Goal: Answer question/provide support: Share knowledge or assist other users

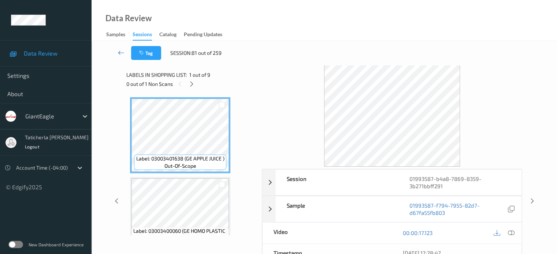
click at [123, 47] on link at bounding box center [121, 53] width 19 height 14
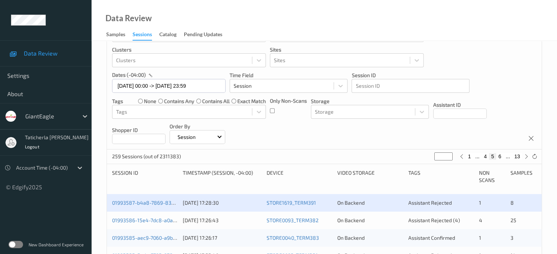
scroll to position [110, 0]
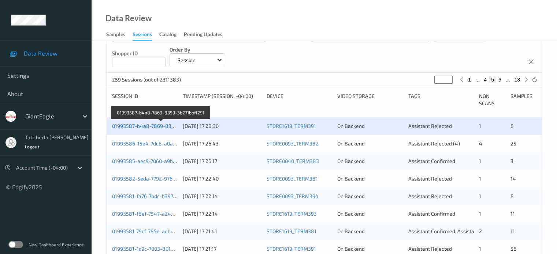
click at [138, 124] on link "01993587-b4a8-7869-8359-3b271bbff291" at bounding box center [161, 126] width 98 height 6
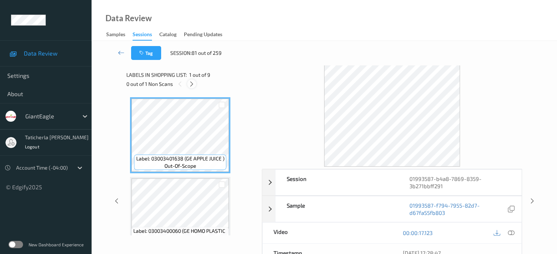
click at [190, 83] on icon at bounding box center [192, 84] width 6 height 7
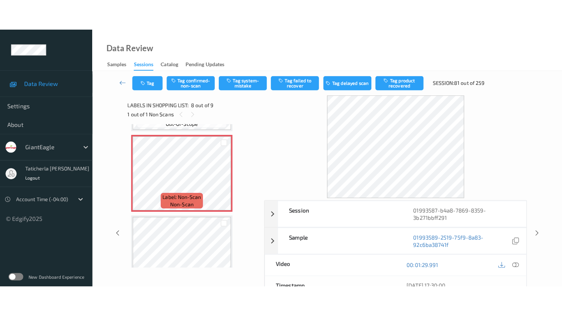
scroll to position [556, 0]
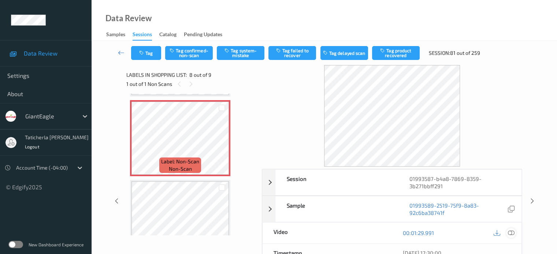
click at [509, 233] on icon at bounding box center [510, 233] width 7 height 7
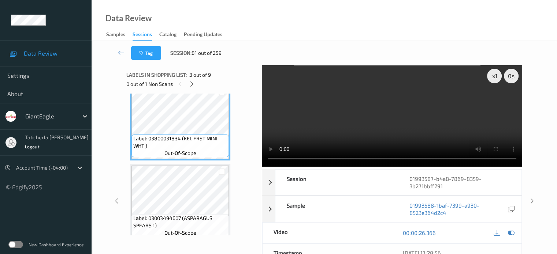
scroll to position [189, 0]
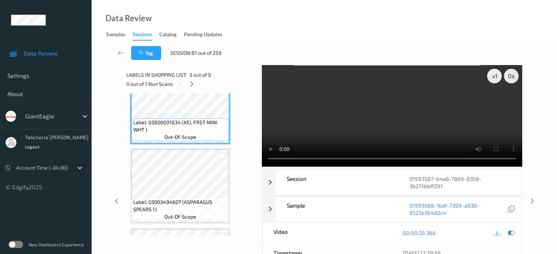
click at [185, 79] on div "0 out of 1 Non Scans" at bounding box center [191, 83] width 130 height 9
drag, startPoint x: 193, startPoint y: 83, endPoint x: 190, endPoint y: 92, distance: 9.1
click at [193, 85] on icon at bounding box center [192, 84] width 6 height 7
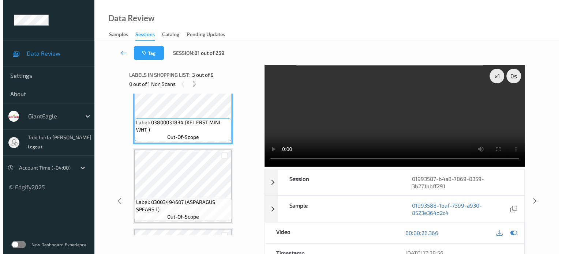
scroll to position [483, 0]
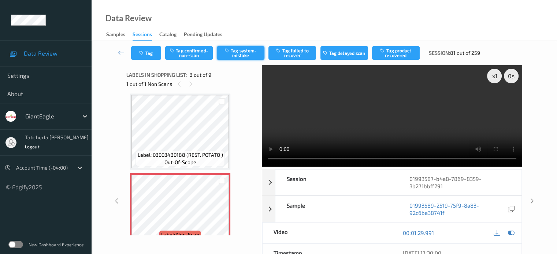
click at [249, 49] on button "Tag system-mistake" at bounding box center [241, 53] width 48 height 14
click at [152, 52] on button "Tag" at bounding box center [146, 53] width 30 height 14
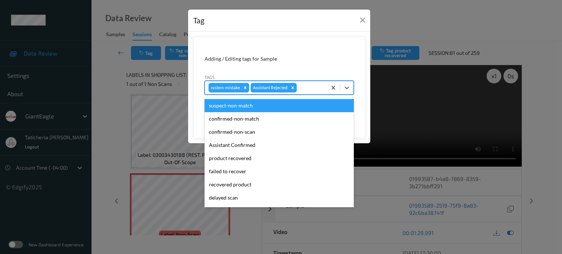
drag, startPoint x: 306, startPoint y: 89, endPoint x: 290, endPoint y: 96, distance: 17.9
click at [306, 89] on div at bounding box center [310, 87] width 25 height 9
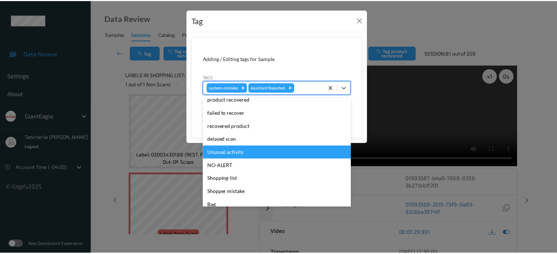
scroll to position [64, 0]
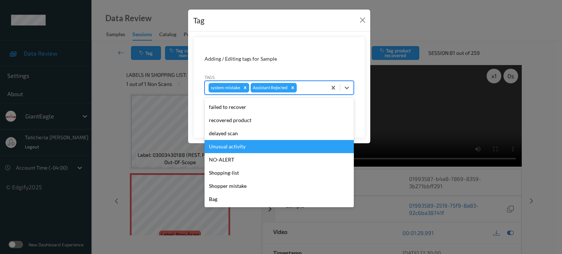
click at [242, 148] on div "Unusual activity" at bounding box center [279, 146] width 149 height 13
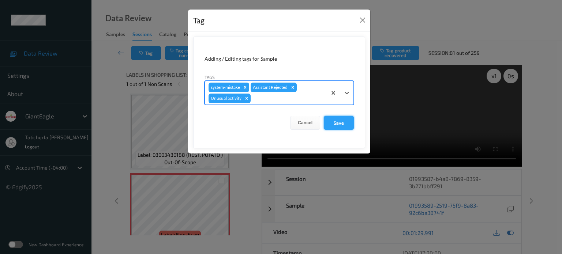
click at [338, 120] on button "Save" at bounding box center [339, 123] width 30 height 14
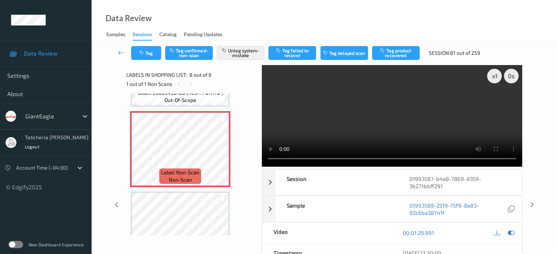
scroll to position [580, 0]
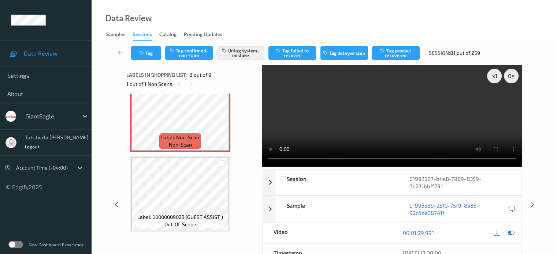
click at [123, 53] on icon at bounding box center [121, 52] width 7 height 7
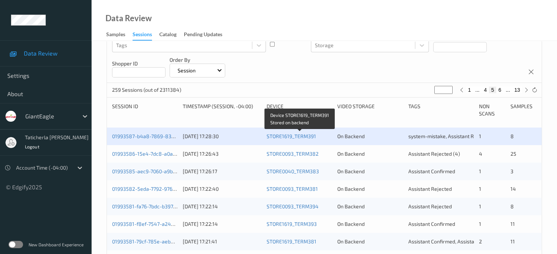
scroll to position [110, 0]
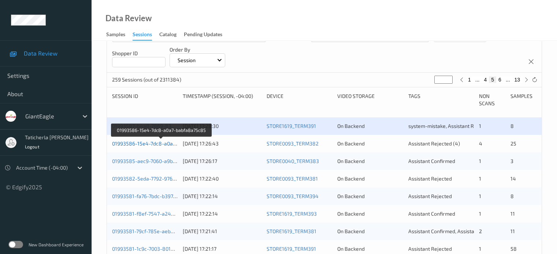
click at [132, 141] on link "01993586-15e4-7dc8-a0a7-babfa8a75c85" at bounding box center [162, 144] width 100 height 6
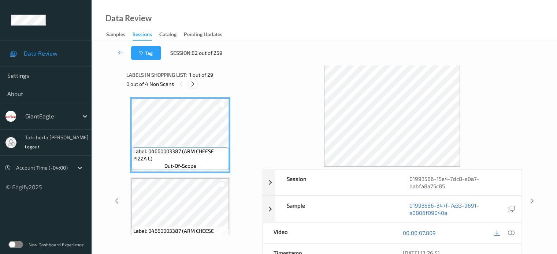
click at [193, 82] on icon at bounding box center [193, 84] width 6 height 7
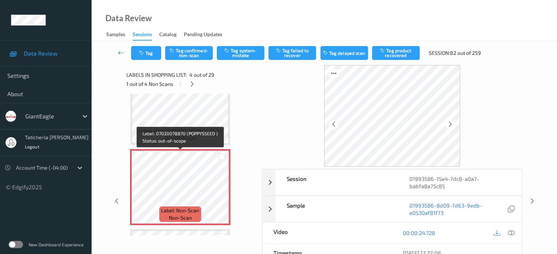
scroll to position [237, 0]
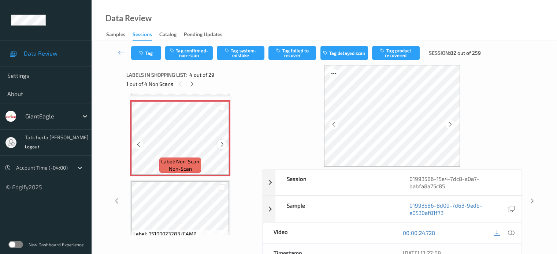
click at [224, 146] on icon at bounding box center [222, 144] width 6 height 7
click at [223, 145] on icon at bounding box center [222, 144] width 6 height 7
click at [223, 144] on icon at bounding box center [222, 144] width 6 height 7
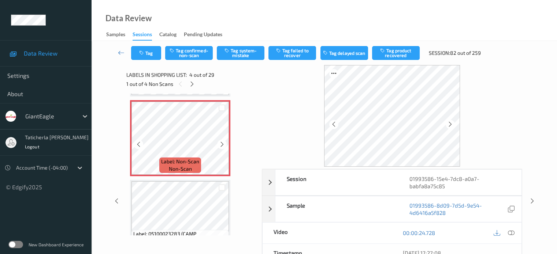
click at [223, 144] on icon at bounding box center [222, 144] width 6 height 7
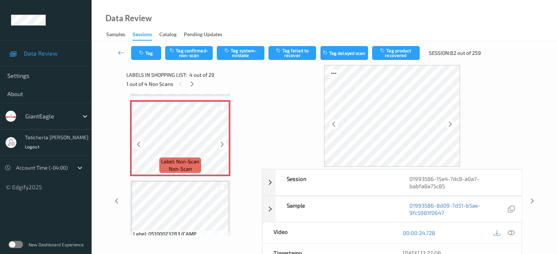
click at [223, 144] on icon at bounding box center [222, 144] width 6 height 7
click at [222, 144] on icon at bounding box center [222, 144] width 6 height 7
click at [220, 142] on icon at bounding box center [222, 144] width 6 height 7
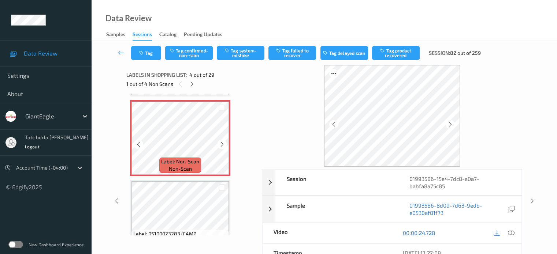
click at [220, 142] on icon at bounding box center [222, 144] width 6 height 7
click at [510, 233] on icon at bounding box center [510, 233] width 7 height 7
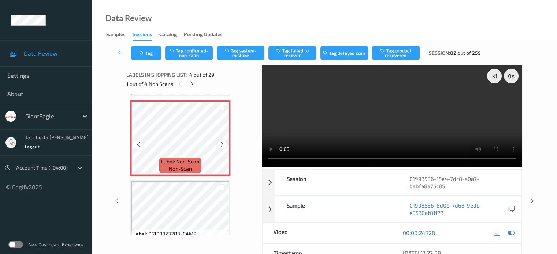
click at [220, 146] on icon at bounding box center [222, 144] width 6 height 7
click at [200, 53] on button "Tag confirmed-non-scan" at bounding box center [189, 53] width 48 height 14
click at [302, 54] on button "Tag failed to recover" at bounding box center [292, 53] width 48 height 14
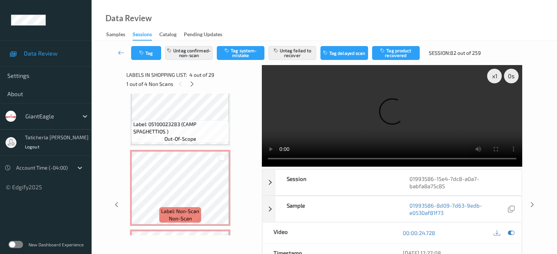
scroll to position [383, 0]
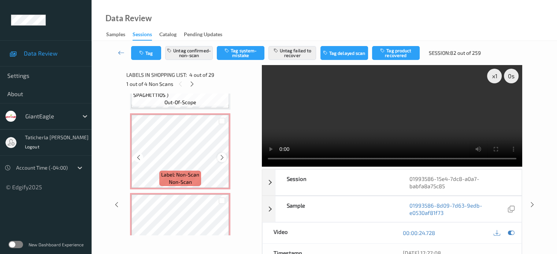
click at [225, 157] on icon at bounding box center [222, 158] width 6 height 7
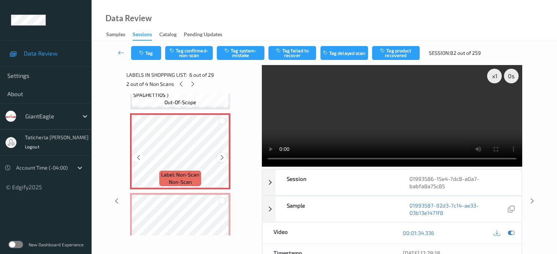
click at [223, 157] on icon at bounding box center [222, 158] width 6 height 7
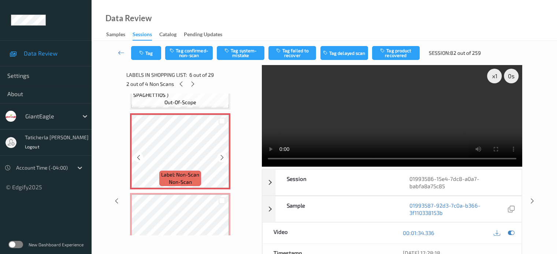
click at [223, 157] on icon at bounding box center [222, 158] width 6 height 7
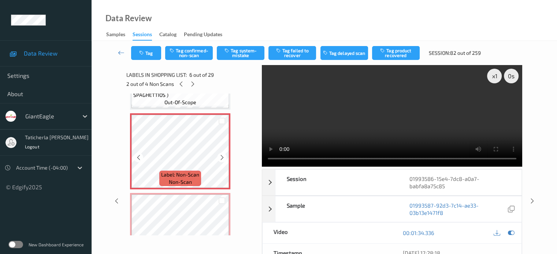
click at [223, 157] on icon at bounding box center [222, 158] width 6 height 7
click at [220, 155] on icon at bounding box center [222, 158] width 6 height 7
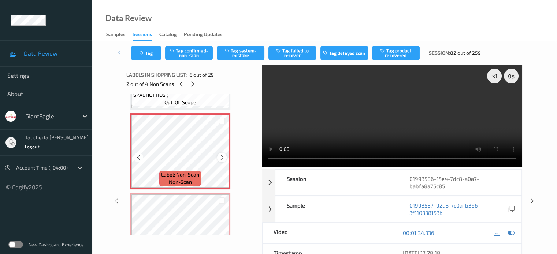
click at [220, 153] on div at bounding box center [221, 157] width 9 height 9
click at [222, 157] on icon at bounding box center [222, 158] width 6 height 7
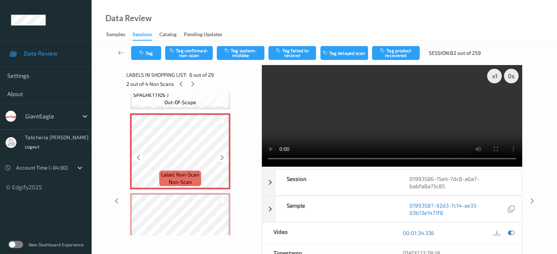
click at [222, 157] on icon at bounding box center [222, 158] width 6 height 7
click at [185, 55] on button "Tag confirmed-non-scan" at bounding box center [189, 53] width 48 height 14
click at [294, 57] on button "Tag failed to recover" at bounding box center [292, 53] width 48 height 14
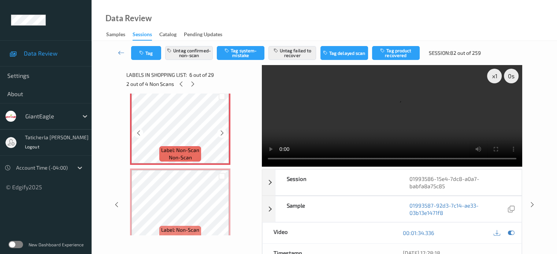
scroll to position [420, 0]
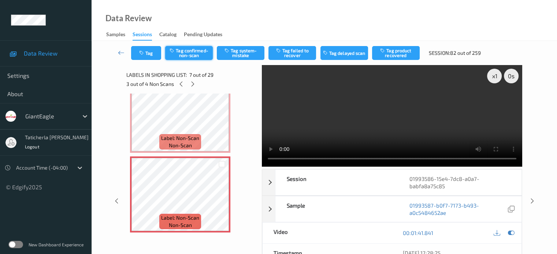
click at [183, 53] on button "Tag confirmed-non-scan" at bounding box center [189, 53] width 48 height 14
click at [297, 56] on button "Tag failed to recover" at bounding box center [292, 53] width 48 height 14
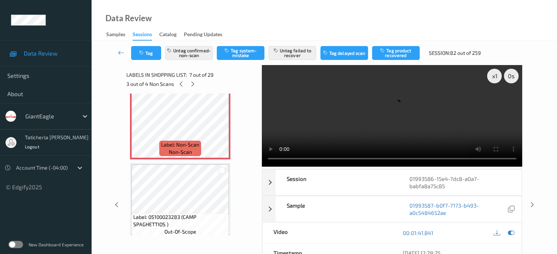
scroll to position [529, 0]
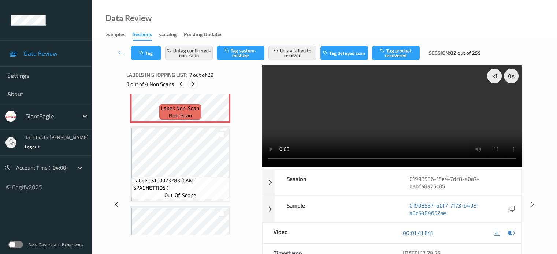
click at [193, 84] on icon at bounding box center [193, 84] width 6 height 7
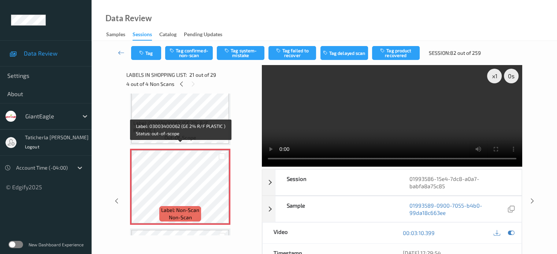
scroll to position [1557, 0]
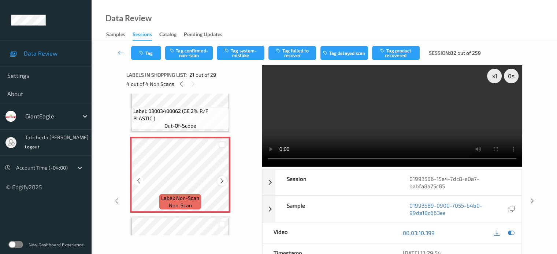
click at [222, 180] on icon at bounding box center [222, 181] width 6 height 7
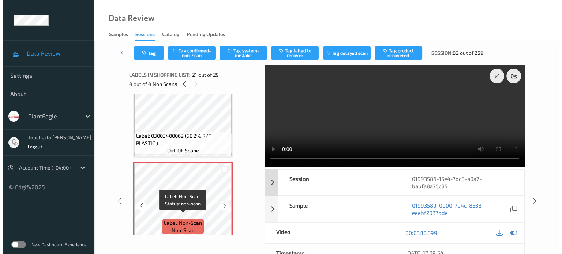
scroll to position [1520, 0]
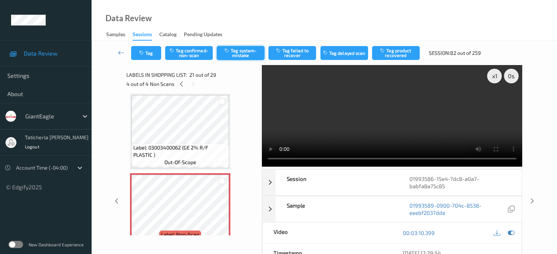
click at [249, 52] on button "Tag system-mistake" at bounding box center [241, 53] width 48 height 14
click at [148, 56] on button "Tag" at bounding box center [146, 53] width 30 height 14
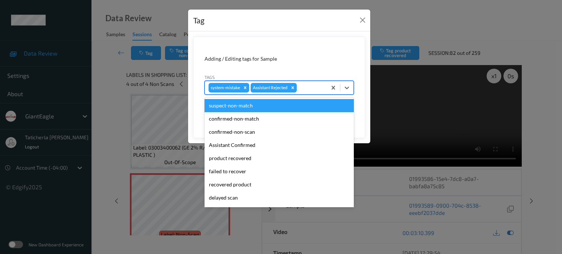
click at [305, 83] on div at bounding box center [310, 87] width 25 height 9
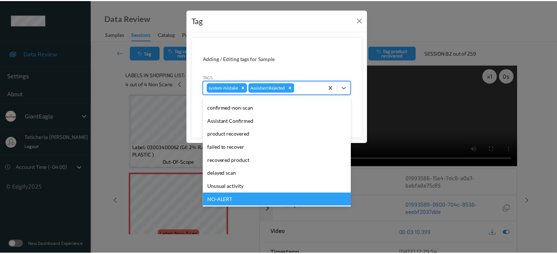
scroll to position [64, 0]
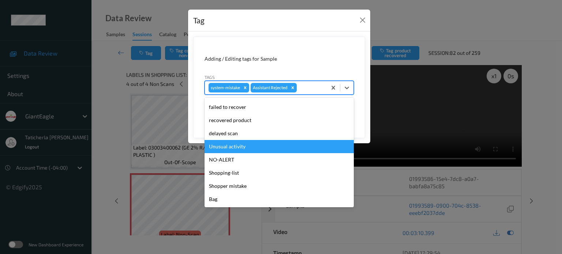
drag, startPoint x: 241, startPoint y: 149, endPoint x: 247, endPoint y: 147, distance: 5.9
click at [245, 148] on div "Unusual activity" at bounding box center [279, 146] width 149 height 13
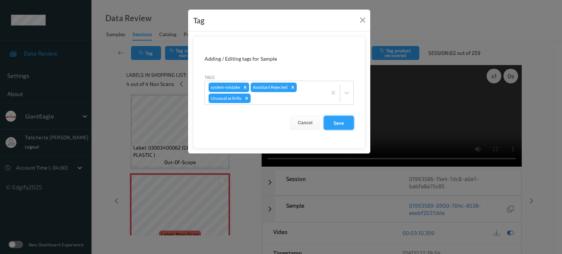
click at [344, 122] on button "Save" at bounding box center [339, 123] width 30 height 14
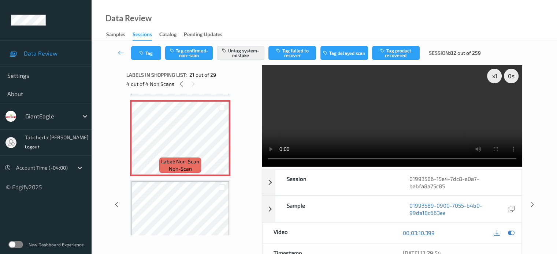
scroll to position [1557, 0]
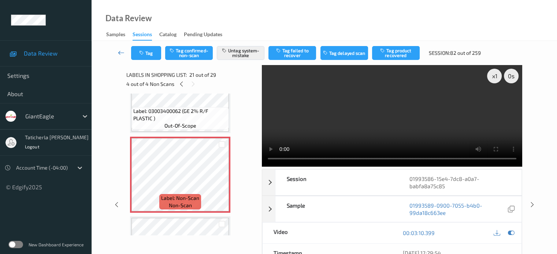
click at [121, 52] on icon at bounding box center [121, 52] width 7 height 7
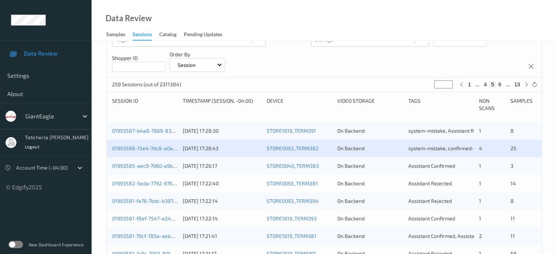
scroll to position [110, 0]
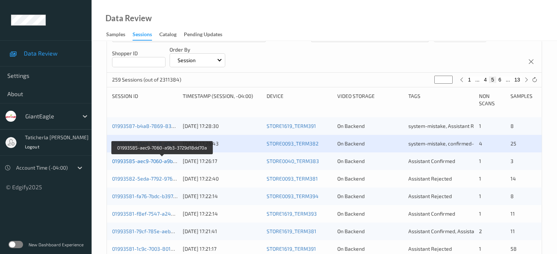
click at [153, 159] on link "01993585-aec9-7060-a9b3-3729d18dd70a" at bounding box center [162, 161] width 100 height 6
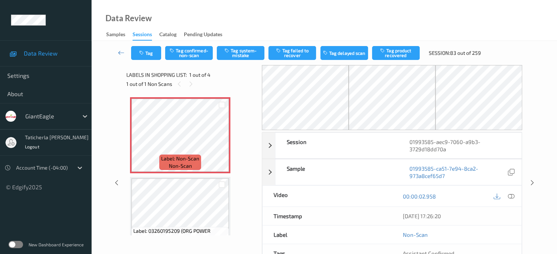
click at [190, 79] on div "Labels in shopping list: 1 out of 4" at bounding box center [191, 74] width 130 height 9
click at [188, 86] on icon at bounding box center [191, 84] width 6 height 7
click at [221, 140] on icon at bounding box center [222, 141] width 6 height 7
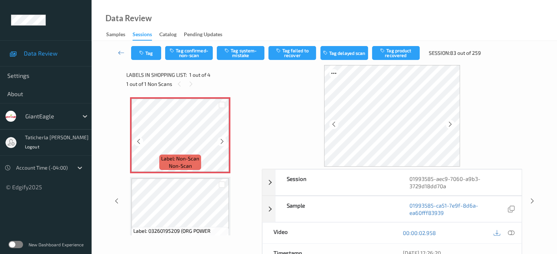
click at [221, 140] on icon at bounding box center [222, 141] width 6 height 7
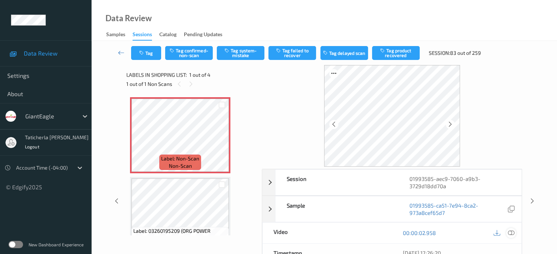
click at [509, 231] on icon at bounding box center [510, 233] width 7 height 7
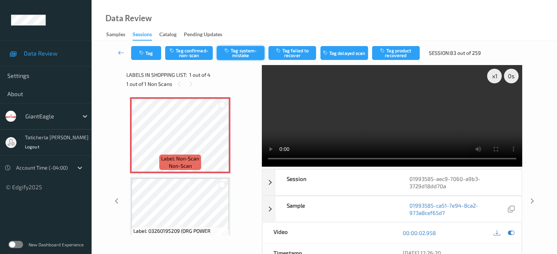
click at [238, 53] on button "Tag system-mistake" at bounding box center [241, 53] width 48 height 14
click at [149, 49] on button "Tag" at bounding box center [146, 53] width 30 height 14
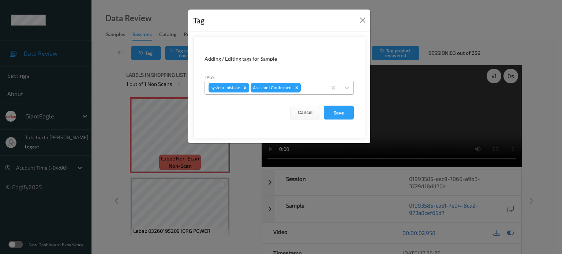
click at [316, 89] on div at bounding box center [312, 87] width 21 height 9
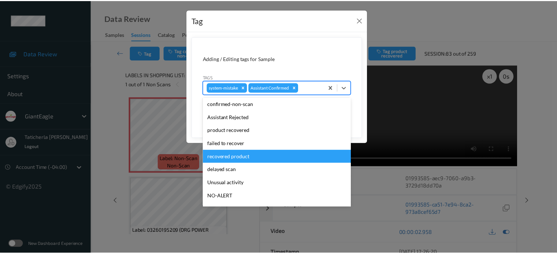
scroll to position [64, 0]
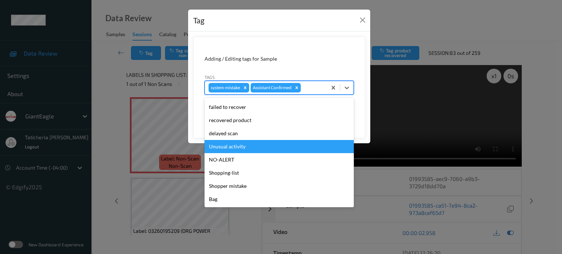
click at [242, 144] on div "Unusual activity" at bounding box center [279, 146] width 149 height 13
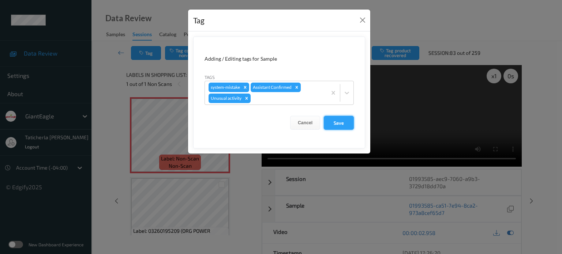
click at [342, 120] on button "Save" at bounding box center [339, 123] width 30 height 14
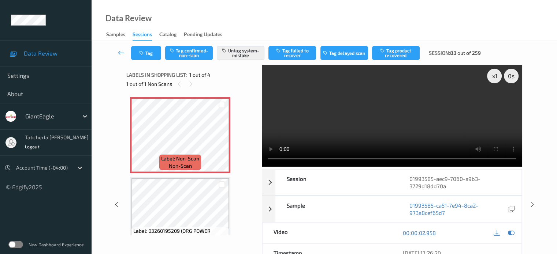
click at [120, 51] on icon at bounding box center [121, 52] width 7 height 7
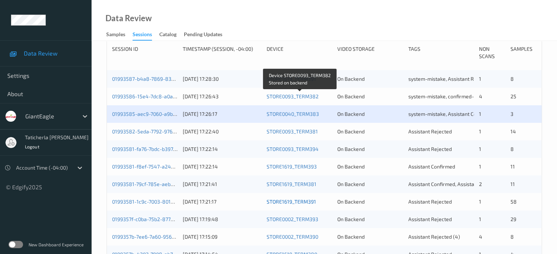
scroll to position [220, 0]
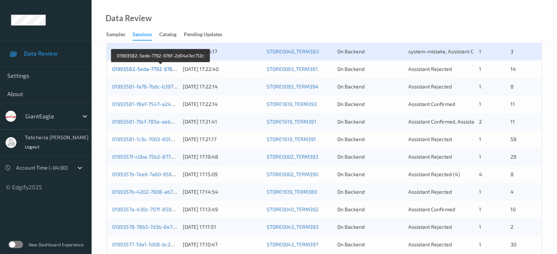
click at [149, 68] on link "01993582-5eda-7792-976f-2d04a7ec712c" at bounding box center [161, 69] width 98 height 6
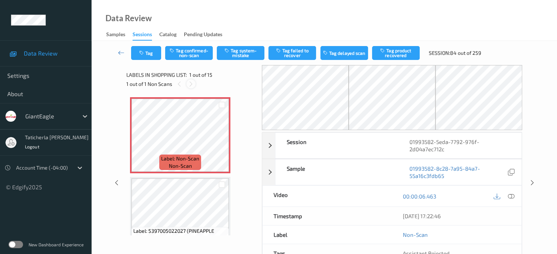
click at [190, 84] on icon at bounding box center [191, 84] width 6 height 7
click at [220, 142] on icon at bounding box center [222, 141] width 6 height 7
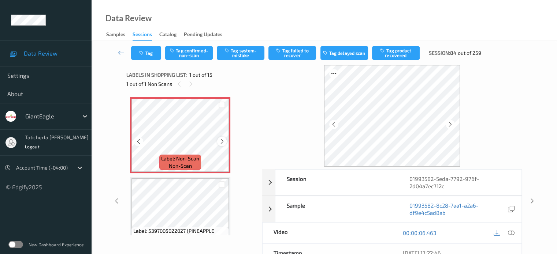
click at [221, 142] on icon at bounding box center [222, 141] width 6 height 7
click at [222, 142] on icon at bounding box center [222, 141] width 6 height 7
click at [510, 230] on icon at bounding box center [510, 233] width 7 height 7
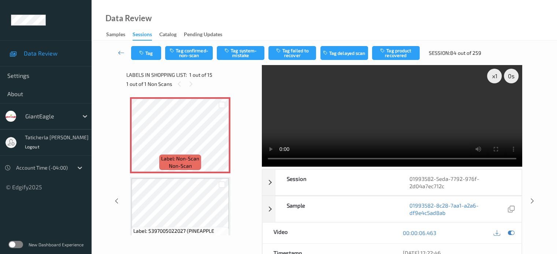
click at [497, 101] on video at bounding box center [392, 116] width 260 height 102
click at [242, 51] on button "Tag system-mistake" at bounding box center [241, 53] width 48 height 14
click at [152, 48] on button "Tag" at bounding box center [146, 53] width 30 height 14
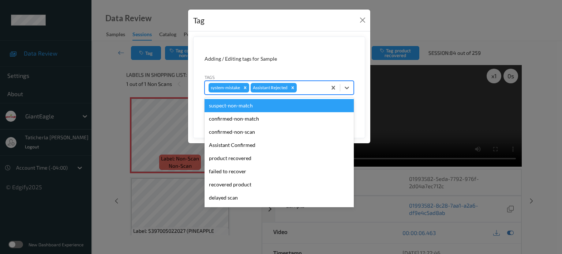
click at [310, 88] on div at bounding box center [310, 87] width 25 height 9
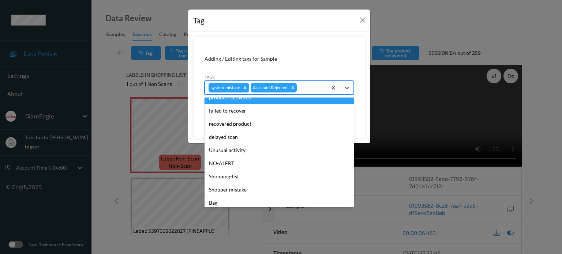
scroll to position [64, 0]
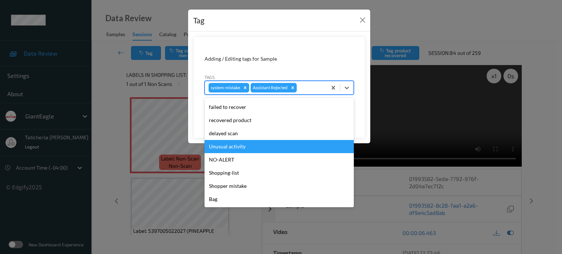
click at [248, 148] on div "Unusual activity" at bounding box center [279, 146] width 149 height 13
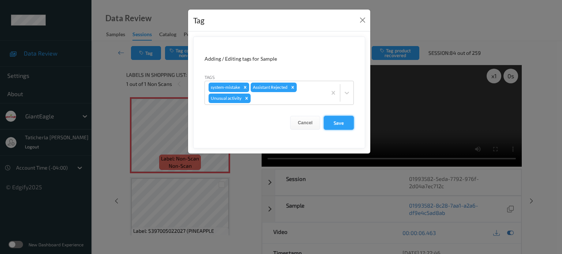
click at [337, 121] on button "Save" at bounding box center [339, 123] width 30 height 14
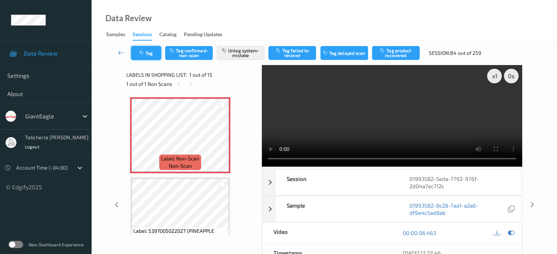
click at [146, 53] on button "Tag" at bounding box center [146, 53] width 30 height 14
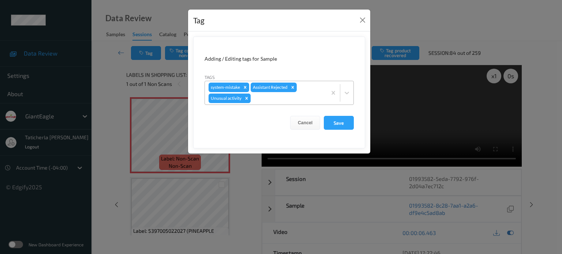
click at [244, 98] on icon "Remove Unusual activity" at bounding box center [246, 98] width 5 height 5
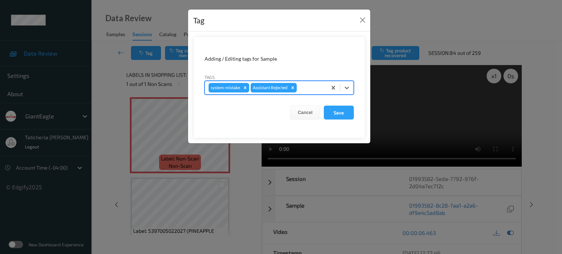
click at [313, 87] on div at bounding box center [310, 87] width 25 height 9
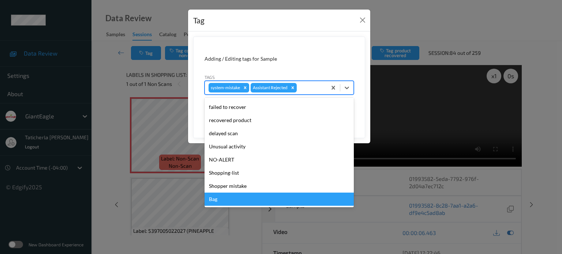
click at [217, 197] on div "Bag" at bounding box center [279, 199] width 149 height 13
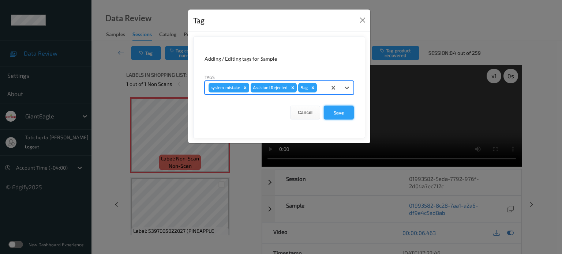
click at [340, 108] on button "Save" at bounding box center [339, 113] width 30 height 14
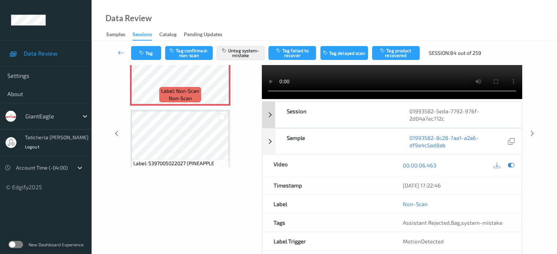
scroll to position [0, 0]
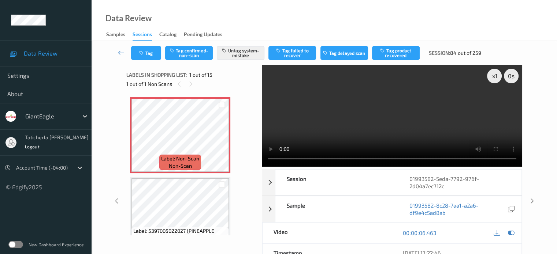
click at [123, 51] on icon at bounding box center [121, 52] width 7 height 7
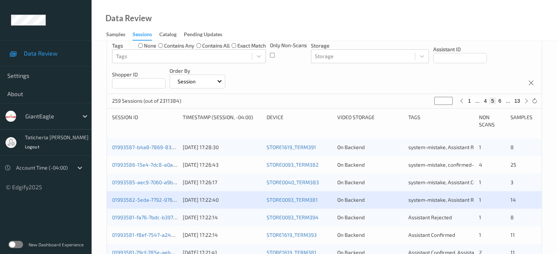
scroll to position [110, 0]
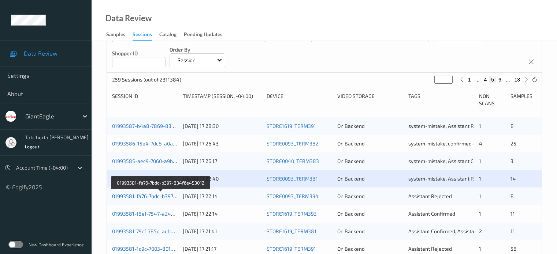
click at [161, 196] on link "01993581-fa76-7bdc-b397-834f6e453012" at bounding box center [161, 196] width 98 height 6
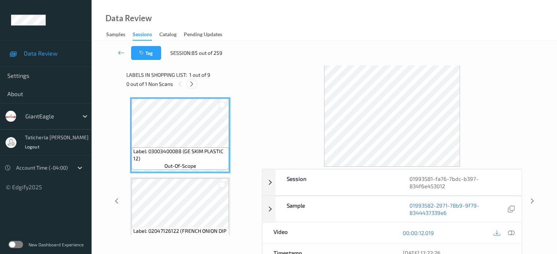
click at [192, 85] on icon at bounding box center [192, 84] width 6 height 7
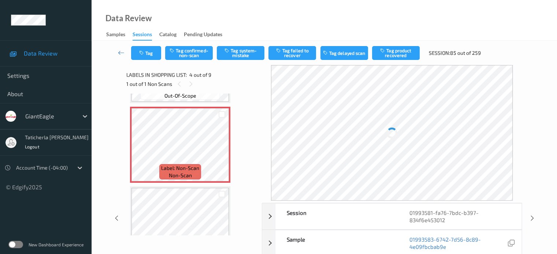
scroll to position [237, 0]
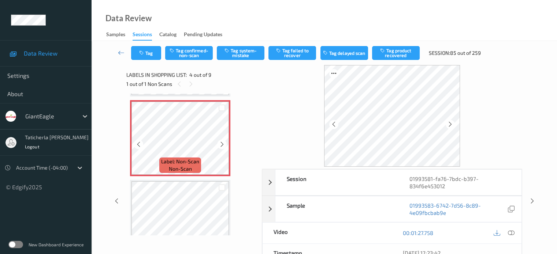
click at [218, 148] on div at bounding box center [221, 144] width 9 height 9
click at [218, 146] on div at bounding box center [221, 144] width 9 height 9
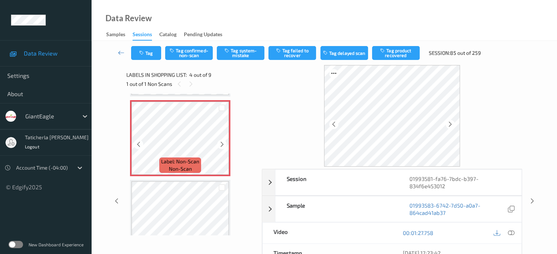
click at [218, 146] on div at bounding box center [221, 144] width 9 height 9
click at [510, 231] on icon at bounding box center [510, 233] width 7 height 7
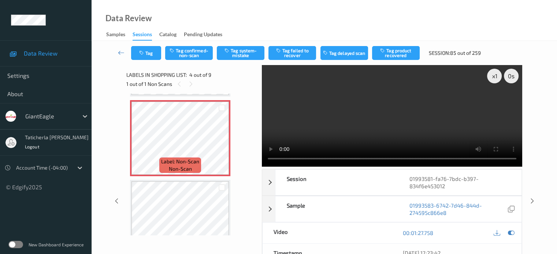
click at [494, 104] on video at bounding box center [392, 116] width 260 height 102
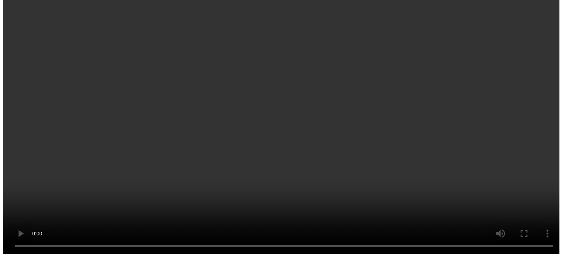
scroll to position [273, 0]
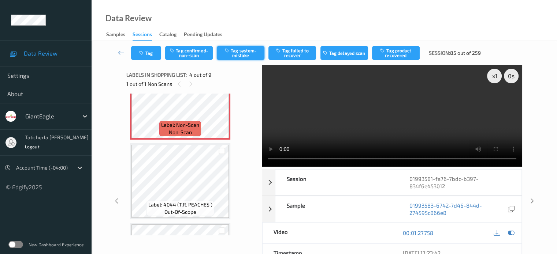
click at [240, 52] on button "Tag system-mistake" at bounding box center [241, 53] width 48 height 14
click at [150, 52] on button "Tag" at bounding box center [146, 53] width 30 height 14
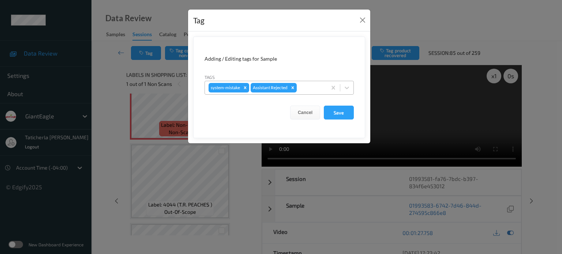
click at [319, 87] on div at bounding box center [310, 87] width 25 height 9
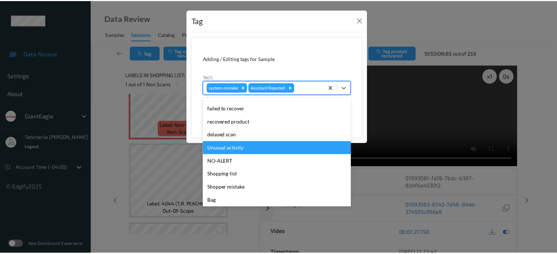
scroll to position [64, 0]
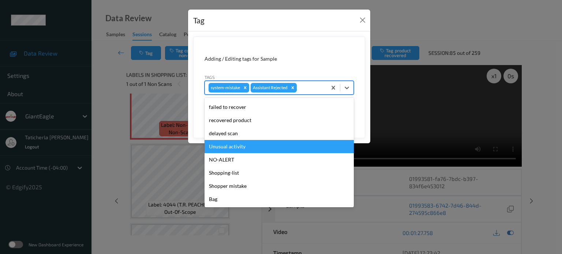
drag, startPoint x: 268, startPoint y: 146, endPoint x: 306, endPoint y: 133, distance: 40.2
click at [268, 146] on div "Unusual activity" at bounding box center [279, 146] width 149 height 13
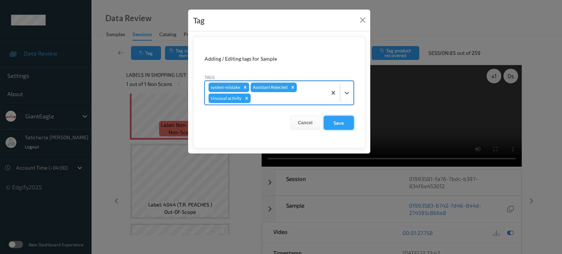
click at [342, 120] on button "Save" at bounding box center [339, 123] width 30 height 14
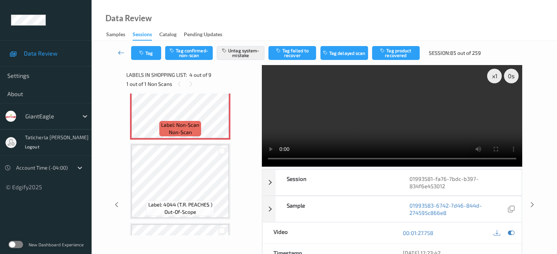
click at [121, 51] on icon at bounding box center [121, 52] width 7 height 7
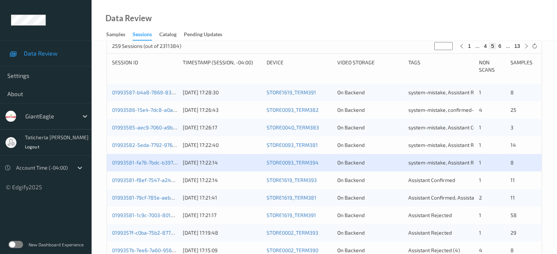
scroll to position [183, 0]
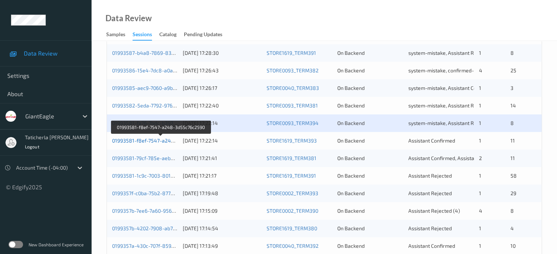
click at [147, 140] on link "01993581-f8ef-7547-a248-3d55c76c2590" at bounding box center [161, 141] width 98 height 6
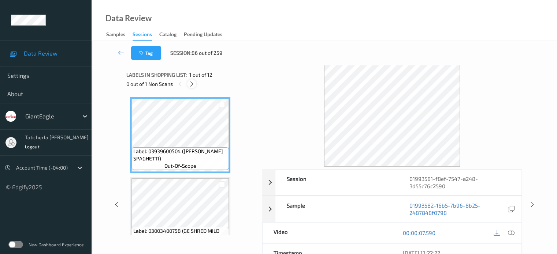
click at [193, 83] on icon at bounding box center [192, 84] width 6 height 7
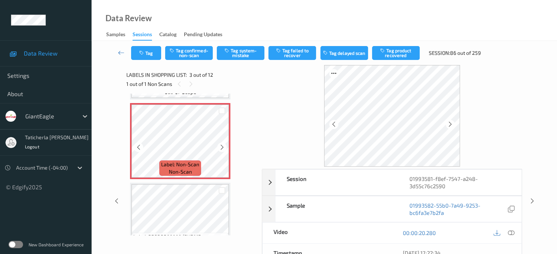
scroll to position [157, 0]
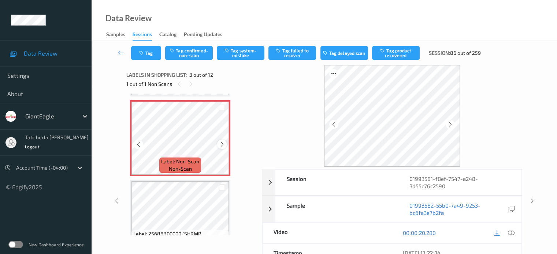
click at [224, 143] on icon at bounding box center [222, 144] width 6 height 7
click at [508, 231] on icon at bounding box center [510, 233] width 7 height 7
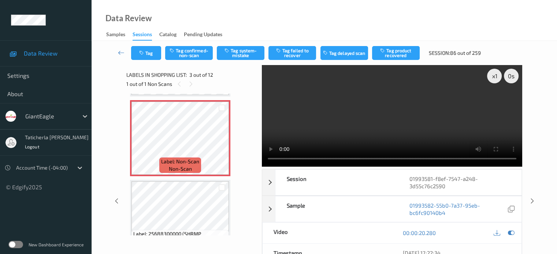
click at [496, 102] on video at bounding box center [392, 116] width 260 height 102
click at [194, 57] on button "Tag confirmed-non-scan" at bounding box center [189, 53] width 48 height 14
click at [402, 58] on button "Tag product recovered" at bounding box center [396, 53] width 48 height 14
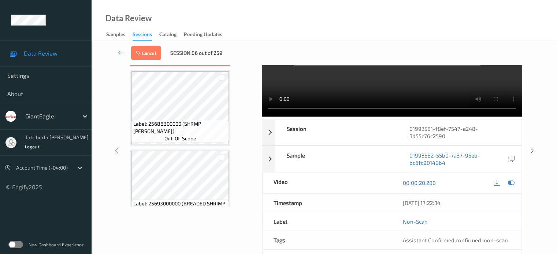
scroll to position [230, 0]
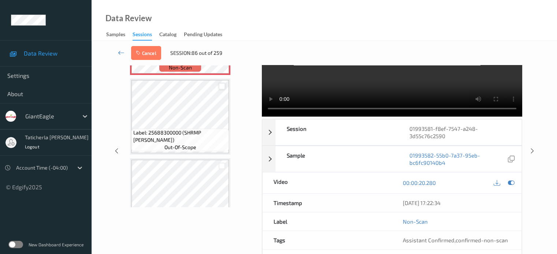
click at [224, 86] on div at bounding box center [222, 86] width 7 height 7
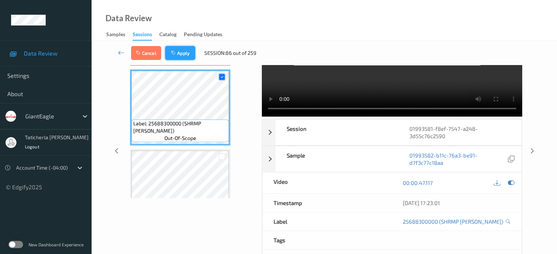
click at [183, 50] on button "Apply" at bounding box center [180, 53] width 30 height 14
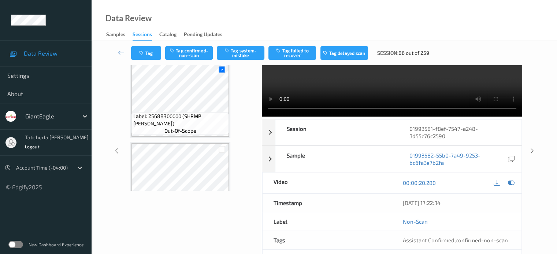
scroll to position [83, 0]
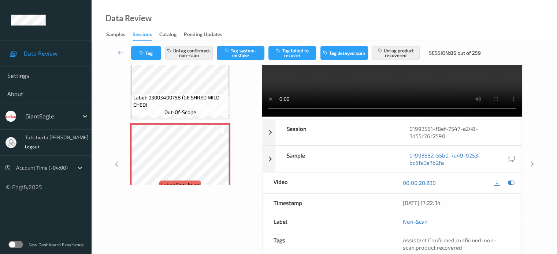
click at [118, 53] on icon at bounding box center [121, 52] width 7 height 7
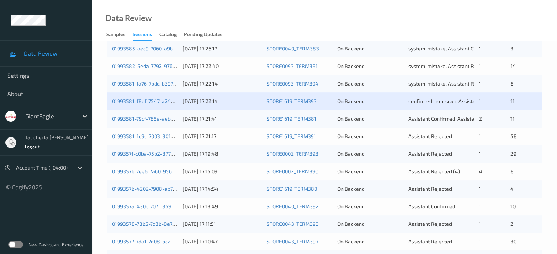
scroll to position [256, 0]
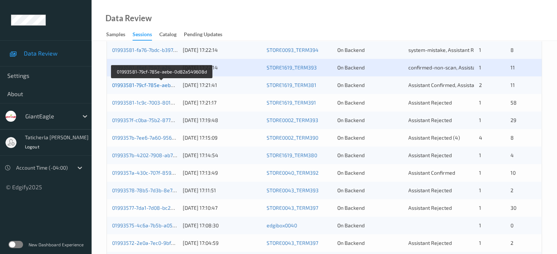
click at [163, 86] on link "01993581-79cf-785e-aebe-0d82a549608d" at bounding box center [162, 85] width 100 height 6
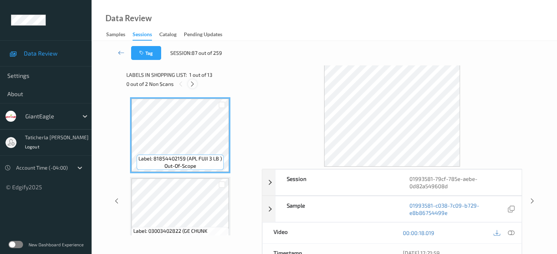
click at [192, 85] on icon at bounding box center [192, 84] width 6 height 7
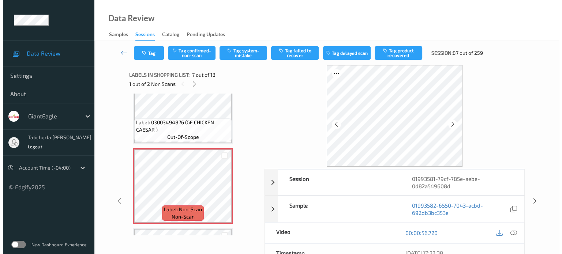
scroll to position [439, 0]
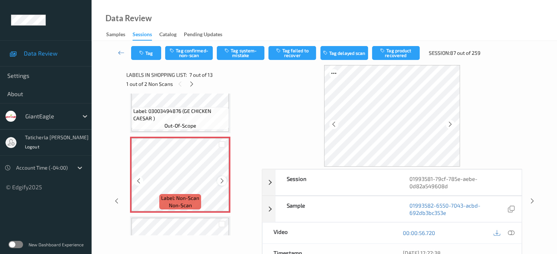
click at [223, 179] on icon at bounding box center [222, 181] width 6 height 7
click at [511, 232] on icon at bounding box center [510, 233] width 7 height 7
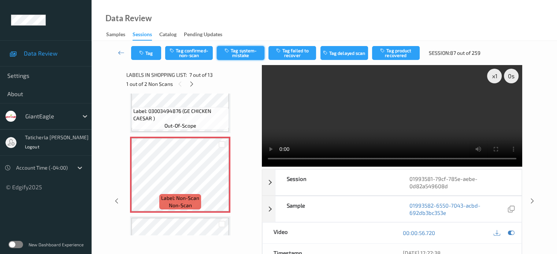
click at [249, 52] on button "Tag system-mistake" at bounding box center [241, 53] width 48 height 14
click at [146, 49] on button "Tag" at bounding box center [146, 53] width 30 height 14
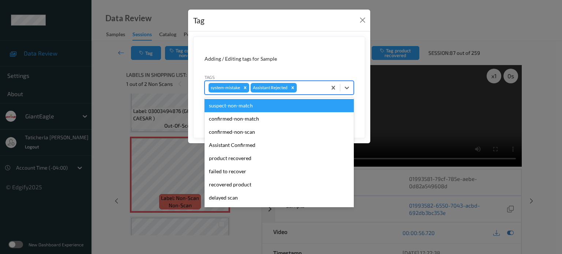
click at [308, 88] on div at bounding box center [310, 87] width 25 height 9
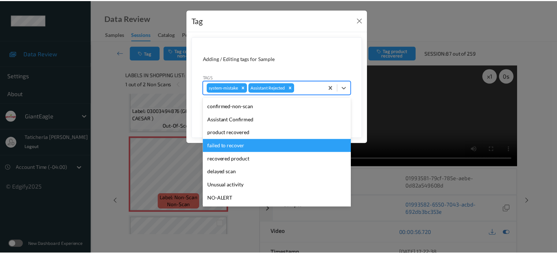
scroll to position [37, 0]
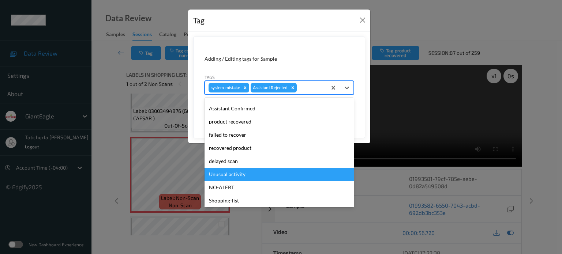
click at [250, 176] on div "Unusual activity" at bounding box center [279, 174] width 149 height 13
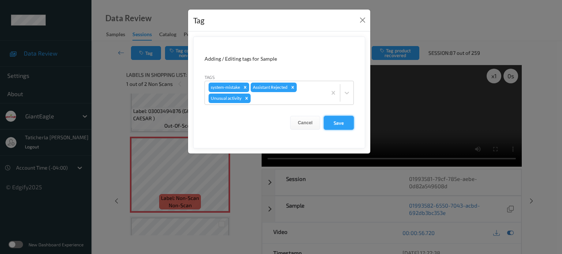
click at [337, 122] on button "Save" at bounding box center [339, 123] width 30 height 14
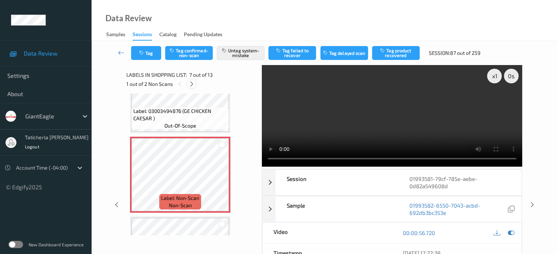
click at [190, 85] on icon at bounding box center [192, 84] width 6 height 7
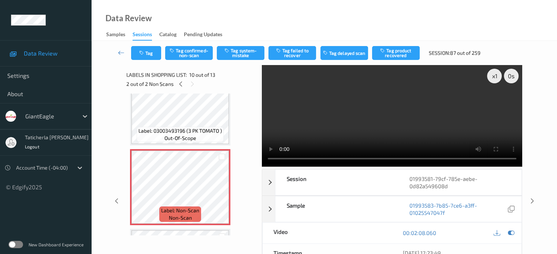
scroll to position [715, 0]
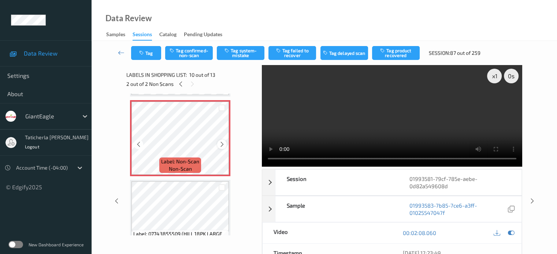
click at [221, 141] on icon at bounding box center [222, 144] width 6 height 7
click at [186, 52] on button "Tag confirmed-non-scan" at bounding box center [189, 53] width 48 height 14
click at [400, 56] on button "Tag product recovered" at bounding box center [396, 53] width 48 height 14
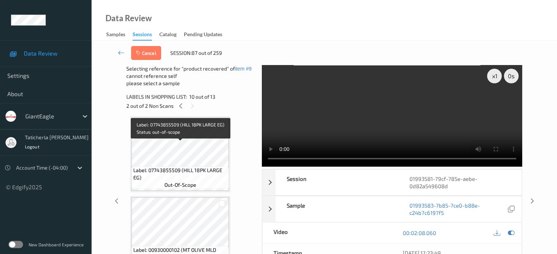
scroll to position [789, 0]
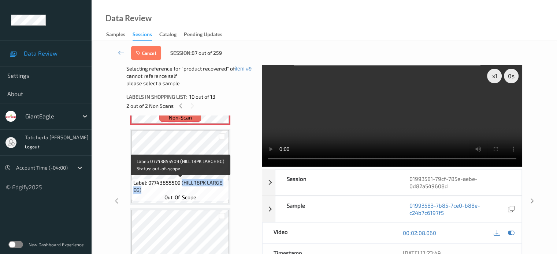
drag, startPoint x: 182, startPoint y: 183, endPoint x: 221, endPoint y: 188, distance: 39.8
click at [221, 188] on span "Label: 07743855509 (HILL 18PK LARGE EG)" at bounding box center [180, 186] width 94 height 15
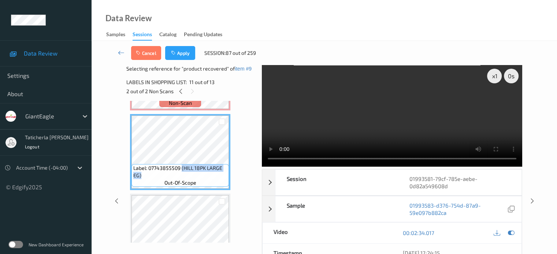
copy span "(HILL 18PK LARGE EG)"
click at [221, 122] on div at bounding box center [222, 122] width 7 height 7
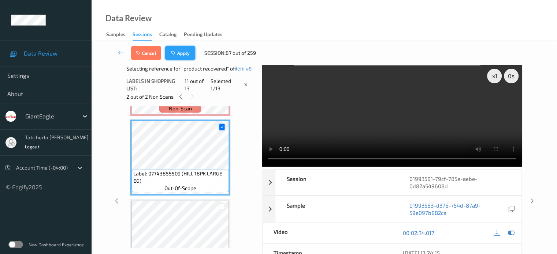
click at [184, 51] on button "Apply" at bounding box center [180, 53] width 30 height 14
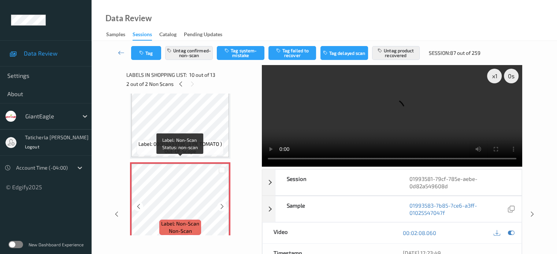
scroll to position [642, 0]
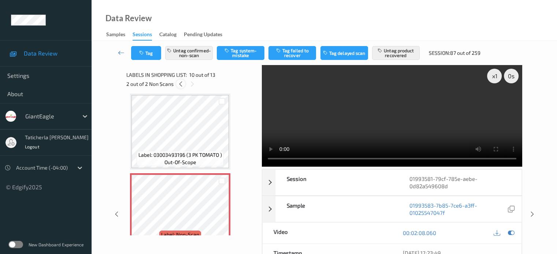
click at [181, 81] on icon at bounding box center [181, 84] width 6 height 7
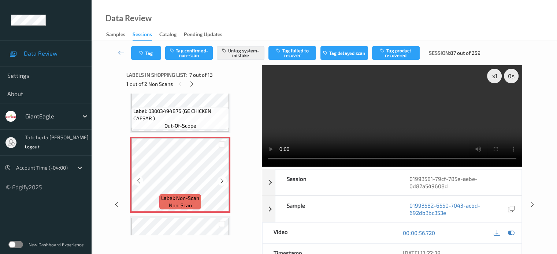
scroll to position [476, 0]
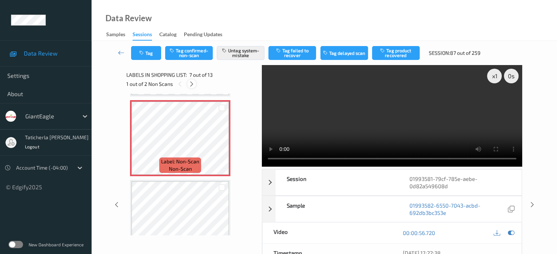
click at [193, 83] on icon at bounding box center [192, 84] width 6 height 7
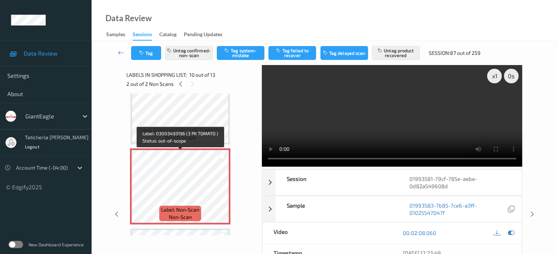
scroll to position [679, 0]
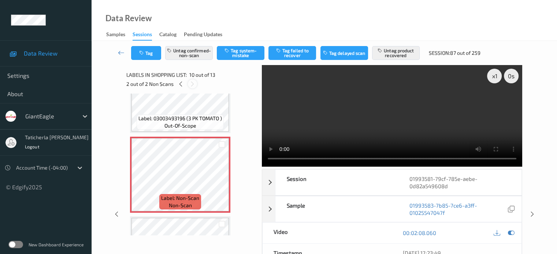
click at [191, 83] on icon at bounding box center [192, 84] width 6 height 7
click at [179, 83] on icon at bounding box center [181, 84] width 6 height 7
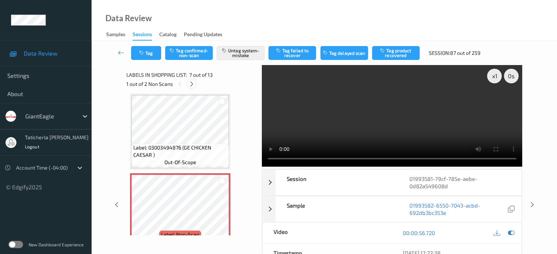
click at [192, 82] on icon at bounding box center [192, 84] width 6 height 7
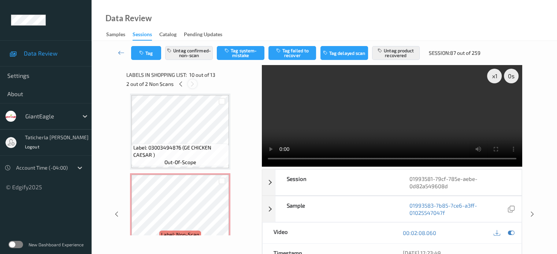
scroll to position [642, 0]
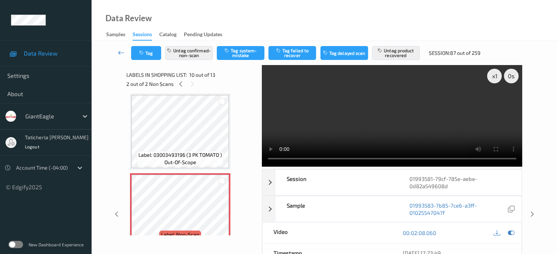
click at [117, 52] on link at bounding box center [121, 53] width 19 height 14
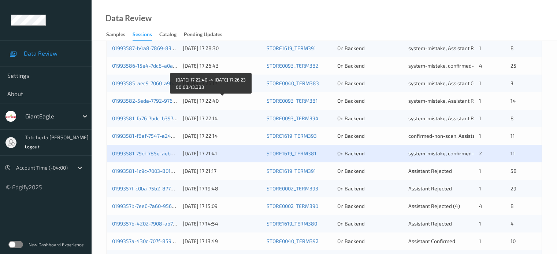
scroll to position [220, 0]
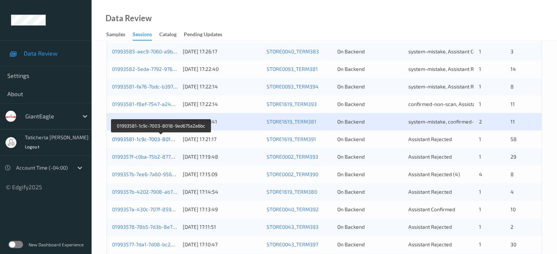
click at [154, 139] on link "01993581-1c9c-7003-8018-9ed675a2a6bc" at bounding box center [161, 139] width 98 height 6
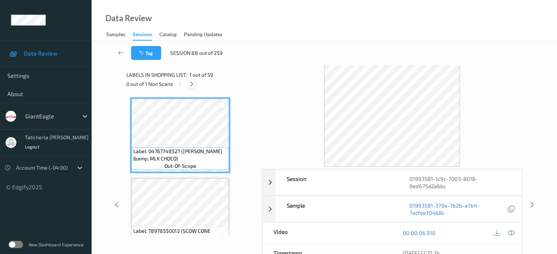
click at [194, 86] on icon at bounding box center [192, 84] width 6 height 7
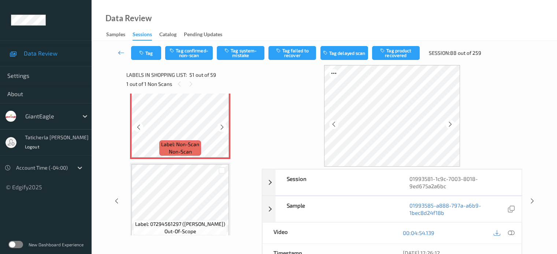
scroll to position [3988, 0]
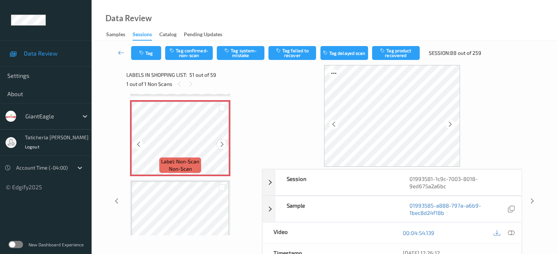
click at [223, 144] on icon at bounding box center [222, 144] width 6 height 7
click at [126, 51] on link at bounding box center [121, 53] width 19 height 14
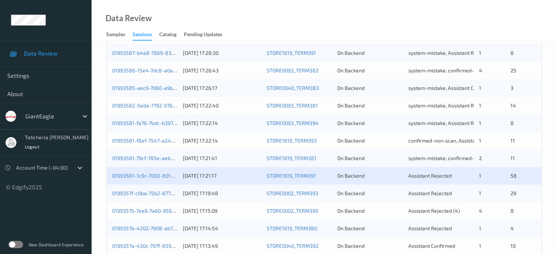
scroll to position [256, 0]
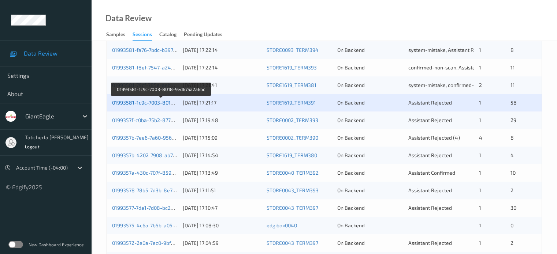
click at [158, 100] on link "01993581-1c9c-7003-8018-9ed675a2a6bc" at bounding box center [161, 103] width 98 height 6
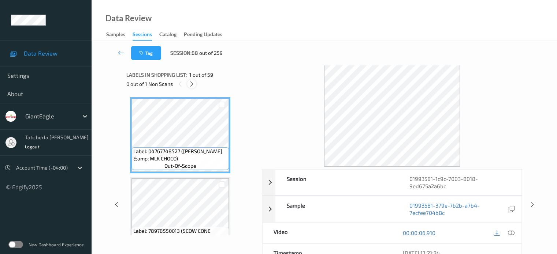
click at [190, 82] on icon at bounding box center [192, 84] width 6 height 7
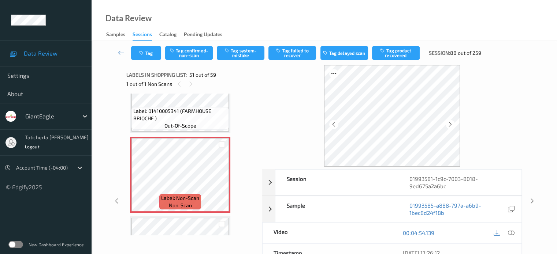
scroll to position [3988, 0]
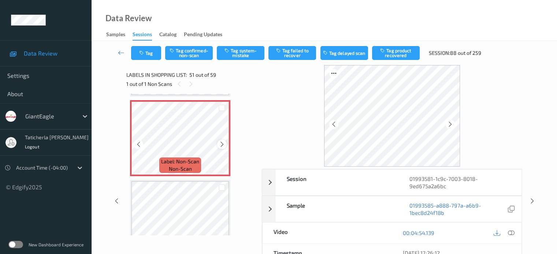
click at [219, 143] on icon at bounding box center [222, 144] width 6 height 7
click at [219, 142] on icon at bounding box center [222, 144] width 6 height 7
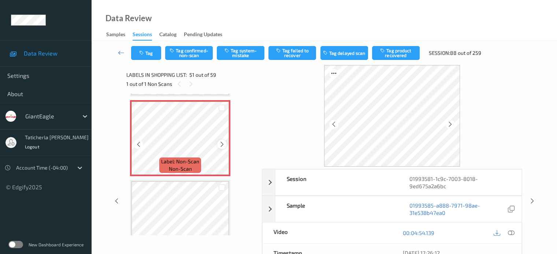
click at [219, 142] on icon at bounding box center [222, 144] width 6 height 7
click at [219, 141] on icon at bounding box center [222, 144] width 6 height 7
click at [511, 231] on icon at bounding box center [510, 233] width 7 height 7
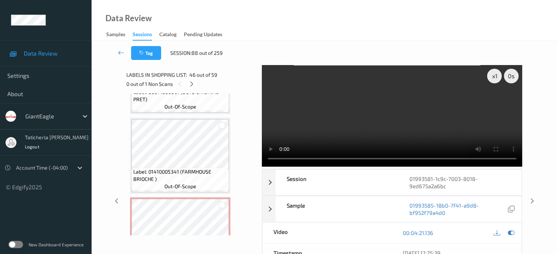
scroll to position [3878, 0]
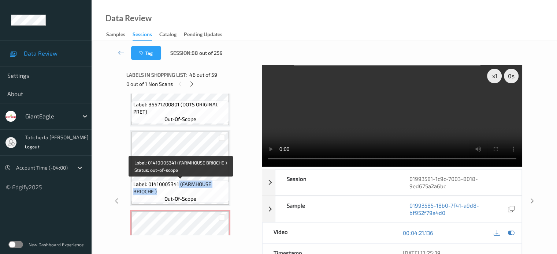
drag, startPoint x: 179, startPoint y: 186, endPoint x: 216, endPoint y: 194, distance: 37.9
click at [216, 194] on span "Label: 01410005341 (FARMHOUSE BRIOCHE )" at bounding box center [180, 188] width 94 height 15
copy span "(FARMHOUSE BRIOCHE )"
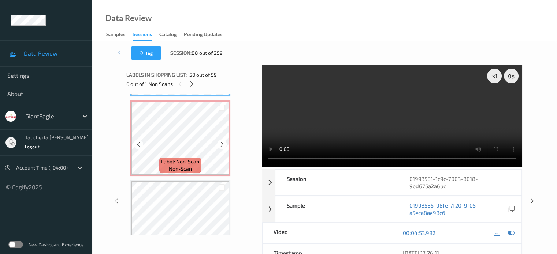
scroll to position [3952, 0]
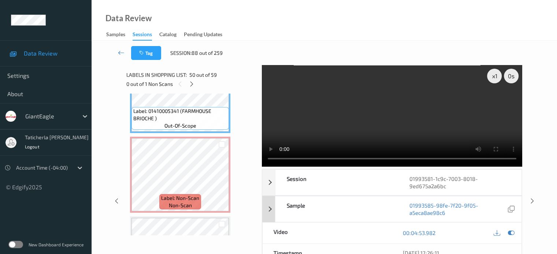
click at [377, 203] on div "Sample" at bounding box center [336, 210] width 123 height 26
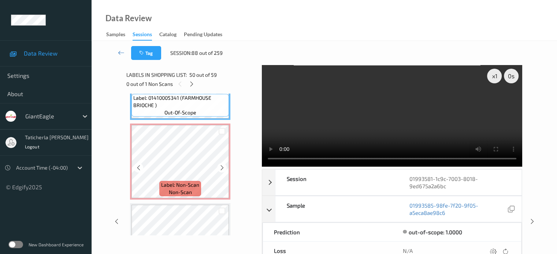
scroll to position [4025, 0]
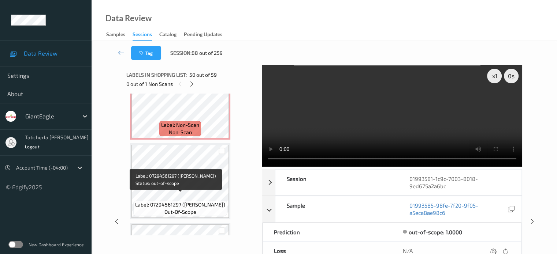
drag, startPoint x: 181, startPoint y: 199, endPoint x: 226, endPoint y: 203, distance: 45.6
click at [225, 203] on span "Label: 07294561297 ([PERSON_NAME])" at bounding box center [180, 204] width 90 height 7
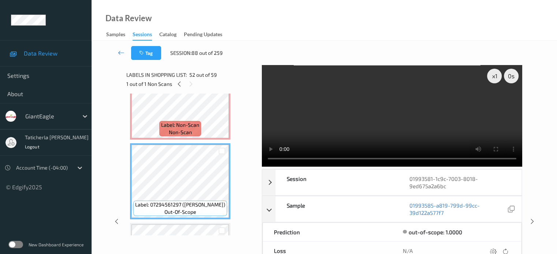
copy span "([PERSON_NAME])"
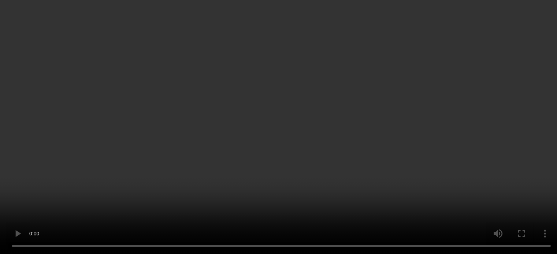
scroll to position [3952, 0]
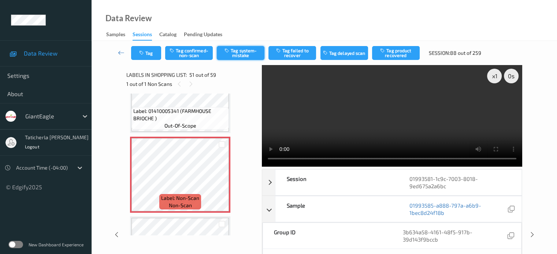
drag, startPoint x: 203, startPoint y: 52, endPoint x: 246, endPoint y: 52, distance: 43.6
click at [246, 52] on div "Tag Tag confirmed-non-scan Tag system-mistake Tag failed to recover Tag delayed…" at bounding box center [308, 53] width 355 height 14
click at [246, 52] on button "Tag system-mistake" at bounding box center [241, 53] width 48 height 14
click at [221, 181] on icon at bounding box center [222, 181] width 6 height 7
click at [117, 50] on link at bounding box center [121, 53] width 19 height 14
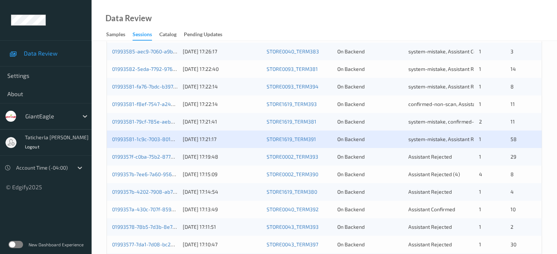
scroll to position [293, 0]
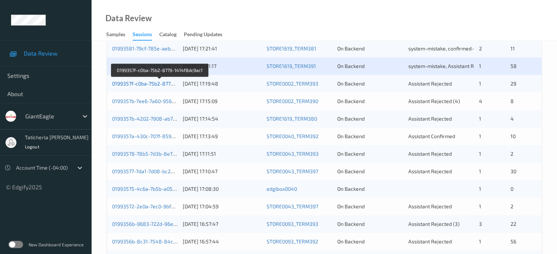
click at [157, 82] on link "0199357f-c0ba-75b2-8779-1414f8dc9ac1" at bounding box center [160, 84] width 96 height 6
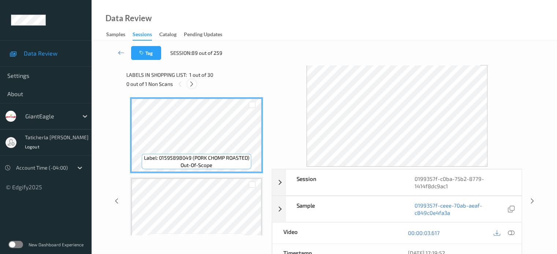
click at [190, 86] on icon at bounding box center [192, 84] width 6 height 7
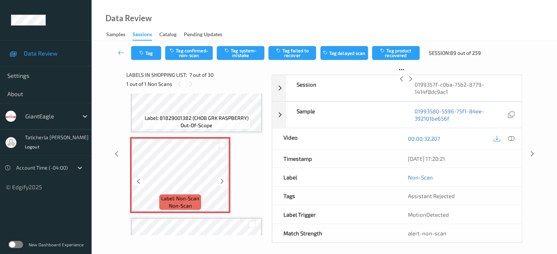
scroll to position [439, 0]
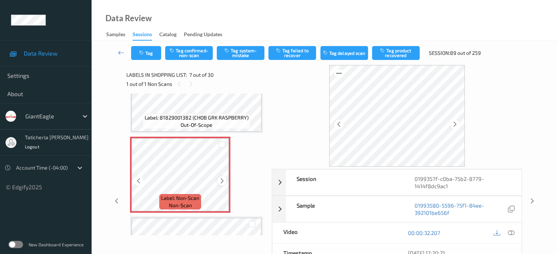
click at [220, 181] on icon at bounding box center [222, 181] width 6 height 7
click at [222, 180] on icon at bounding box center [222, 181] width 6 height 7
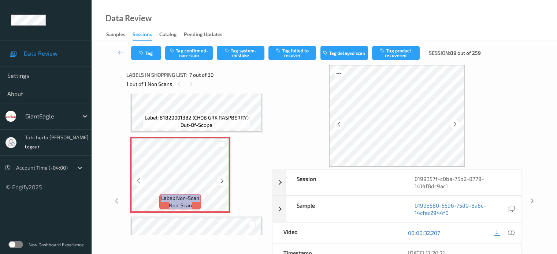
click at [222, 180] on icon at bounding box center [222, 181] width 6 height 7
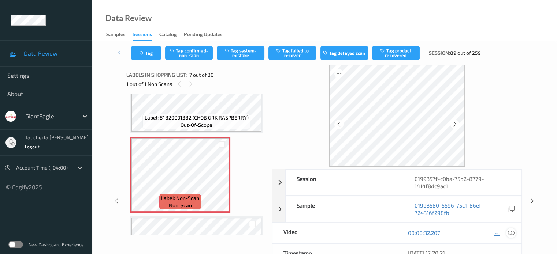
click at [508, 233] on icon at bounding box center [510, 233] width 7 height 7
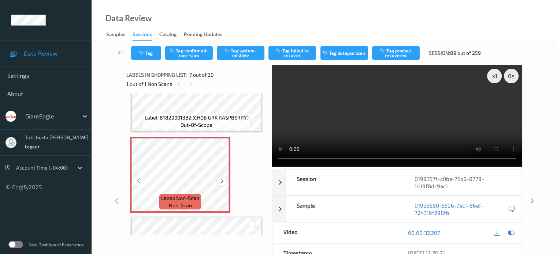
click at [221, 180] on icon at bounding box center [222, 181] width 6 height 7
click at [250, 54] on button "Tag system-mistake" at bounding box center [241, 53] width 48 height 14
click at [150, 52] on button "Tag" at bounding box center [146, 53] width 30 height 14
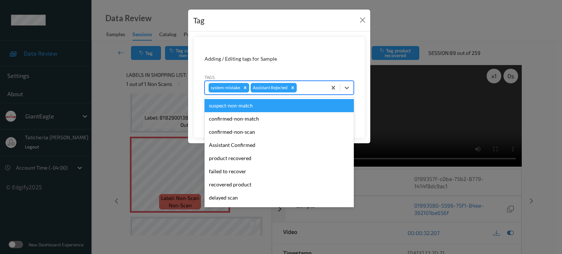
click at [316, 85] on div at bounding box center [310, 87] width 25 height 9
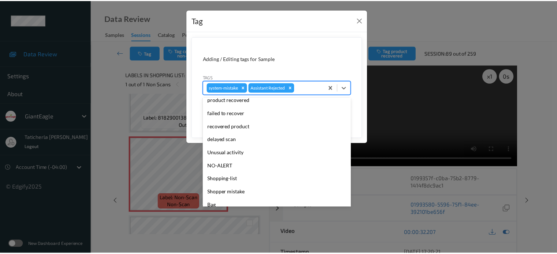
scroll to position [64, 0]
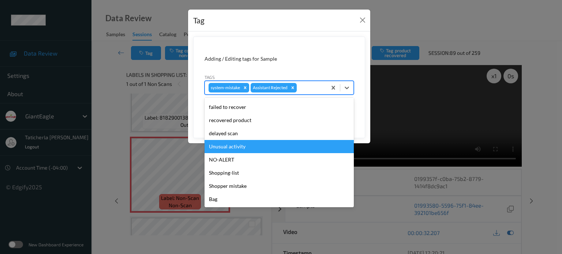
click at [256, 148] on div "Unusual activity" at bounding box center [279, 146] width 149 height 13
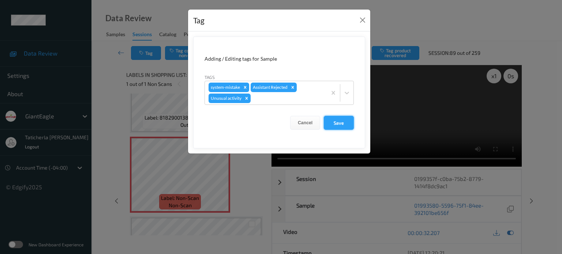
click at [340, 123] on button "Save" at bounding box center [339, 123] width 30 height 14
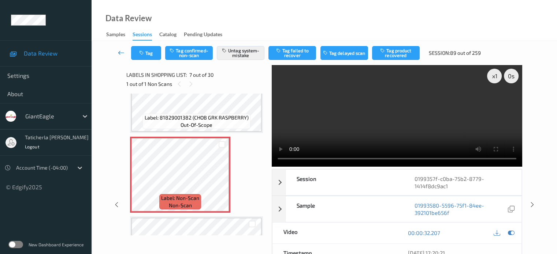
click at [119, 52] on icon at bounding box center [121, 52] width 7 height 7
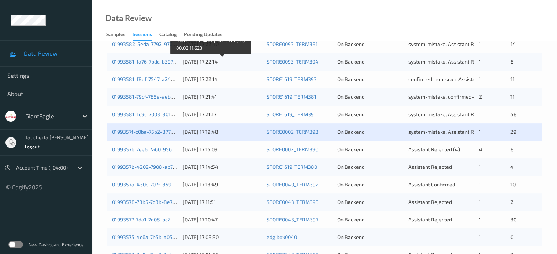
scroll to position [293, 0]
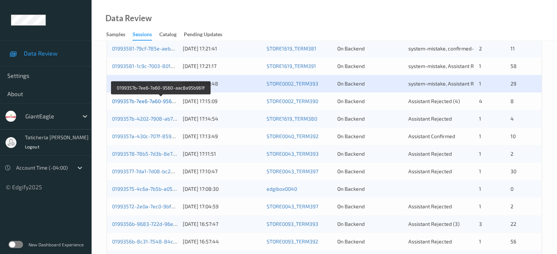
click at [155, 103] on link "0199357b-7ee6-7a60-9560-aac8a95b961f" at bounding box center [161, 101] width 98 height 6
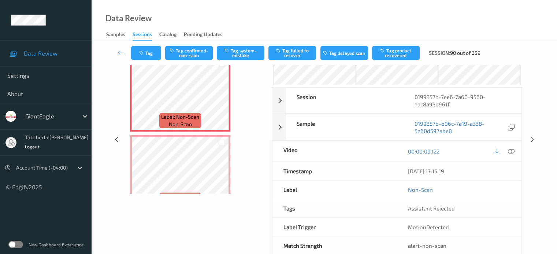
scroll to position [57, 0]
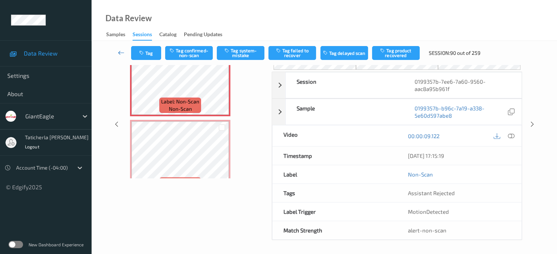
click at [123, 51] on icon at bounding box center [121, 52] width 7 height 7
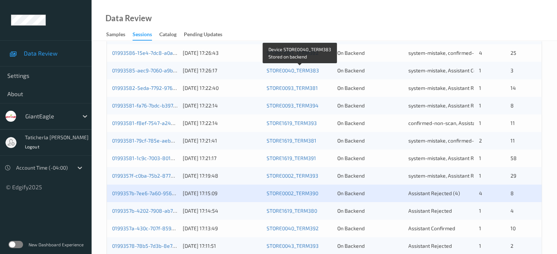
scroll to position [256, 0]
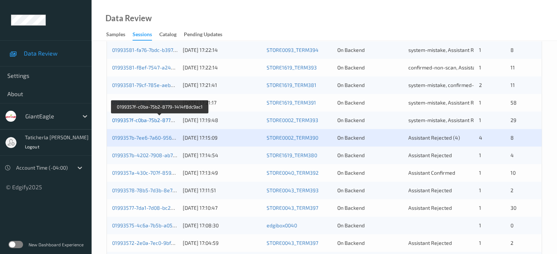
click at [154, 120] on link "0199357f-c0ba-75b2-8779-1414f8dc9ac1" at bounding box center [160, 120] width 96 height 6
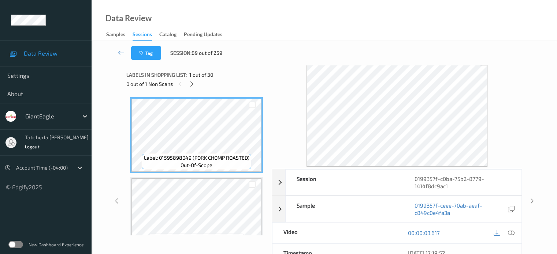
click at [120, 51] on icon at bounding box center [121, 52] width 7 height 7
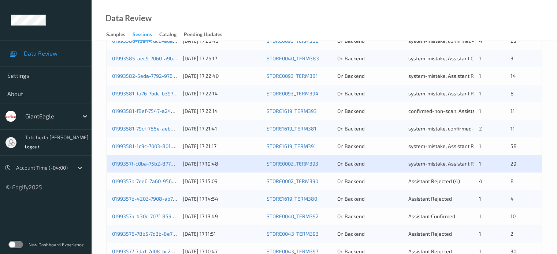
scroll to position [256, 0]
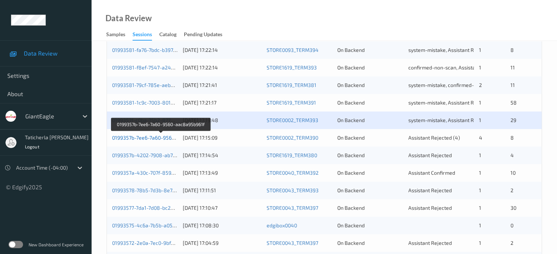
click at [138, 139] on link "0199357b-7ee6-7a60-9560-aac8a95b961f" at bounding box center [161, 138] width 98 height 6
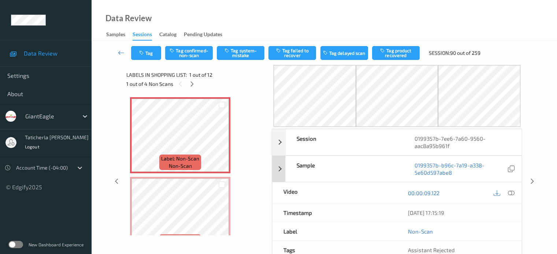
click at [389, 159] on div "Sample" at bounding box center [345, 169] width 118 height 26
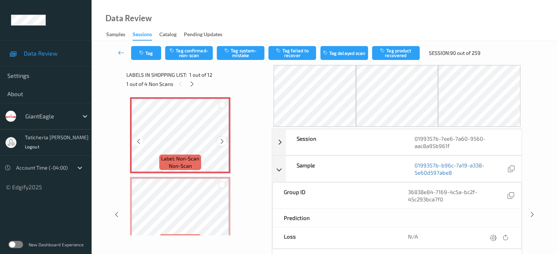
click at [224, 142] on icon at bounding box center [222, 141] width 6 height 7
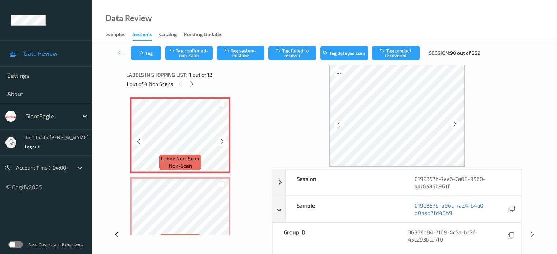
click at [224, 142] on icon at bounding box center [222, 141] width 6 height 7
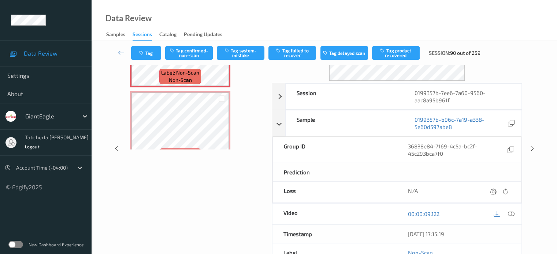
scroll to position [73, 0]
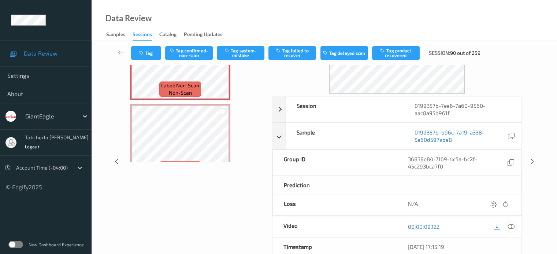
click at [510, 226] on icon at bounding box center [510, 227] width 7 height 7
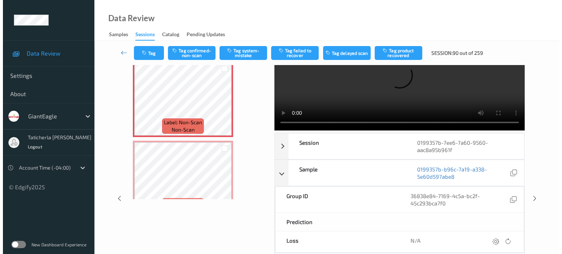
scroll to position [0, 0]
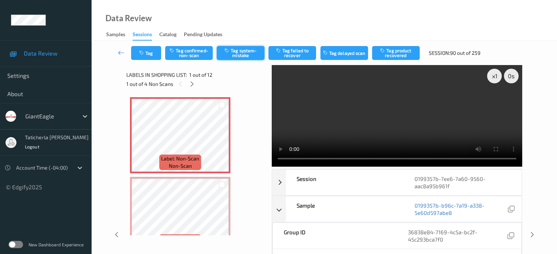
click at [250, 55] on button "Tag system-mistake" at bounding box center [241, 53] width 48 height 14
click at [144, 54] on icon "button" at bounding box center [142, 53] width 6 height 5
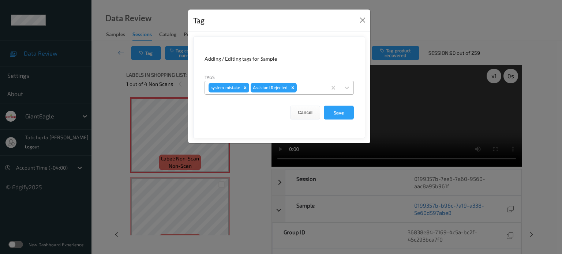
click at [306, 87] on div at bounding box center [310, 87] width 25 height 9
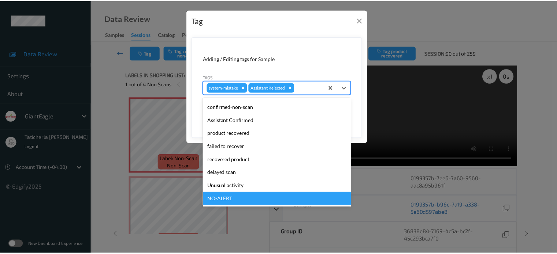
scroll to position [64, 0]
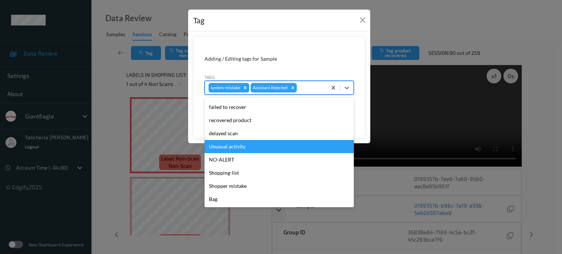
click at [256, 146] on div "Unusual activity" at bounding box center [279, 146] width 149 height 13
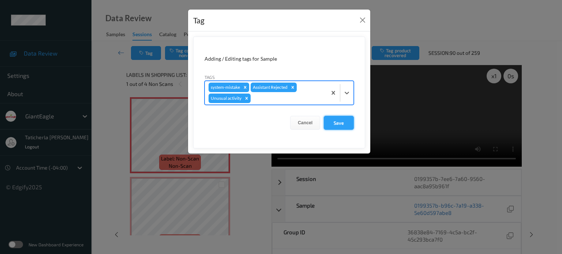
click at [330, 120] on button "Save" at bounding box center [339, 123] width 30 height 14
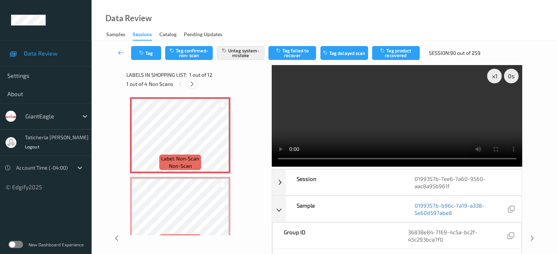
click at [193, 85] on icon at bounding box center [192, 84] width 6 height 7
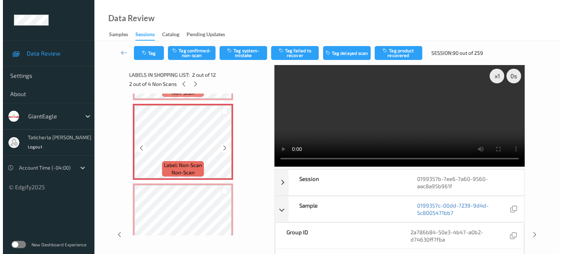
scroll to position [77, 0]
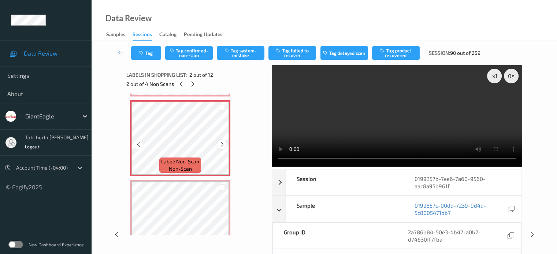
click at [221, 145] on icon at bounding box center [222, 144] width 6 height 7
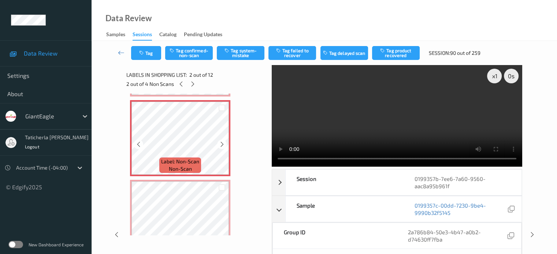
click at [221, 145] on icon at bounding box center [222, 144] width 6 height 7
click at [221, 142] on icon at bounding box center [222, 144] width 6 height 7
click at [256, 54] on button "Tag system-mistake" at bounding box center [241, 53] width 48 height 14
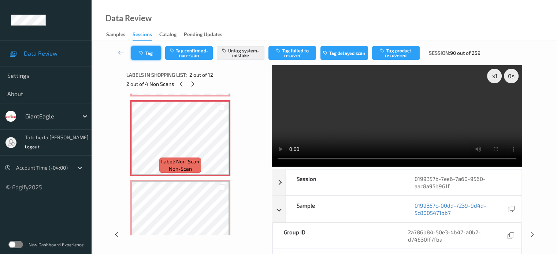
click at [152, 51] on button "Tag" at bounding box center [146, 53] width 30 height 14
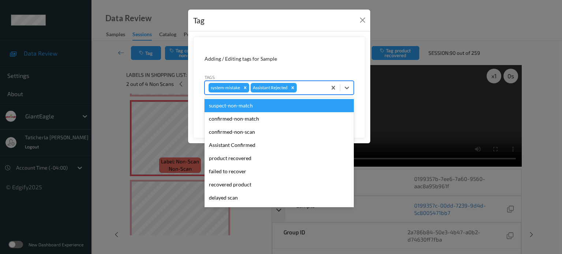
click at [317, 88] on div at bounding box center [310, 87] width 25 height 9
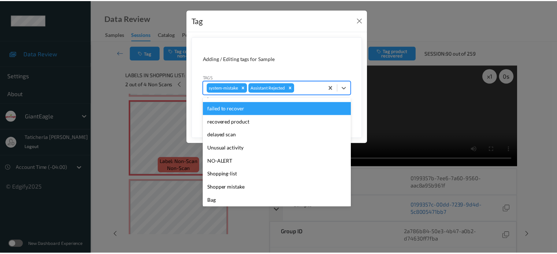
scroll to position [64, 0]
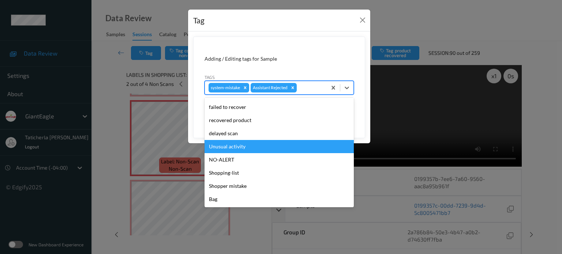
click at [260, 147] on div "Unusual activity" at bounding box center [279, 146] width 149 height 13
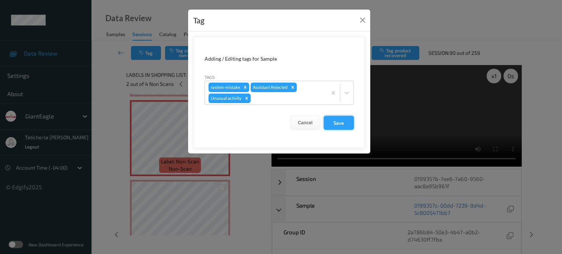
click at [342, 122] on button "Save" at bounding box center [339, 123] width 30 height 14
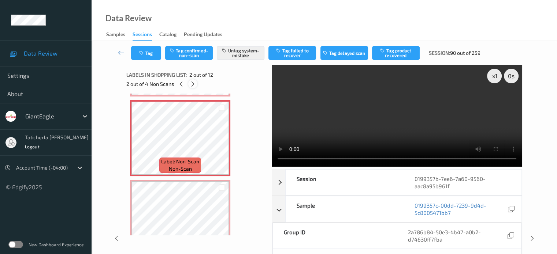
click at [194, 85] on icon at bounding box center [193, 84] width 6 height 7
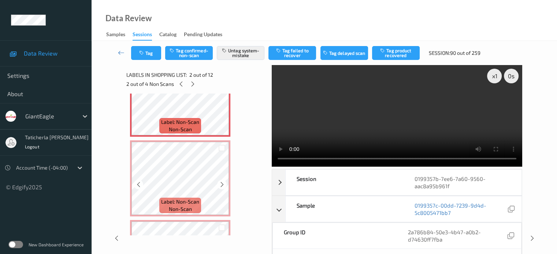
scroll to position [120, 0]
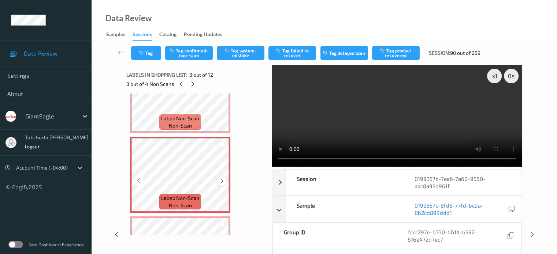
click at [220, 178] on icon at bounding box center [222, 181] width 6 height 7
click at [222, 180] on icon at bounding box center [222, 181] width 6 height 7
click at [220, 180] on icon at bounding box center [222, 181] width 6 height 7
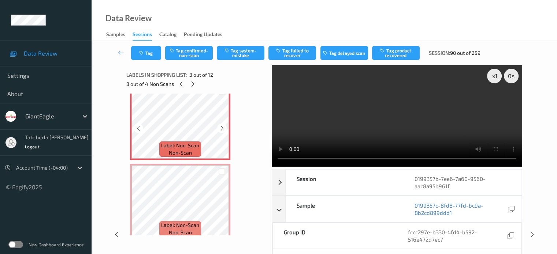
scroll to position [157, 0]
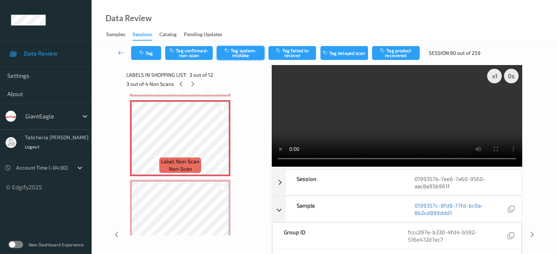
click at [238, 53] on button "Tag system-mistake" at bounding box center [241, 53] width 48 height 14
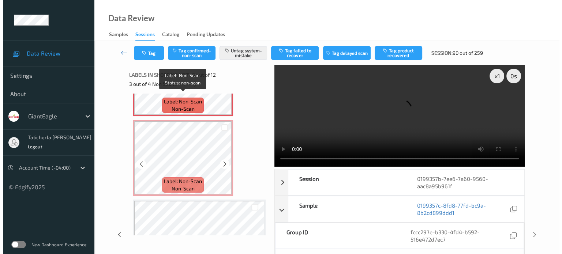
scroll to position [230, 0]
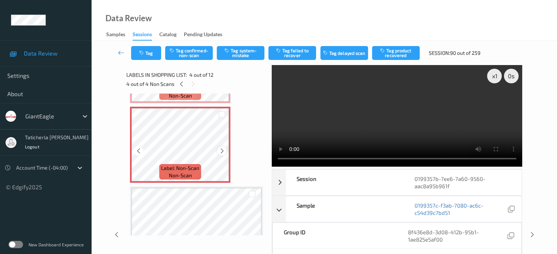
click at [222, 151] on icon at bounding box center [222, 151] width 6 height 7
click at [222, 152] on icon at bounding box center [222, 151] width 6 height 7
click at [245, 55] on button "Tag system-mistake" at bounding box center [241, 53] width 48 height 14
click at [153, 56] on button "Tag" at bounding box center [146, 53] width 30 height 14
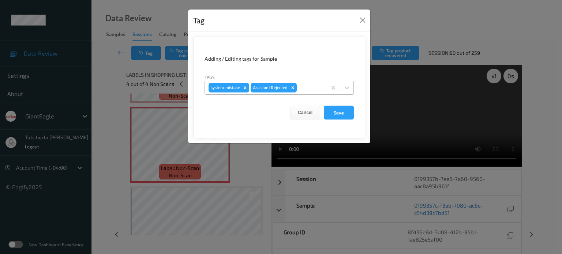
click at [315, 90] on div at bounding box center [310, 87] width 25 height 9
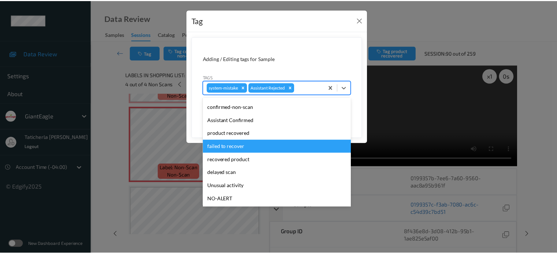
scroll to position [64, 0]
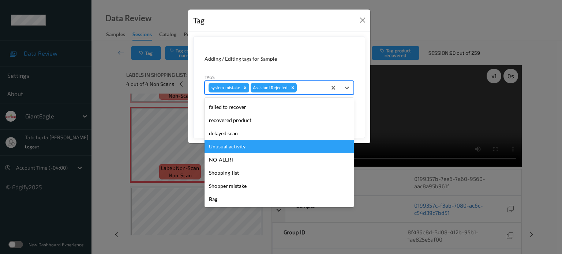
click at [231, 146] on div "Unusual activity" at bounding box center [279, 146] width 149 height 13
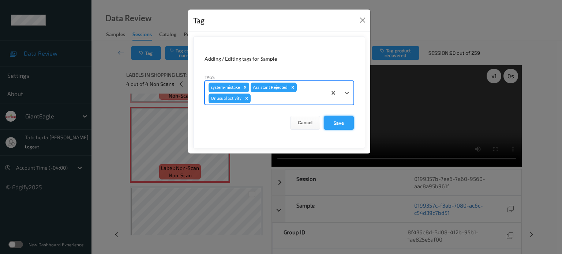
click at [342, 121] on button "Save" at bounding box center [339, 123] width 30 height 14
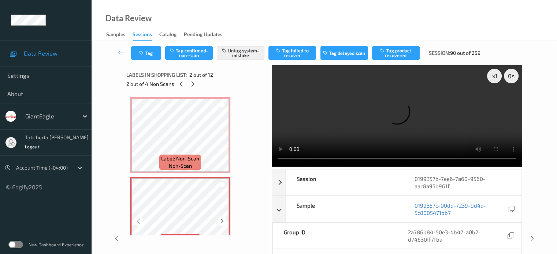
scroll to position [0, 0]
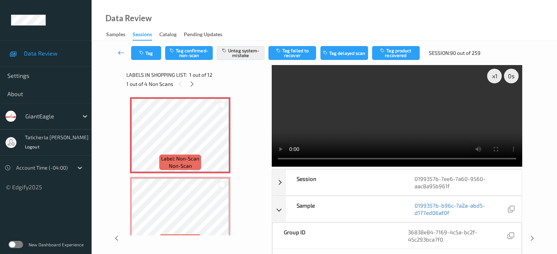
click at [119, 49] on icon at bounding box center [121, 52] width 7 height 7
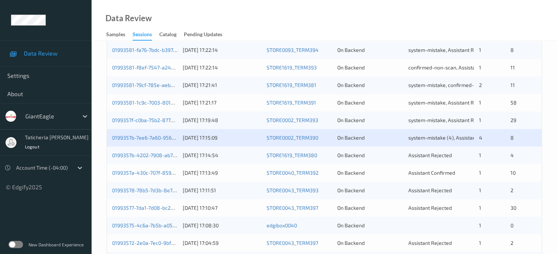
scroll to position [293, 0]
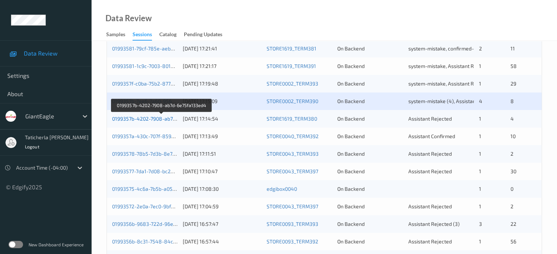
click at [156, 118] on link "0199357b-4202-7908-ab7d-6e75fa133ed4" at bounding box center [161, 119] width 99 height 6
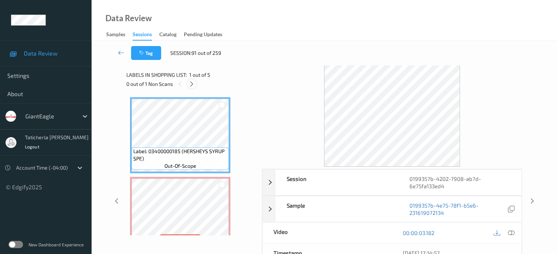
click at [189, 82] on icon at bounding box center [192, 84] width 6 height 7
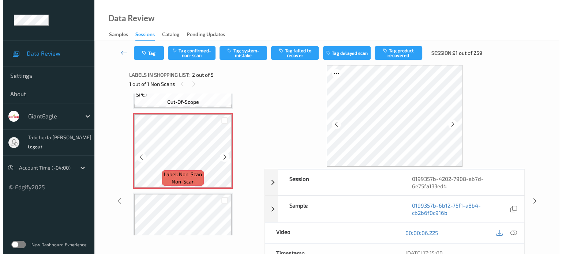
scroll to position [77, 0]
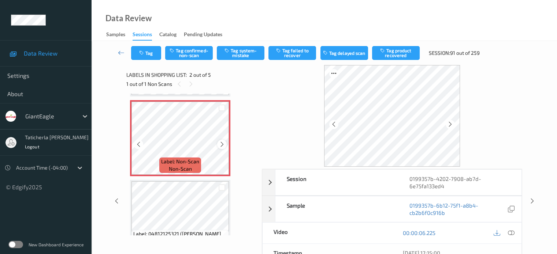
click at [221, 145] on icon at bounding box center [222, 144] width 6 height 7
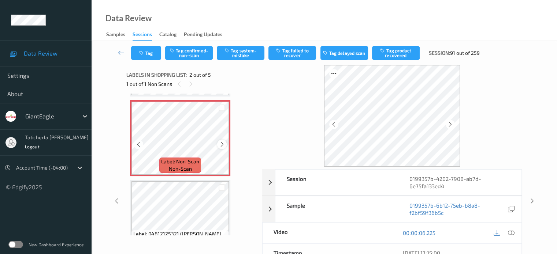
click at [221, 144] on icon at bounding box center [222, 144] width 6 height 7
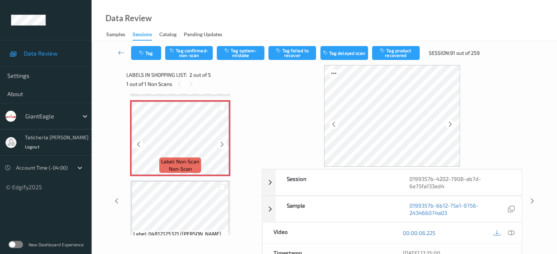
click at [221, 144] on icon at bounding box center [222, 144] width 6 height 7
click at [510, 232] on icon at bounding box center [510, 233] width 7 height 7
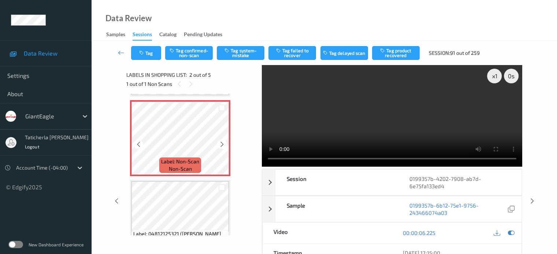
click at [223, 146] on icon at bounding box center [222, 144] width 6 height 7
click at [224, 145] on icon at bounding box center [222, 144] width 6 height 7
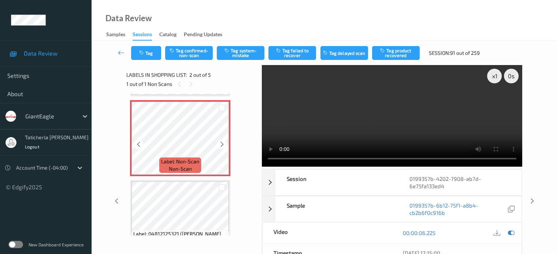
click at [224, 145] on icon at bounding box center [222, 144] width 6 height 7
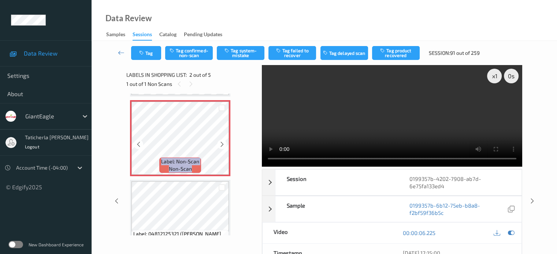
click at [224, 145] on icon at bounding box center [222, 144] width 6 height 7
click at [241, 53] on button "Tag system-mistake" at bounding box center [241, 53] width 48 height 14
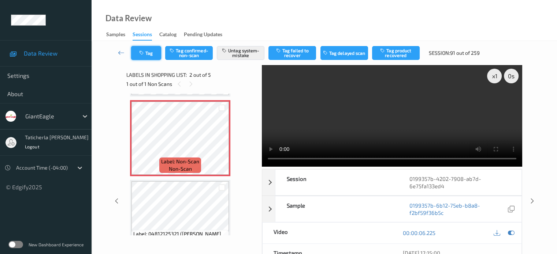
click at [146, 57] on button "Tag" at bounding box center [146, 53] width 30 height 14
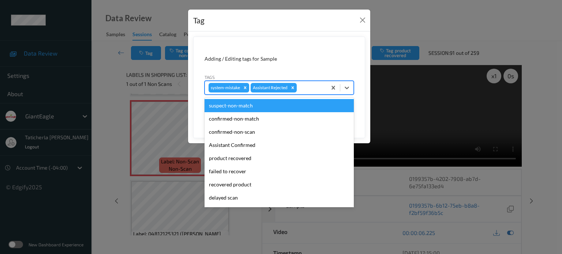
drag, startPoint x: 308, startPoint y: 88, endPoint x: 308, endPoint y: 103, distance: 14.3
click at [309, 89] on div at bounding box center [310, 87] width 25 height 9
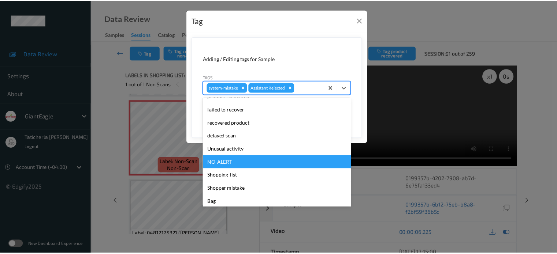
scroll to position [64, 0]
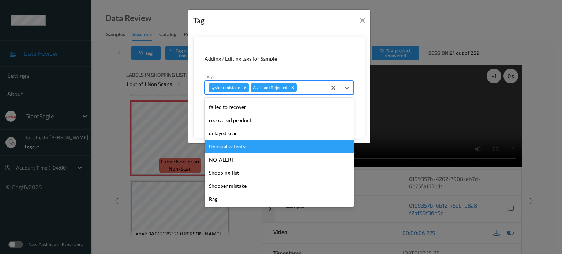
click at [269, 147] on div "Unusual activity" at bounding box center [279, 146] width 149 height 13
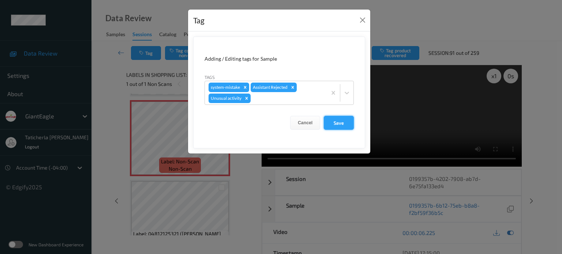
click at [341, 125] on button "Save" at bounding box center [339, 123] width 30 height 14
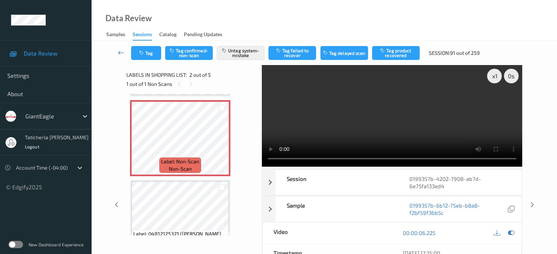
click at [119, 52] on icon at bounding box center [121, 52] width 7 height 7
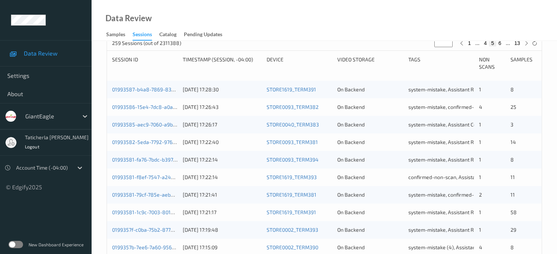
scroll to position [256, 0]
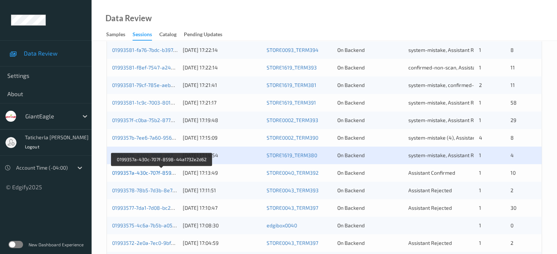
click at [151, 173] on link "0199357a-430c-707f-8598-44a1732e2d62" at bounding box center [162, 173] width 100 height 6
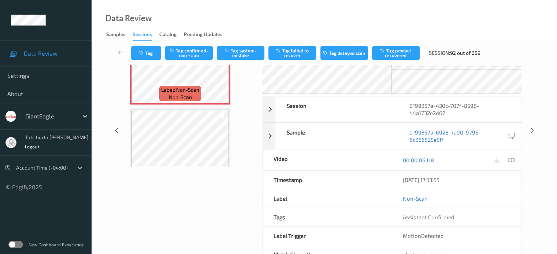
scroll to position [93, 0]
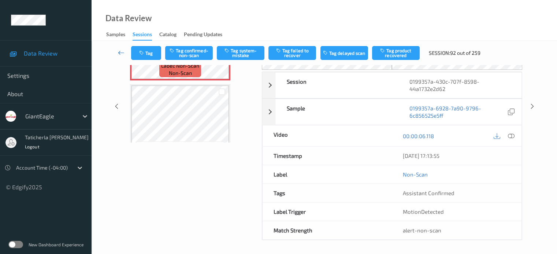
click at [122, 52] on icon at bounding box center [121, 52] width 7 height 7
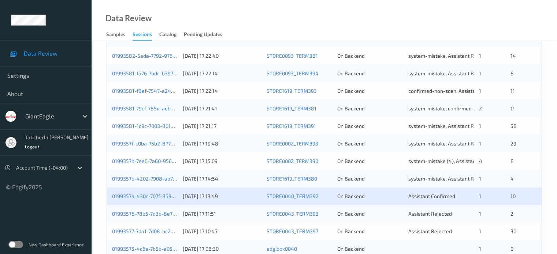
scroll to position [293, 0]
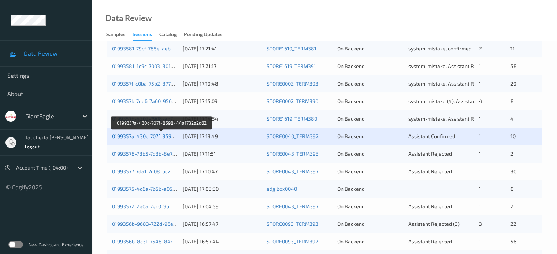
click at [134, 135] on link "0199357a-430c-707f-8598-44a1732e2d62" at bounding box center [162, 136] width 100 height 6
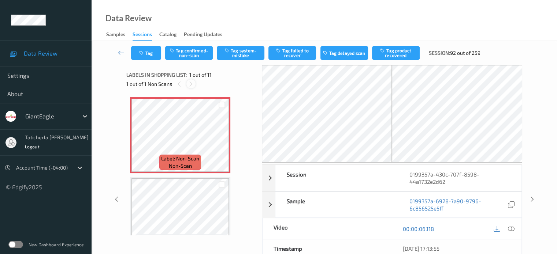
click at [192, 83] on icon at bounding box center [191, 84] width 6 height 7
click at [220, 141] on icon at bounding box center [222, 141] width 6 height 7
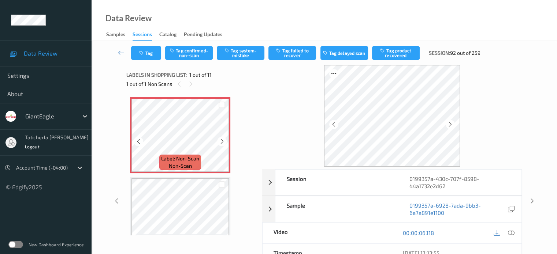
click at [220, 141] on icon at bounding box center [222, 141] width 6 height 7
click at [510, 230] on icon at bounding box center [510, 233] width 7 height 7
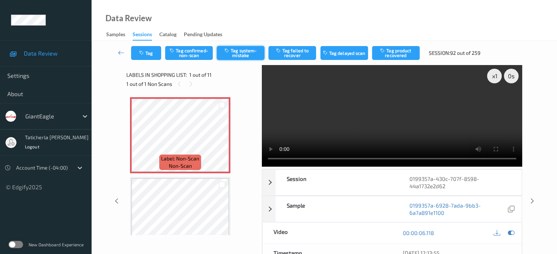
click at [243, 54] on button "Tag system-mistake" at bounding box center [241, 53] width 48 height 14
click at [148, 52] on button "Tag" at bounding box center [146, 53] width 30 height 14
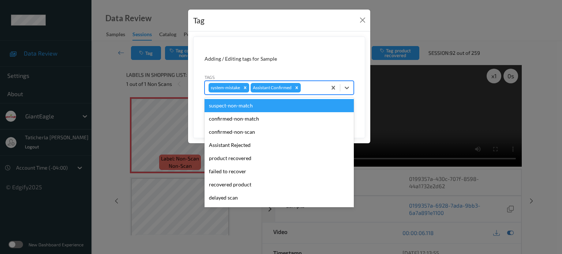
click at [319, 87] on div at bounding box center [312, 87] width 21 height 9
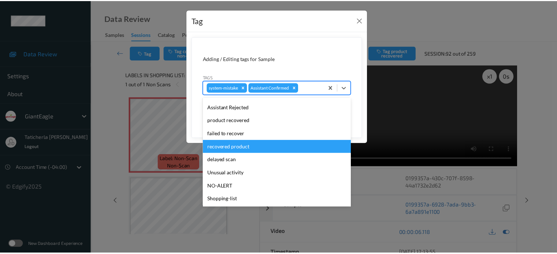
scroll to position [64, 0]
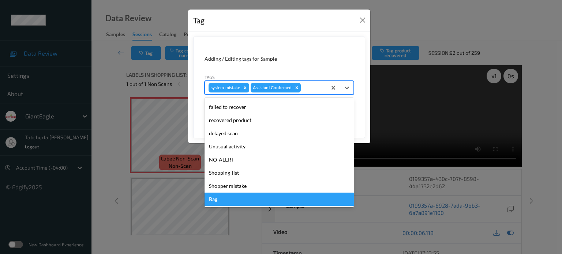
click at [220, 202] on div "Bag" at bounding box center [279, 199] width 149 height 13
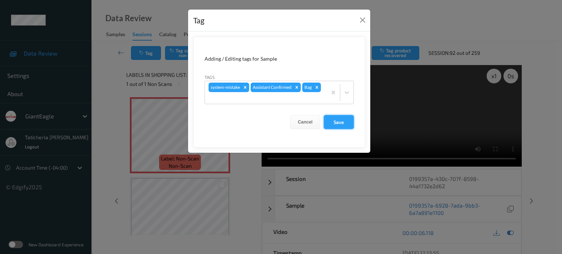
click at [343, 124] on button "Save" at bounding box center [339, 122] width 30 height 14
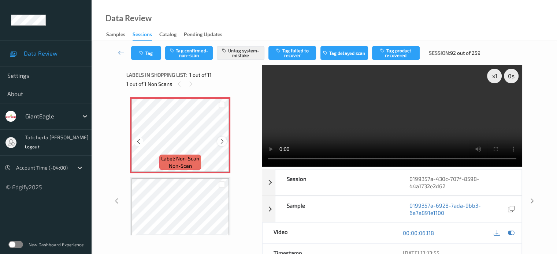
click at [220, 138] on icon at bounding box center [222, 141] width 6 height 7
click at [223, 140] on icon at bounding box center [222, 141] width 6 height 7
click at [119, 50] on icon at bounding box center [121, 52] width 7 height 7
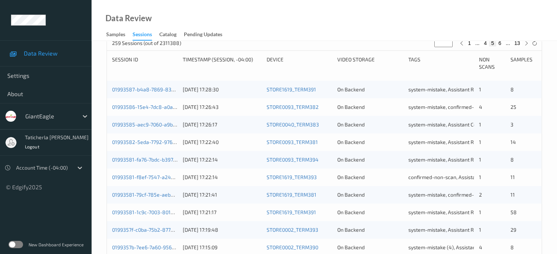
scroll to position [293, 0]
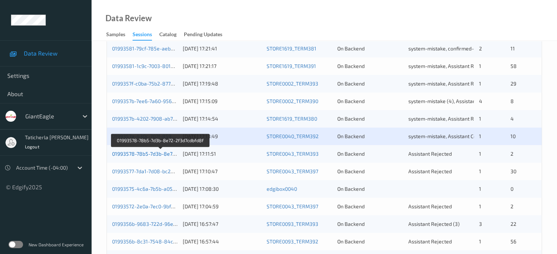
click at [160, 153] on link "01993578-78b5-7d3b-8e72-2f3d7cdbfd8f" at bounding box center [160, 154] width 97 height 6
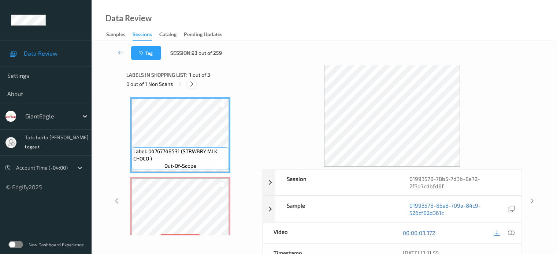
click at [192, 82] on icon at bounding box center [192, 84] width 6 height 7
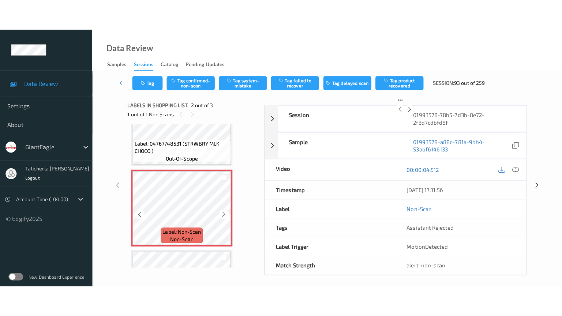
scroll to position [77, 0]
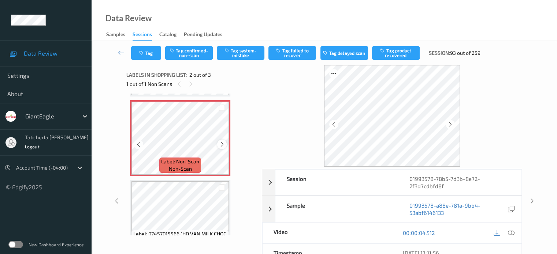
click at [221, 142] on icon at bounding box center [222, 144] width 6 height 7
click at [221, 144] on icon at bounding box center [222, 144] width 6 height 7
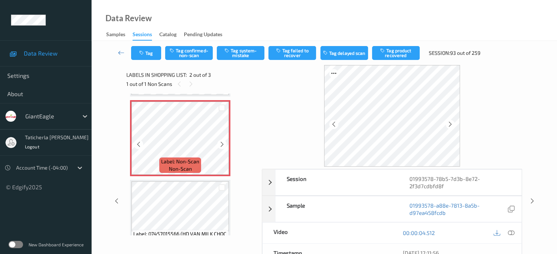
click at [221, 144] on icon at bounding box center [222, 144] width 6 height 7
click at [221, 142] on icon at bounding box center [222, 144] width 6 height 7
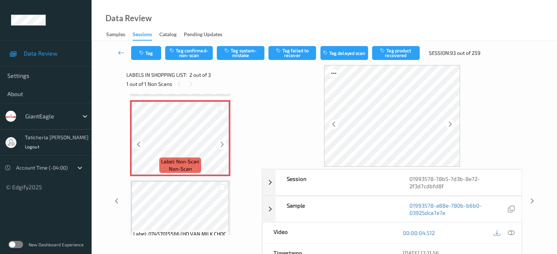
click at [221, 142] on icon at bounding box center [222, 144] width 6 height 7
click at [224, 143] on icon at bounding box center [222, 144] width 6 height 7
click at [223, 143] on icon at bounding box center [222, 144] width 6 height 7
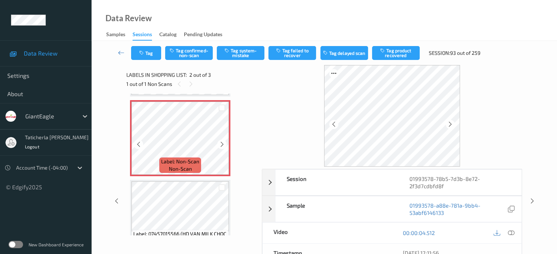
click at [223, 143] on icon at bounding box center [222, 144] width 6 height 7
click at [223, 142] on icon at bounding box center [222, 144] width 6 height 7
click at [220, 142] on icon at bounding box center [222, 144] width 6 height 7
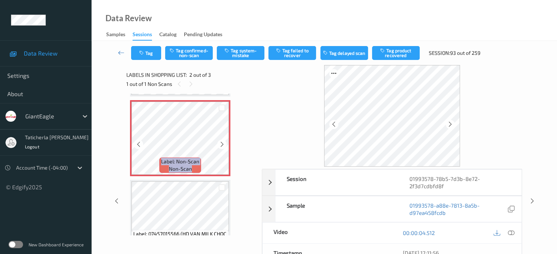
click at [220, 142] on icon at bounding box center [222, 144] width 6 height 7
click at [218, 143] on div at bounding box center [221, 144] width 9 height 9
click at [223, 143] on icon at bounding box center [222, 144] width 6 height 7
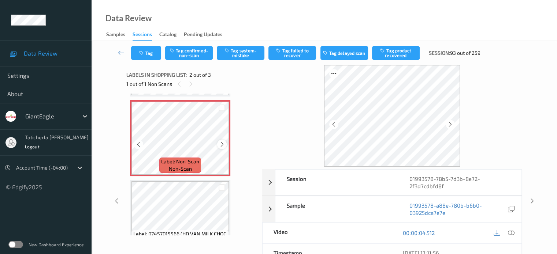
click at [221, 145] on icon at bounding box center [222, 144] width 6 height 7
click at [511, 231] on icon at bounding box center [510, 233] width 7 height 7
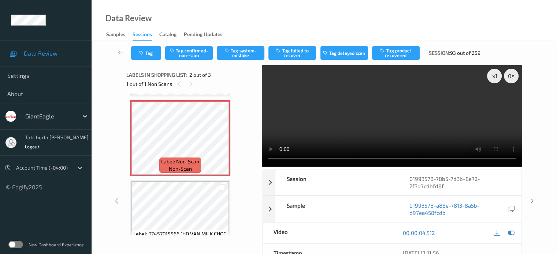
click at [495, 103] on video at bounding box center [392, 116] width 260 height 102
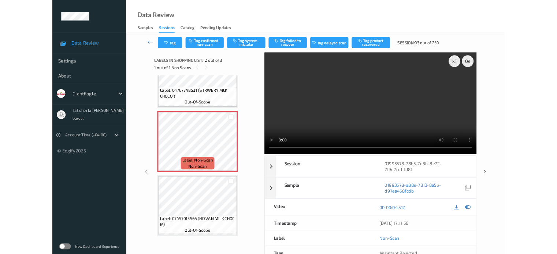
scroll to position [39, 0]
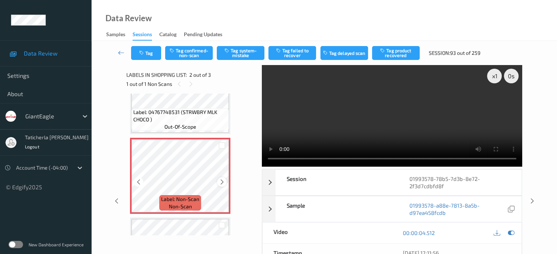
click at [225, 180] on icon at bounding box center [222, 182] width 6 height 7
click at [224, 180] on icon at bounding box center [222, 182] width 6 height 7
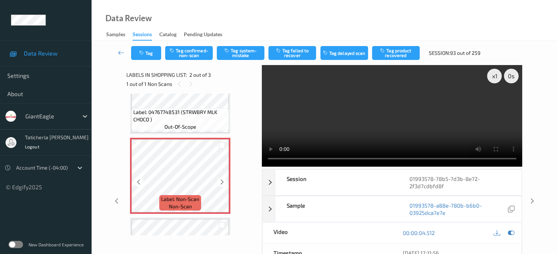
click at [224, 180] on icon at bounding box center [222, 182] width 6 height 7
click at [247, 51] on button "Tag system-mistake" at bounding box center [241, 53] width 48 height 14
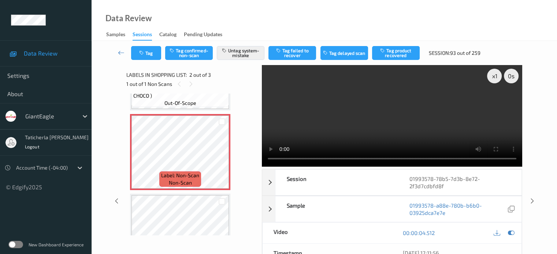
scroll to position [76, 0]
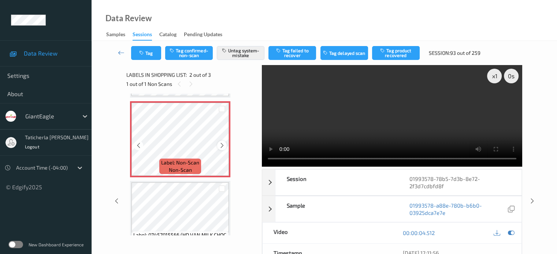
drag, startPoint x: 229, startPoint y: 146, endPoint x: 225, endPoint y: 145, distance: 4.2
click at [225, 145] on icon at bounding box center [222, 145] width 6 height 7
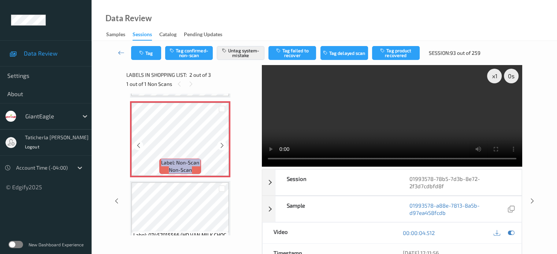
click at [225, 145] on icon at bounding box center [222, 145] width 6 height 7
click at [124, 51] on icon at bounding box center [121, 52] width 7 height 7
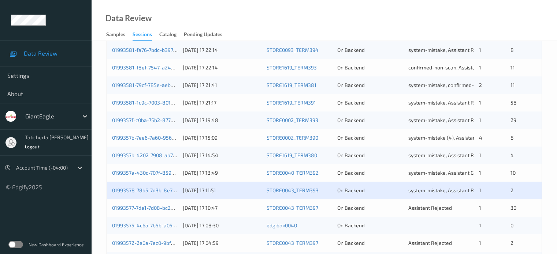
scroll to position [330, 0]
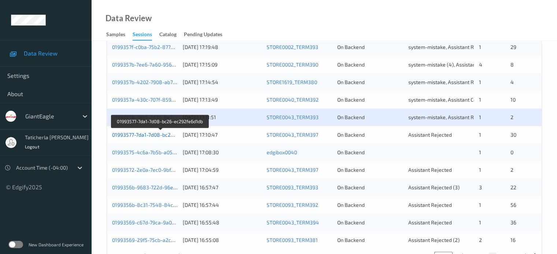
click at [153, 133] on link "01993577-7da1-7d08-bc26-ec292fe6d1db" at bounding box center [160, 135] width 97 height 6
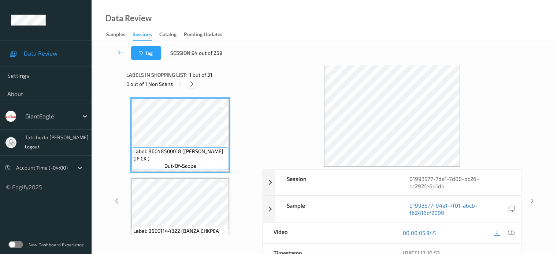
click at [192, 84] on icon at bounding box center [192, 84] width 6 height 7
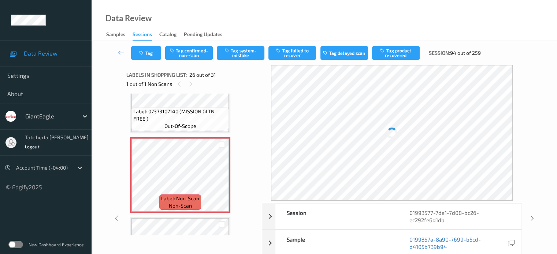
scroll to position [1993, 0]
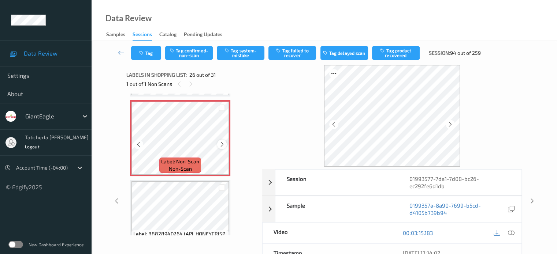
click at [223, 144] on icon at bounding box center [222, 144] width 6 height 7
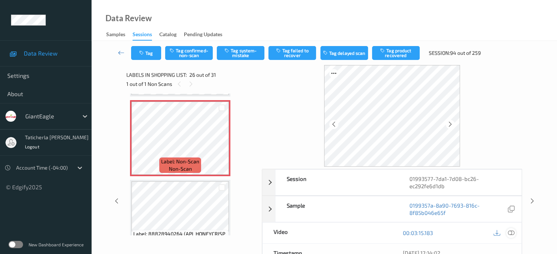
click at [510, 233] on icon at bounding box center [510, 233] width 7 height 7
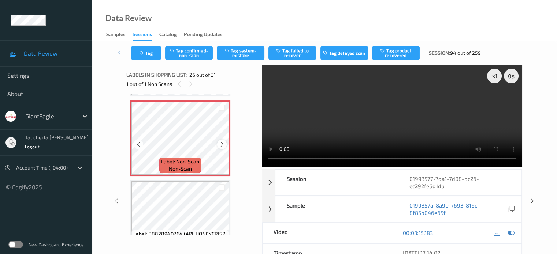
click at [223, 142] on icon at bounding box center [222, 144] width 6 height 7
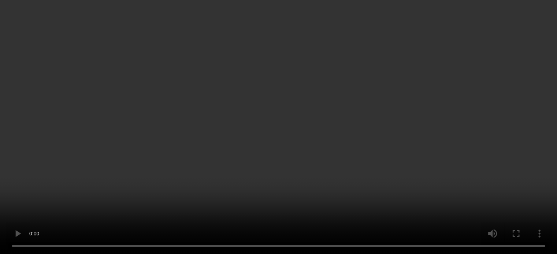
scroll to position [2066, 0]
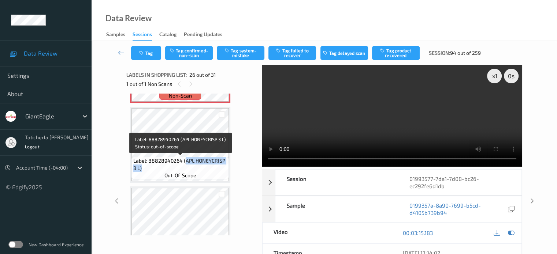
drag, startPoint x: 184, startPoint y: 161, endPoint x: 223, endPoint y: 172, distance: 40.3
click at [223, 172] on span "Label: 88828940264 (APL HONEYCRISP 3 L)" at bounding box center [180, 164] width 94 height 15
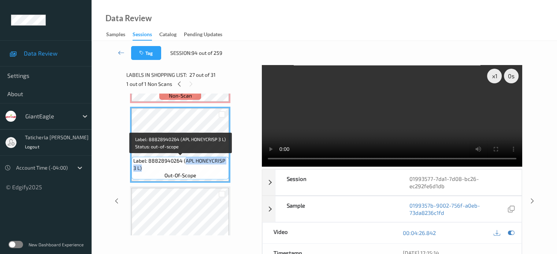
copy span "APL HONEYCRISP 3 L)"
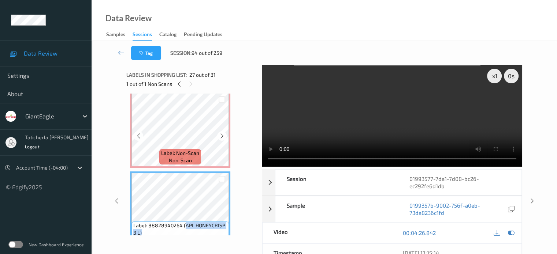
scroll to position [1956, 0]
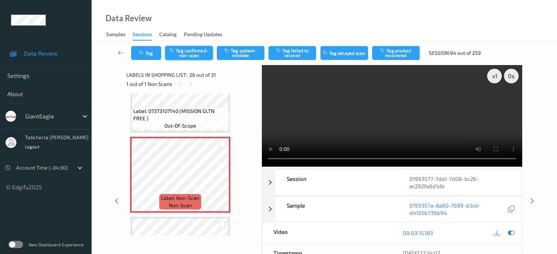
click at [187, 47] on button "Tag confirmed-non-scan" at bounding box center [189, 53] width 48 height 14
click at [406, 55] on button "Tag product recovered" at bounding box center [396, 53] width 48 height 14
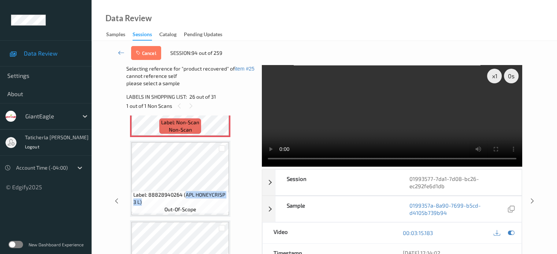
scroll to position [2066, 0]
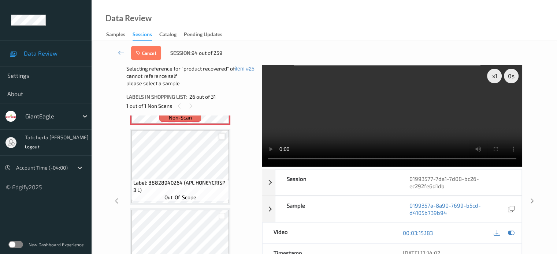
click at [225, 137] on div at bounding box center [222, 136] width 7 height 7
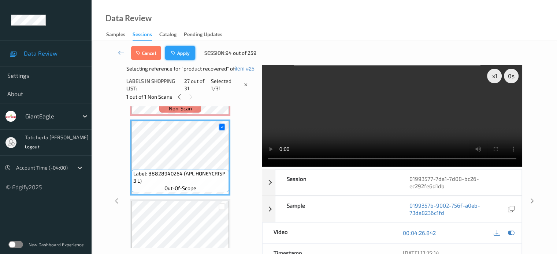
click at [179, 52] on button "Apply" at bounding box center [180, 53] width 30 height 14
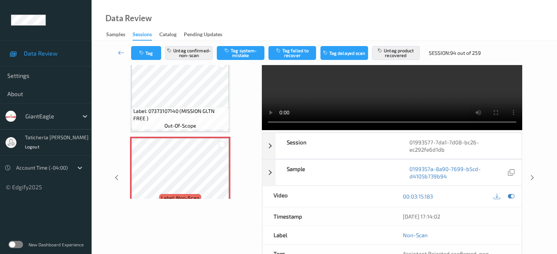
scroll to position [1846, 0]
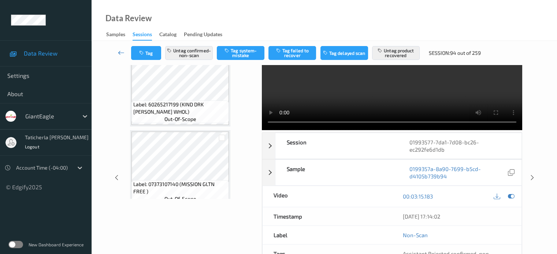
click at [123, 52] on icon at bounding box center [121, 52] width 7 height 7
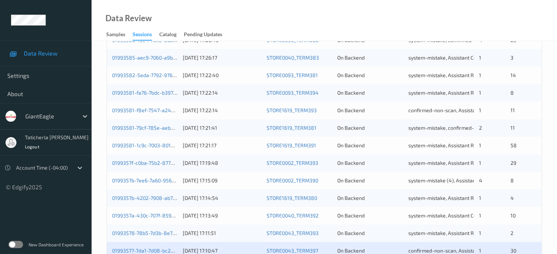
scroll to position [293, 0]
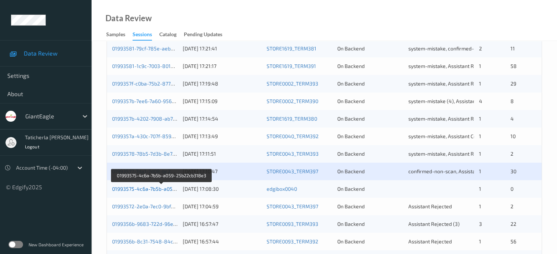
click at [155, 189] on link "01993575-4c6a-7b5b-a059-25b22cb318e3" at bounding box center [162, 189] width 100 height 6
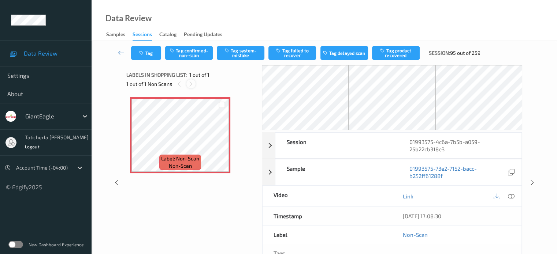
click at [187, 85] on div at bounding box center [190, 83] width 9 height 9
click at [220, 139] on icon at bounding box center [222, 141] width 6 height 7
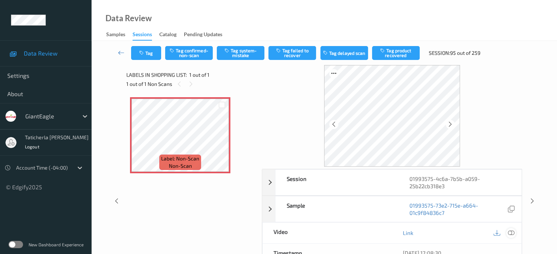
click at [510, 233] on icon at bounding box center [510, 233] width 7 height 7
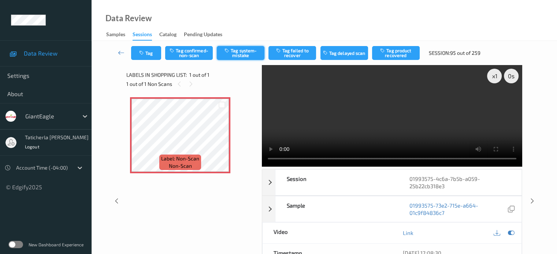
click at [246, 55] on button "Tag system-mistake" at bounding box center [241, 53] width 48 height 14
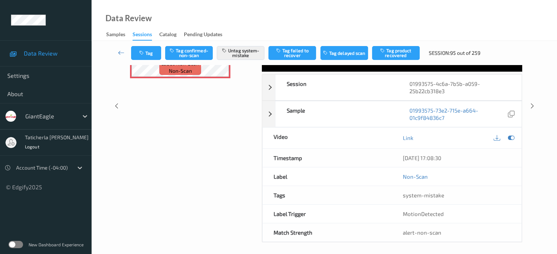
scroll to position [97, 0]
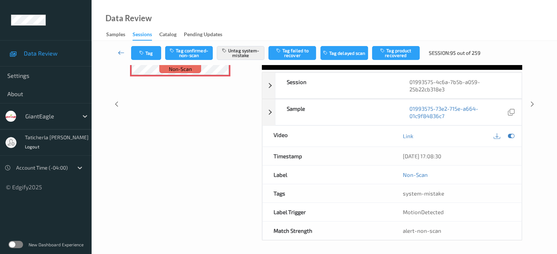
click at [120, 51] on icon at bounding box center [121, 52] width 7 height 7
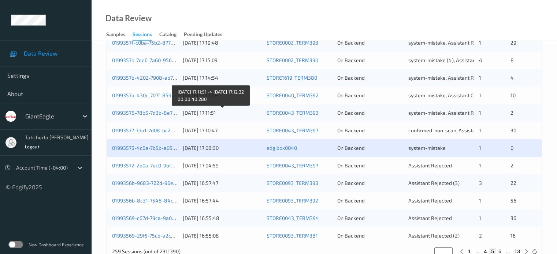
scroll to position [354, 0]
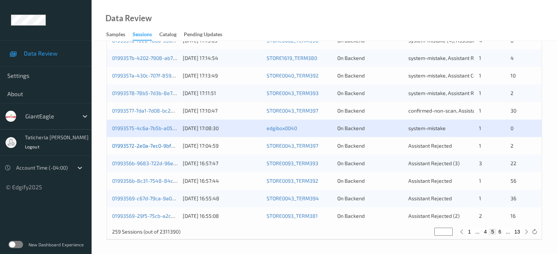
click at [152, 147] on link "01993572-2e0a-7ec0-9bf3-234052c05a40" at bounding box center [162, 146] width 100 height 6
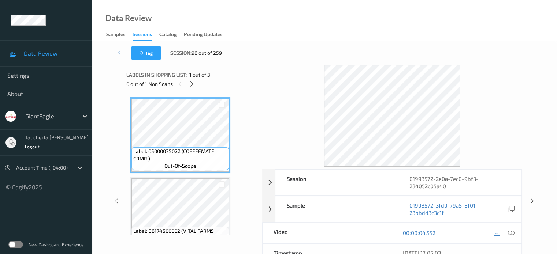
click at [194, 79] on div "0 out of 1 Non Scans" at bounding box center [191, 83] width 130 height 9
click at [190, 83] on icon at bounding box center [192, 84] width 6 height 7
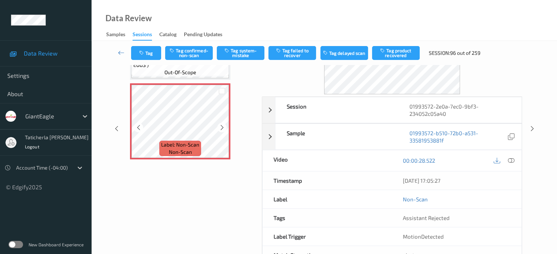
scroll to position [73, 0]
click at [220, 126] on icon at bounding box center [222, 127] width 6 height 7
click at [221, 124] on icon at bounding box center [222, 127] width 6 height 7
click at [221, 126] on icon at bounding box center [222, 127] width 6 height 7
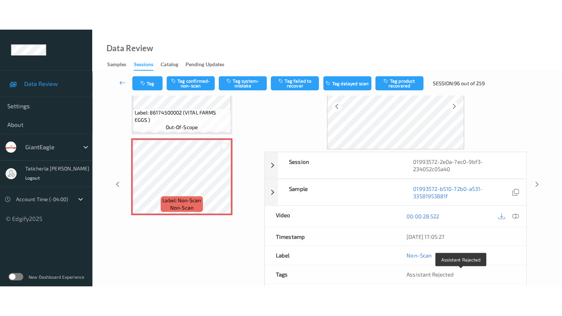
scroll to position [0, 0]
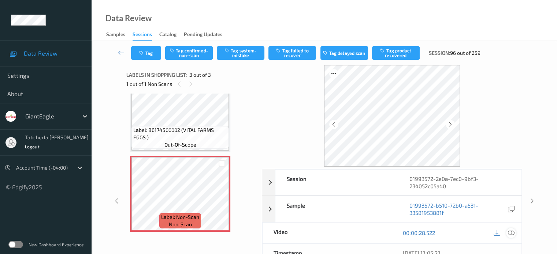
click at [510, 233] on icon at bounding box center [510, 233] width 7 height 7
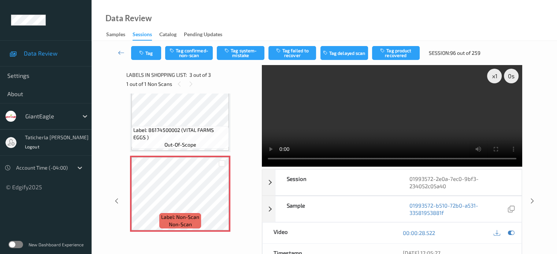
scroll to position [39, 0]
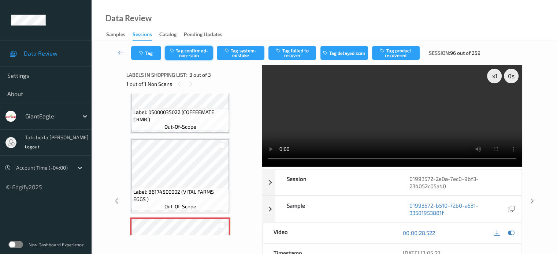
click at [199, 51] on button "Tag confirmed-non-scan" at bounding box center [189, 53] width 48 height 14
click at [122, 49] on icon at bounding box center [121, 52] width 7 height 7
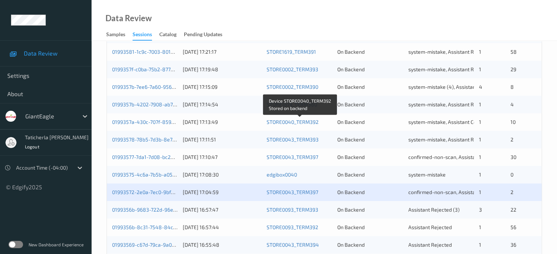
scroll to position [354, 0]
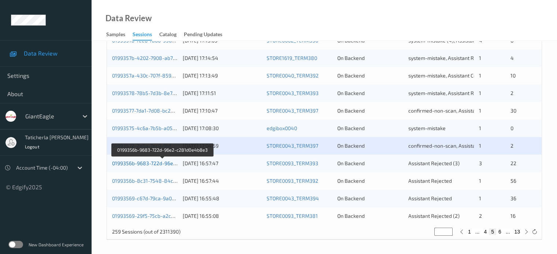
click at [148, 164] on link "0199356b-9683-722d-96e2-c281d0e4b8e3" at bounding box center [162, 163] width 101 height 6
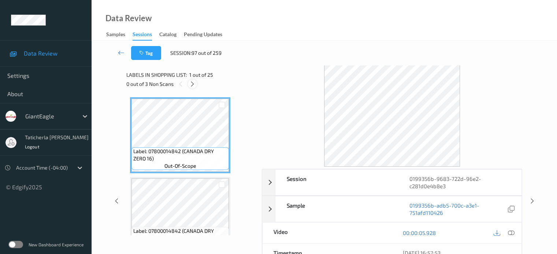
click at [190, 85] on icon at bounding box center [192, 84] width 6 height 7
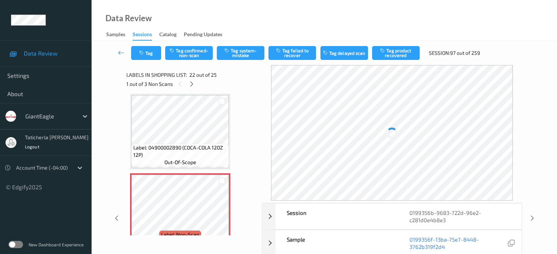
scroll to position [1673, 0]
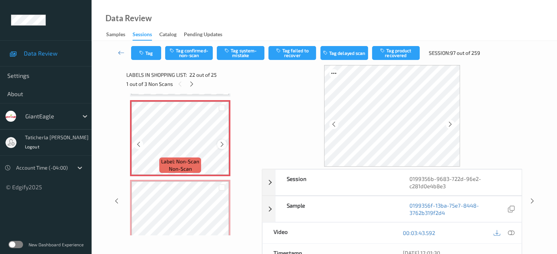
click at [220, 144] on icon at bounding box center [222, 144] width 6 height 7
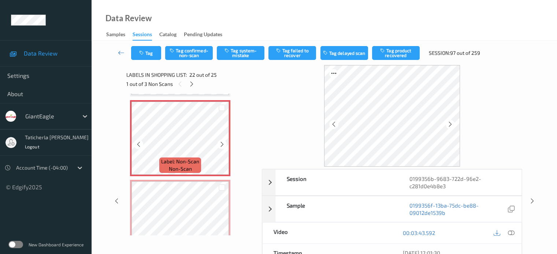
click at [220, 144] on icon at bounding box center [222, 144] width 6 height 7
click at [511, 232] on icon at bounding box center [510, 233] width 7 height 7
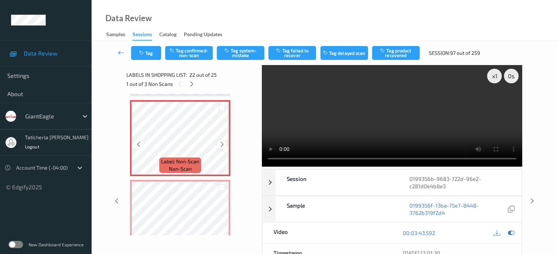
click at [220, 142] on icon at bounding box center [222, 144] width 6 height 7
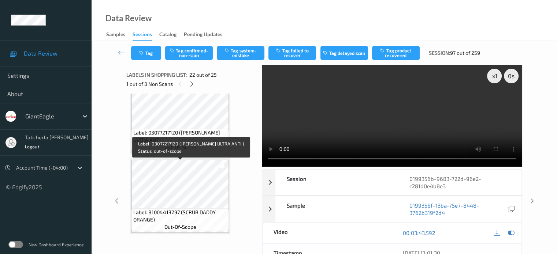
scroll to position [429, 0]
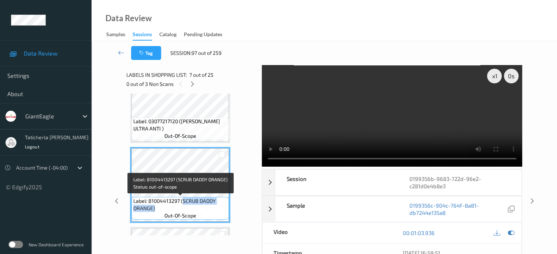
drag, startPoint x: 181, startPoint y: 201, endPoint x: 220, endPoint y: 211, distance: 39.8
click at [220, 211] on span "Label: 81004413297 (SCRUB DADDY ORANGE)" at bounding box center [180, 205] width 94 height 15
copy span "SCRUB DADDY ORANGE)"
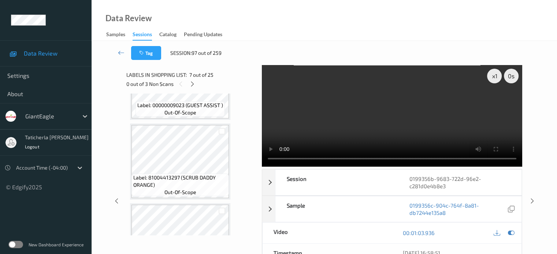
scroll to position [649, 0]
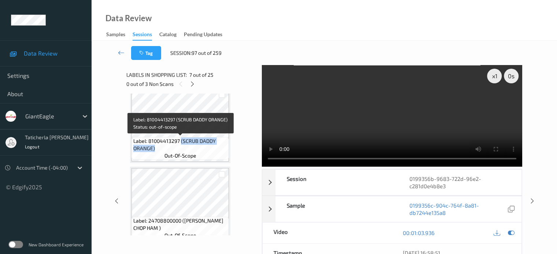
drag, startPoint x: 180, startPoint y: 141, endPoint x: 223, endPoint y: 148, distance: 43.8
click at [223, 148] on span "Label: 81004413297 (SCRUB DADDY ORANGE)" at bounding box center [180, 145] width 94 height 15
copy span "(SCRUB DADDY ORANGE)"
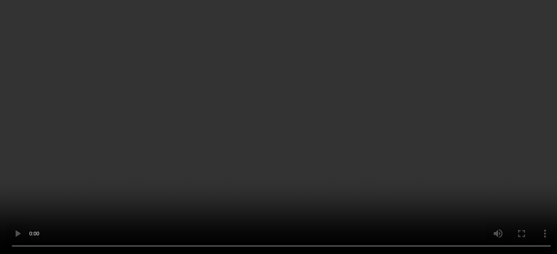
scroll to position [1637, 0]
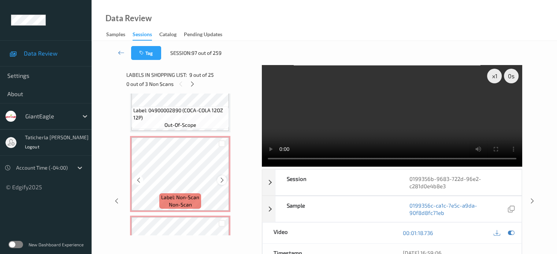
click at [217, 181] on div at bounding box center [221, 180] width 9 height 9
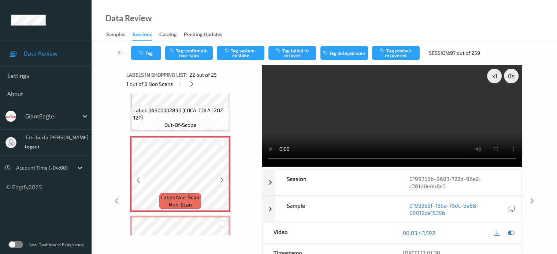
click at [222, 179] on icon at bounding box center [222, 180] width 6 height 7
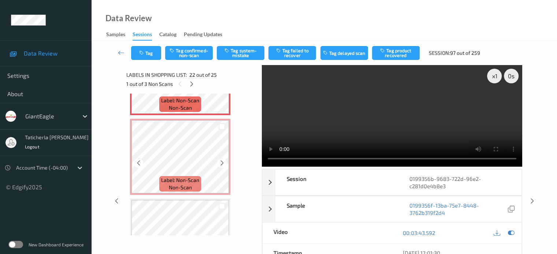
scroll to position [1747, 0]
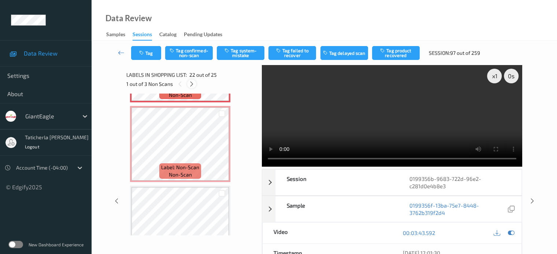
click at [194, 81] on icon at bounding box center [192, 84] width 6 height 7
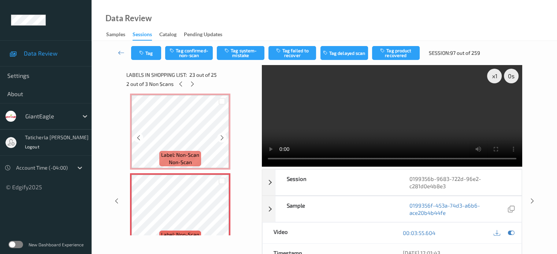
scroll to position [1717, 0]
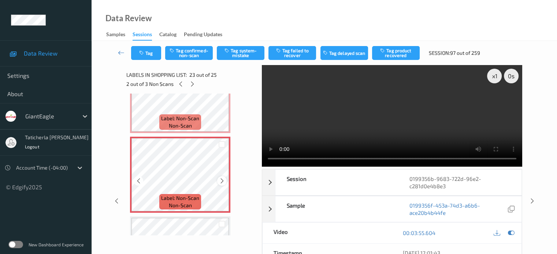
click at [220, 181] on icon at bounding box center [222, 181] width 6 height 7
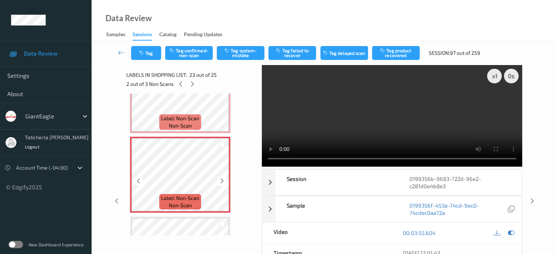
click at [220, 181] on icon at bounding box center [222, 181] width 6 height 7
click at [223, 181] on icon at bounding box center [222, 181] width 6 height 7
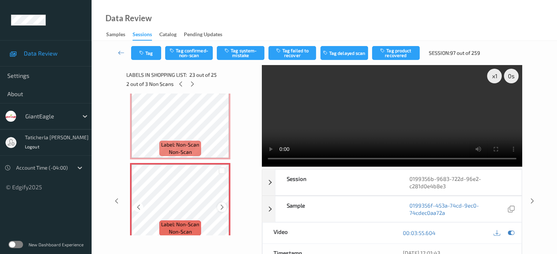
scroll to position [1680, 0]
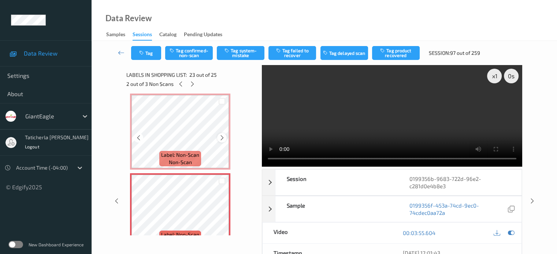
click at [219, 138] on icon at bounding box center [222, 138] width 6 height 7
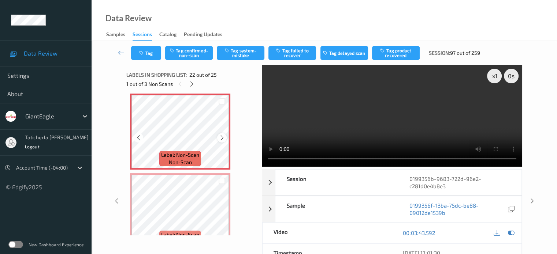
click at [221, 138] on icon at bounding box center [222, 138] width 6 height 7
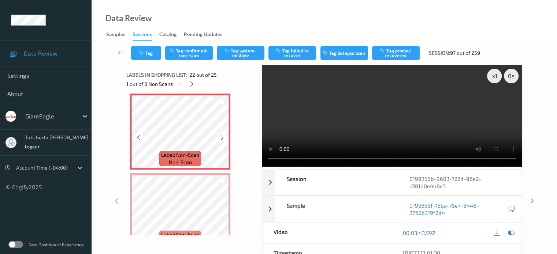
click at [221, 138] on icon at bounding box center [222, 138] width 6 height 7
click at [223, 135] on icon at bounding box center [222, 138] width 6 height 7
click at [223, 136] on icon at bounding box center [222, 138] width 6 height 7
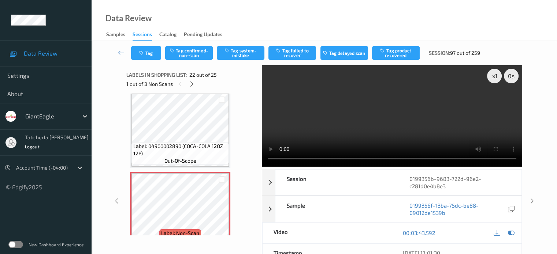
scroll to position [1607, 0]
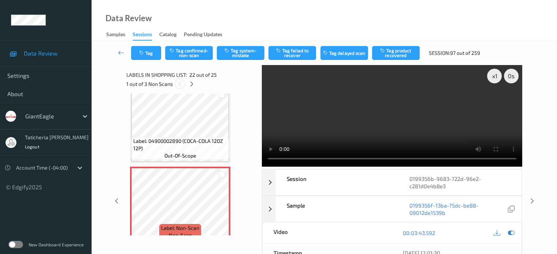
click at [179, 85] on icon at bounding box center [180, 84] width 6 height 7
click at [180, 85] on icon at bounding box center [180, 84] width 6 height 7
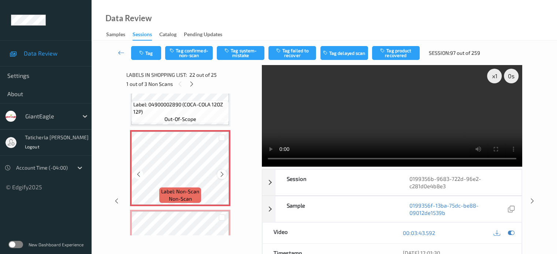
click at [224, 174] on icon at bounding box center [222, 174] width 6 height 7
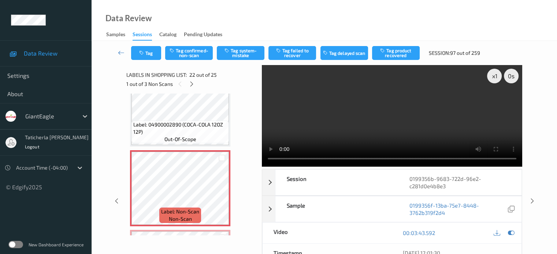
scroll to position [1607, 0]
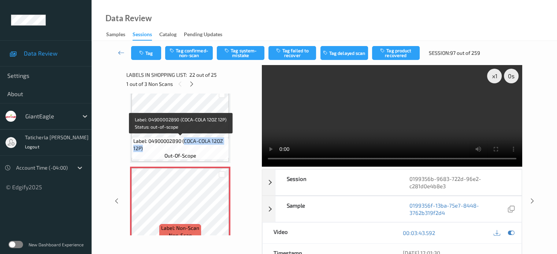
drag, startPoint x: 185, startPoint y: 140, endPoint x: 228, endPoint y: 152, distance: 45.5
click at [228, 152] on div "Label: 04900002890 (COCA-COLA 12OZ 12P) out-of-scope" at bounding box center [179, 148] width 97 height 23
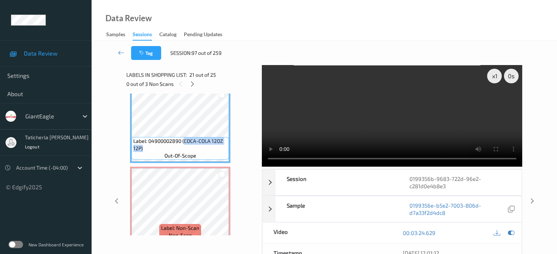
copy span "COCA-COLA 12OZ 12P)"
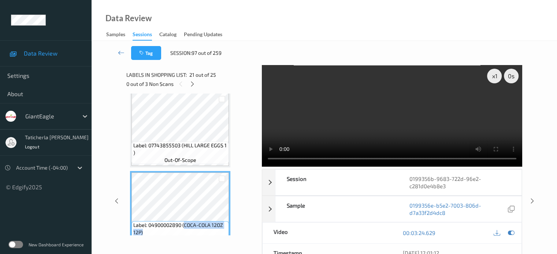
scroll to position [1533, 0]
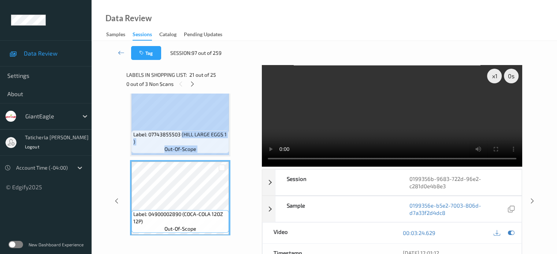
drag, startPoint x: 182, startPoint y: 135, endPoint x: 231, endPoint y: 138, distance: 49.5
copy div "(HILL LARGE EGGS 1 ) out-of-scope"
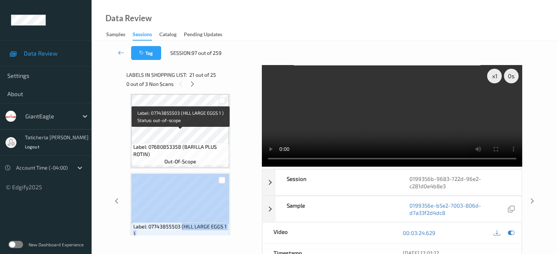
scroll to position [1424, 0]
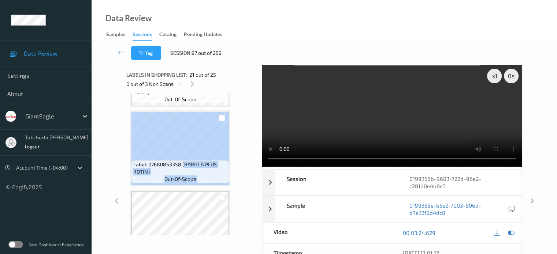
drag, startPoint x: 183, startPoint y: 163, endPoint x: 234, endPoint y: 171, distance: 52.3
copy div "BARILLA PLUS ROTIN) out-of-scope"
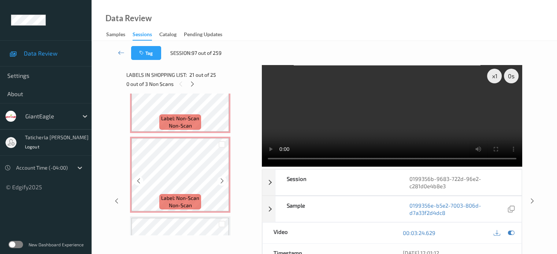
scroll to position [1857, 0]
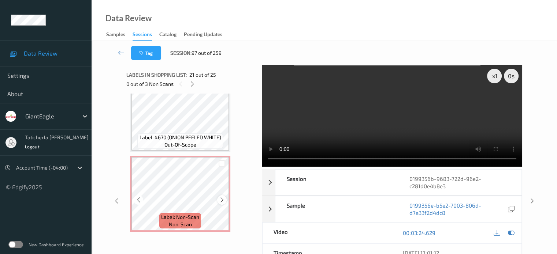
click at [223, 201] on icon at bounding box center [222, 200] width 6 height 7
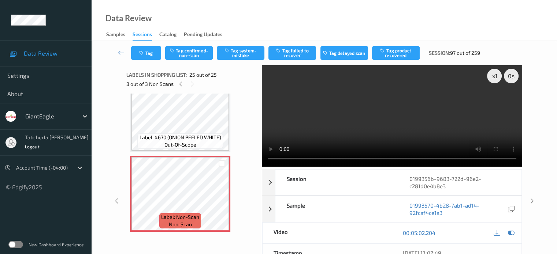
scroll to position [1784, 0]
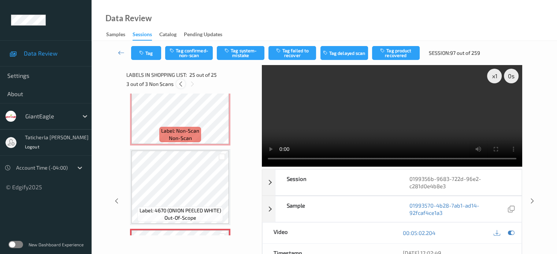
click at [181, 85] on icon at bounding box center [181, 84] width 6 height 7
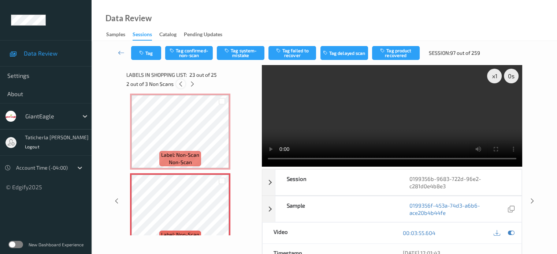
click at [181, 85] on icon at bounding box center [181, 84] width 6 height 7
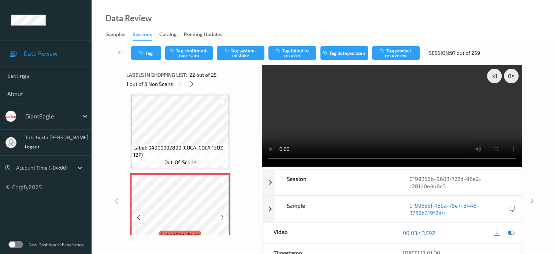
scroll to position [1637, 0]
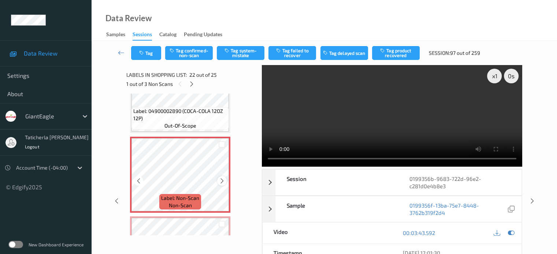
click at [221, 180] on icon at bounding box center [222, 181] width 6 height 7
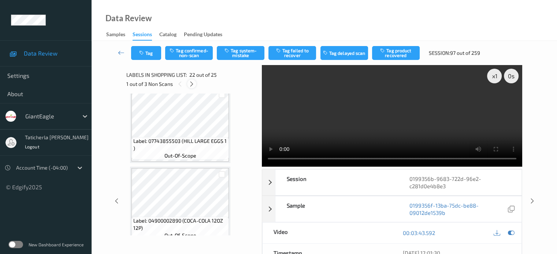
click at [192, 85] on icon at bounding box center [192, 84] width 6 height 7
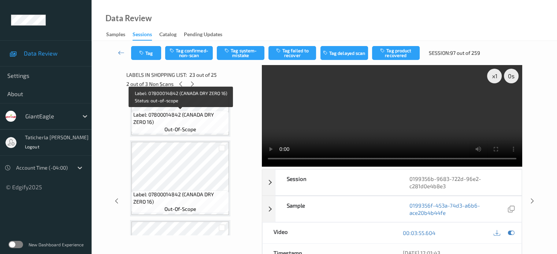
scroll to position [0, 0]
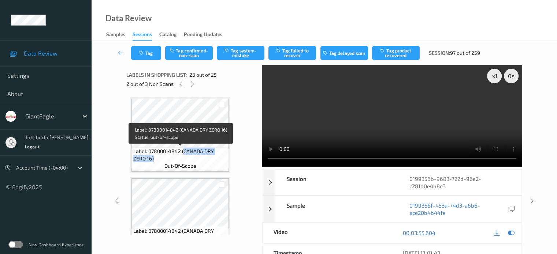
drag, startPoint x: 183, startPoint y: 152, endPoint x: 226, endPoint y: 160, distance: 43.2
click at [226, 160] on span "Label: 07800014842 (CANADA DRY ZERO 16)" at bounding box center [180, 155] width 94 height 15
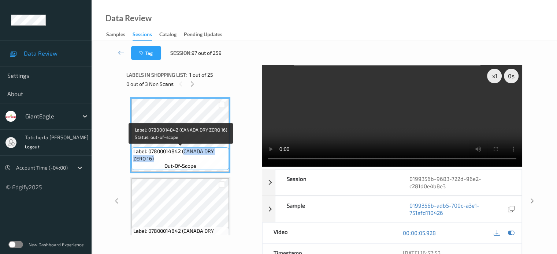
copy span "CANADA DRY ZERO 16)"
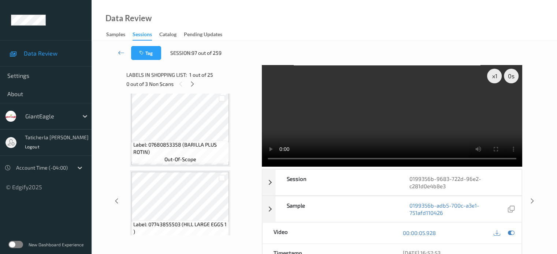
scroll to position [1501, 0]
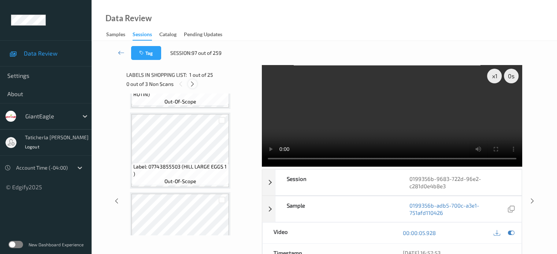
click at [190, 85] on icon at bounding box center [192, 84] width 6 height 7
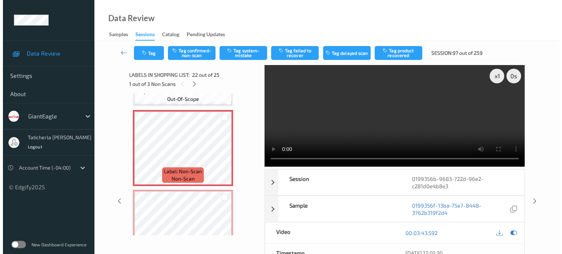
scroll to position [1673, 0]
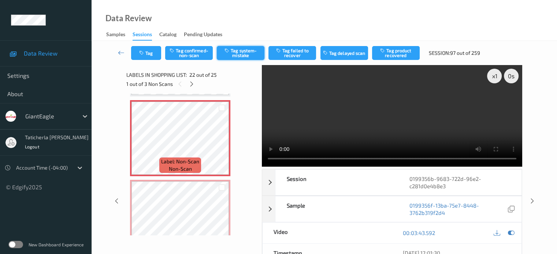
click at [243, 55] on button "Tag system-mistake" at bounding box center [241, 53] width 48 height 14
click at [149, 52] on button "Tag" at bounding box center [146, 53] width 30 height 14
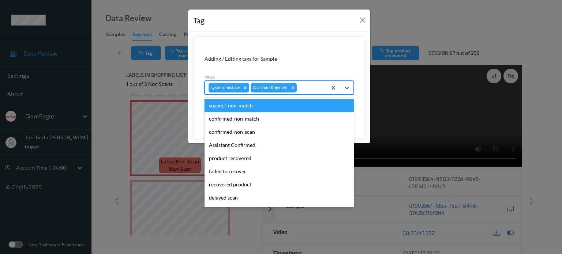
click at [312, 86] on div at bounding box center [310, 87] width 25 height 9
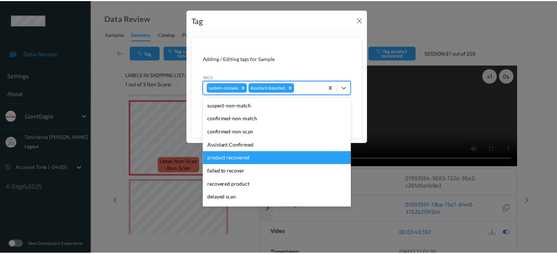
scroll to position [64, 0]
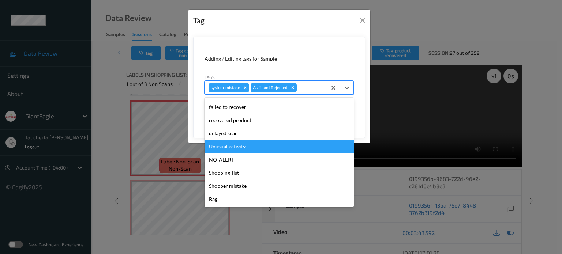
click at [262, 145] on div "Unusual activity" at bounding box center [279, 146] width 149 height 13
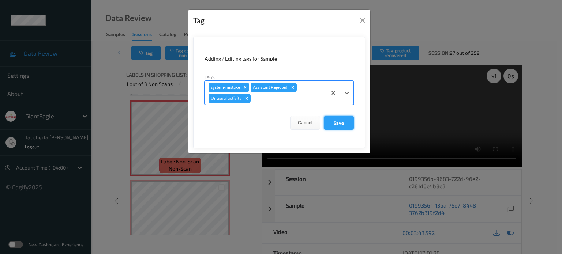
click at [337, 120] on button "Save" at bounding box center [339, 123] width 30 height 14
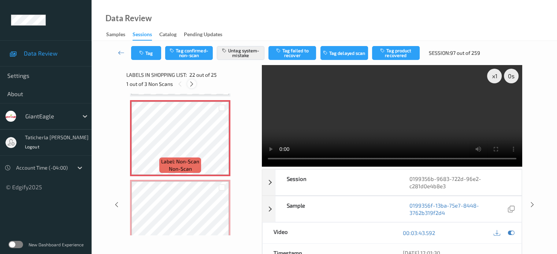
click at [192, 85] on icon at bounding box center [192, 84] width 6 height 7
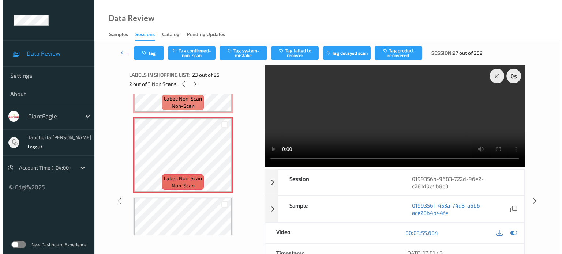
scroll to position [1753, 0]
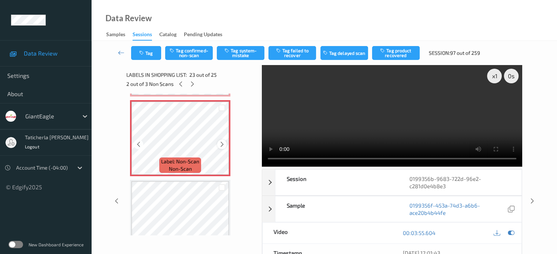
click at [220, 140] on div at bounding box center [221, 144] width 9 height 9
click at [220, 143] on icon at bounding box center [222, 144] width 6 height 7
click at [248, 51] on button "Tag system-mistake" at bounding box center [241, 53] width 48 height 14
click at [149, 53] on button "Tag" at bounding box center [146, 53] width 30 height 14
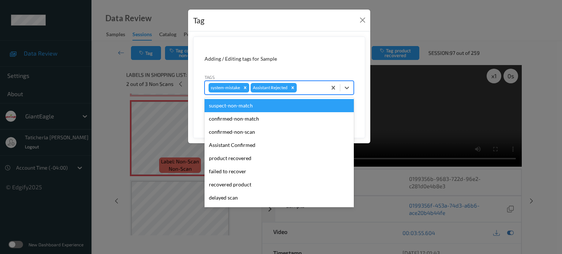
click at [306, 86] on div at bounding box center [310, 87] width 25 height 9
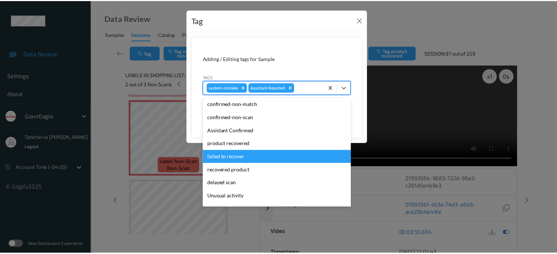
scroll to position [64, 0]
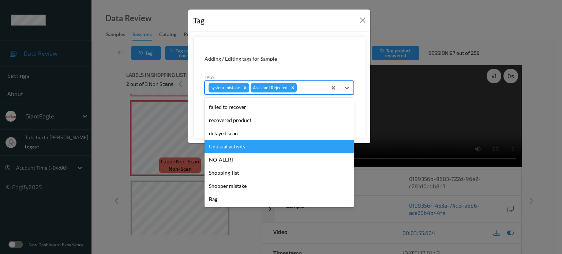
click at [274, 150] on div "Unusual activity" at bounding box center [279, 146] width 149 height 13
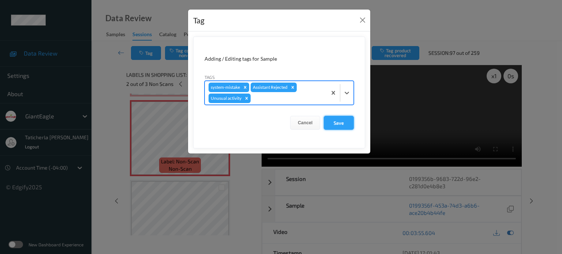
click at [338, 117] on button "Save" at bounding box center [339, 123] width 30 height 14
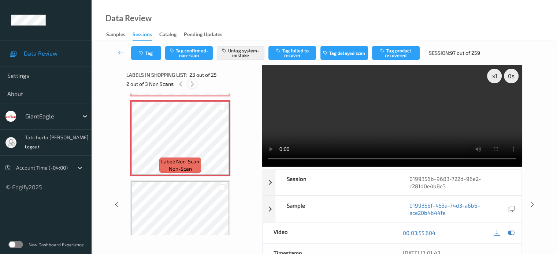
click at [189, 83] on icon at bounding box center [192, 84] width 6 height 7
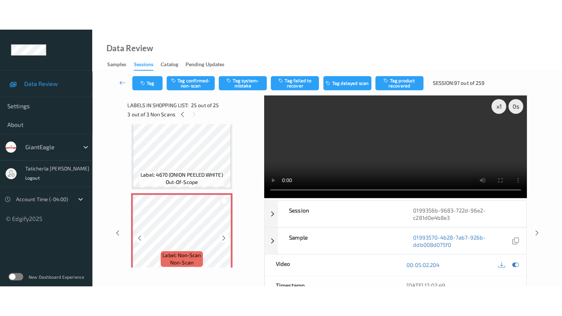
scroll to position [1857, 0]
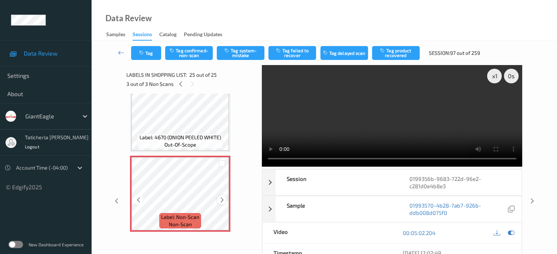
click at [224, 202] on icon at bounding box center [222, 200] width 6 height 7
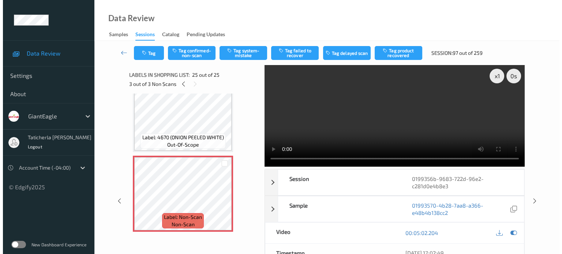
scroll to position [1795, 0]
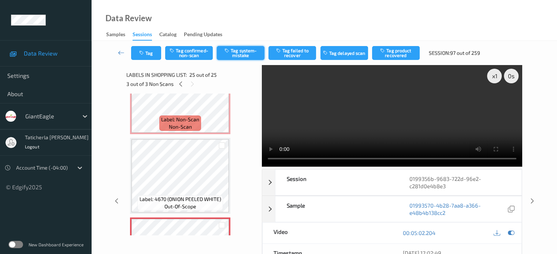
click at [255, 56] on button "Tag system-mistake" at bounding box center [241, 53] width 48 height 14
click at [149, 49] on button "Tag" at bounding box center [146, 53] width 30 height 14
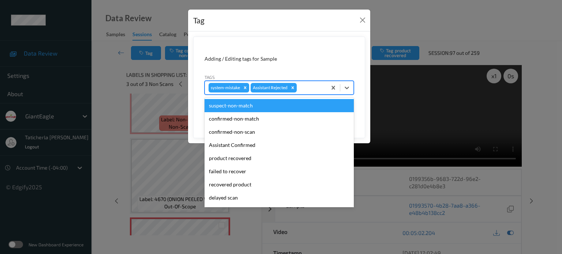
click at [313, 90] on div at bounding box center [310, 87] width 25 height 9
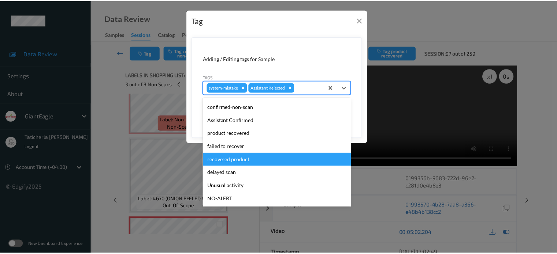
scroll to position [64, 0]
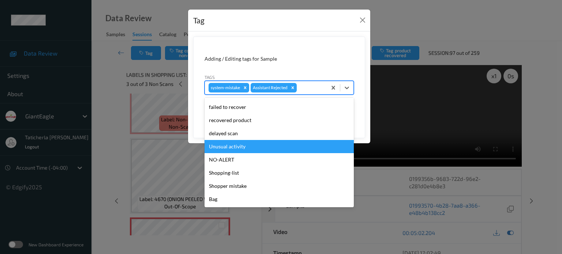
click at [266, 147] on div "Unusual activity" at bounding box center [279, 146] width 149 height 13
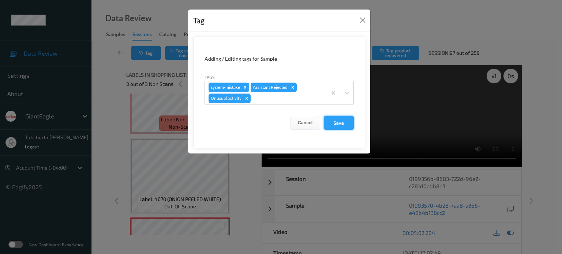
click at [343, 123] on button "Save" at bounding box center [339, 123] width 30 height 14
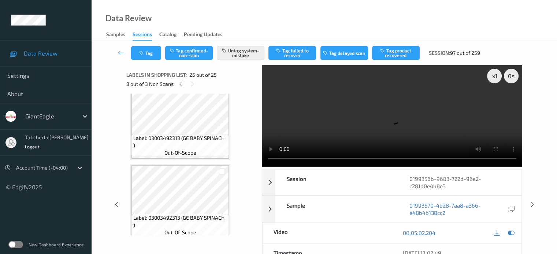
scroll to position [1235, 0]
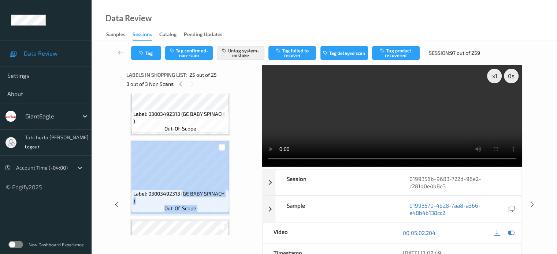
drag, startPoint x: 183, startPoint y: 201, endPoint x: 230, endPoint y: 202, distance: 47.6
click at [120, 54] on icon at bounding box center [121, 52] width 7 height 7
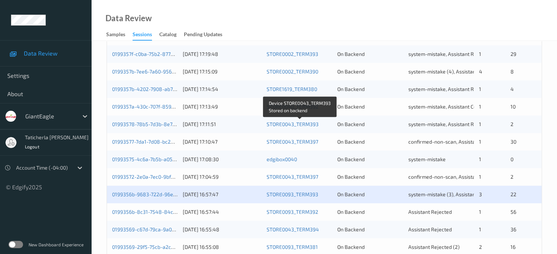
scroll to position [354, 0]
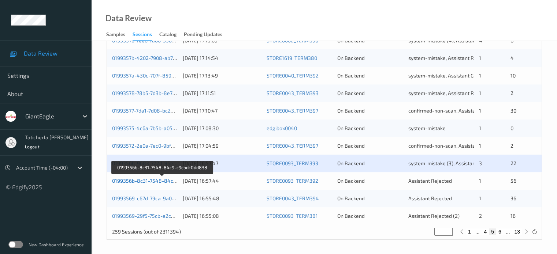
click at [150, 181] on link "0199356b-8c31-7548-84c9-c9cbdc0dd838" at bounding box center [162, 181] width 101 height 6
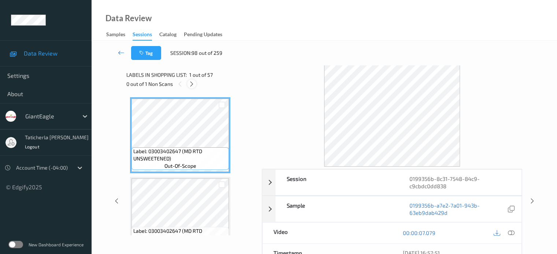
click at [194, 83] on icon at bounding box center [192, 84] width 6 height 7
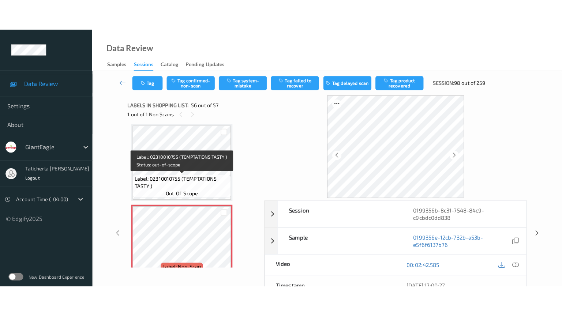
scroll to position [4387, 0]
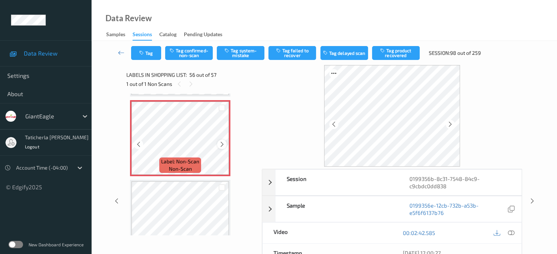
click at [224, 143] on icon at bounding box center [222, 144] width 6 height 7
click at [221, 143] on icon at bounding box center [222, 144] width 6 height 7
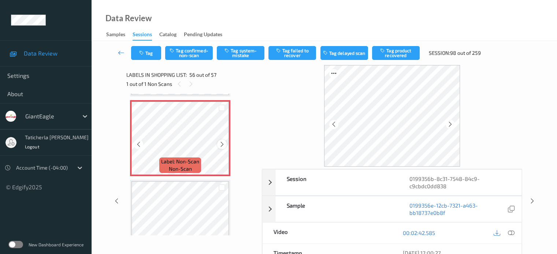
click at [221, 142] on icon at bounding box center [222, 144] width 6 height 7
click at [510, 232] on icon at bounding box center [510, 233] width 7 height 7
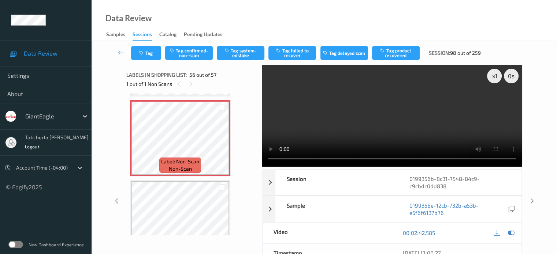
scroll to position [4350, 0]
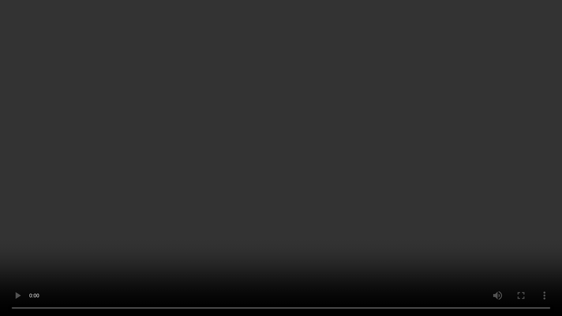
click at [419, 254] on video at bounding box center [281, 158] width 562 height 316
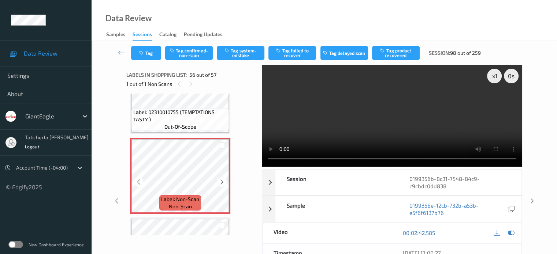
click at [224, 180] on icon at bounding box center [222, 182] width 6 height 7
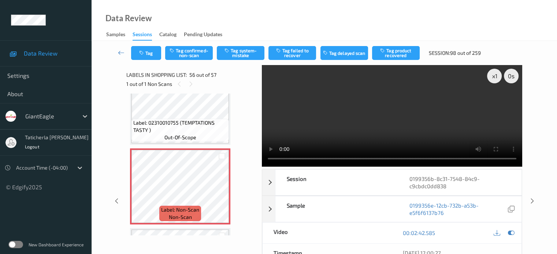
scroll to position [4338, 0]
click at [239, 51] on button "Tag system-mistake" at bounding box center [241, 53] width 48 height 14
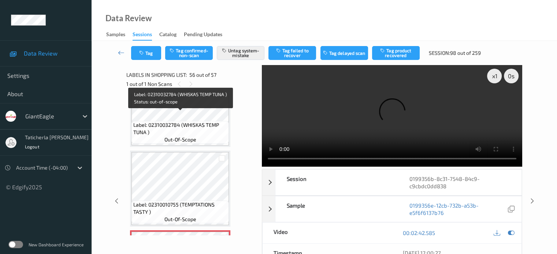
scroll to position [4302, 0]
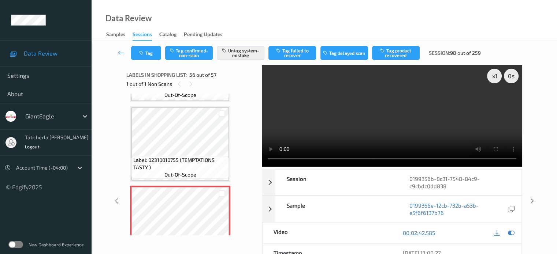
click at [497, 102] on video at bounding box center [392, 116] width 260 height 102
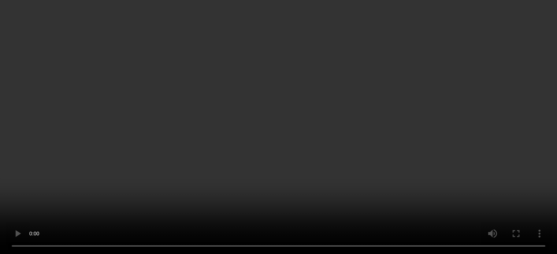
scroll to position [4338, 0]
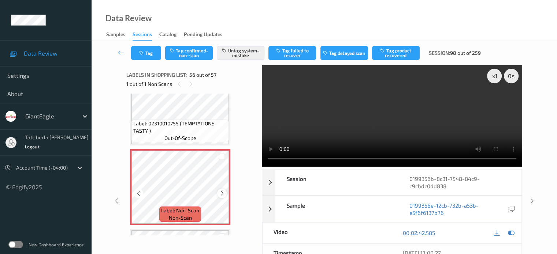
click at [219, 192] on icon at bounding box center [222, 193] width 6 height 7
click at [221, 194] on icon at bounding box center [222, 193] width 6 height 7
click at [222, 193] on icon at bounding box center [222, 193] width 6 height 7
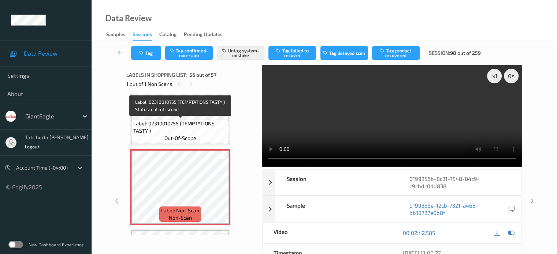
click at [199, 130] on span "Label: 02310010755 (TEMPTATIONS TASTY )" at bounding box center [180, 127] width 94 height 15
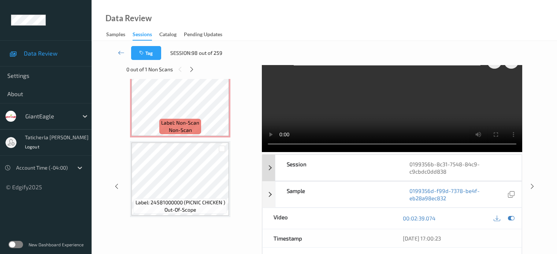
scroll to position [0, 0]
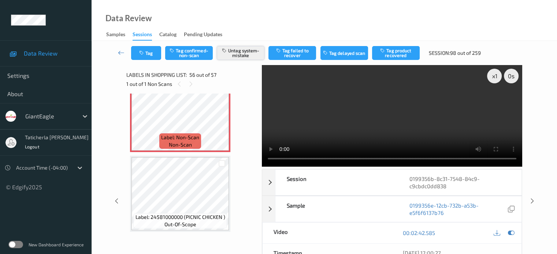
click at [240, 50] on button "Untag system-mistake" at bounding box center [241, 53] width 48 height 14
click at [194, 54] on button "Tag confirmed-non-scan" at bounding box center [189, 53] width 48 height 14
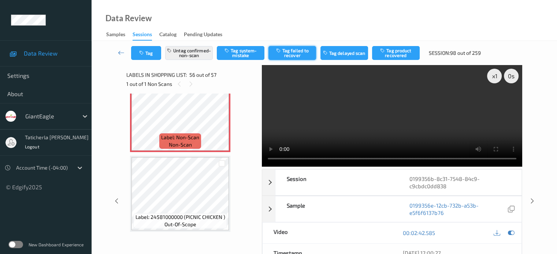
click at [305, 51] on button "Tag failed to recover" at bounding box center [292, 53] width 48 height 14
click at [120, 51] on icon at bounding box center [121, 52] width 7 height 7
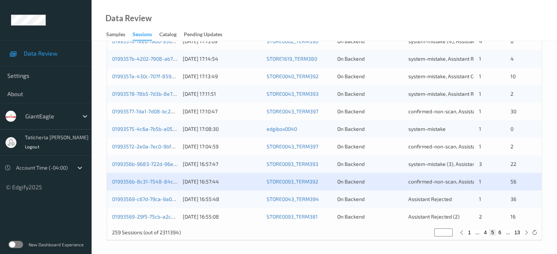
scroll to position [354, 0]
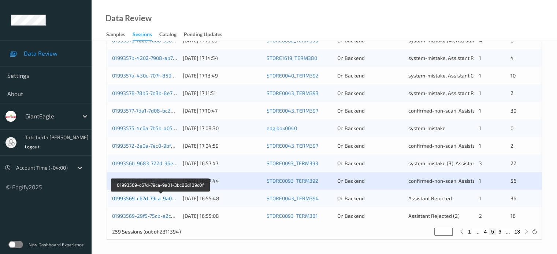
click at [148, 197] on link "01993569-c67d-79ca-9a01-3bc86d109c0f" at bounding box center [160, 199] width 97 height 6
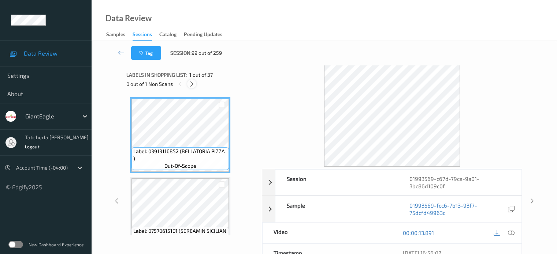
click at [190, 81] on icon at bounding box center [192, 84] width 6 height 7
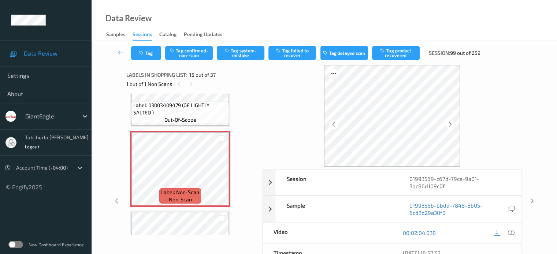
scroll to position [1078, 0]
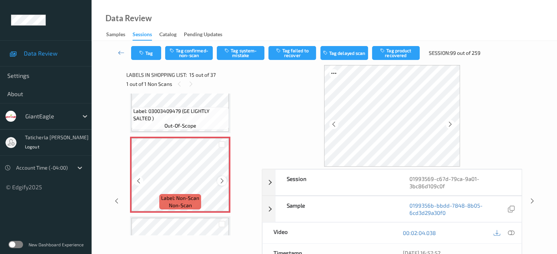
click at [221, 180] on icon at bounding box center [222, 181] width 6 height 7
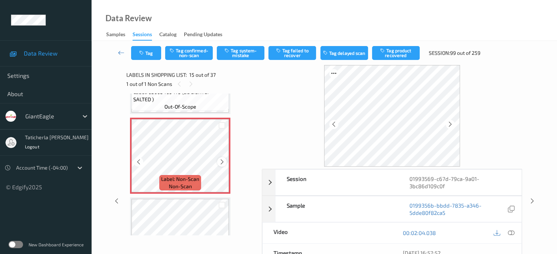
scroll to position [1115, 0]
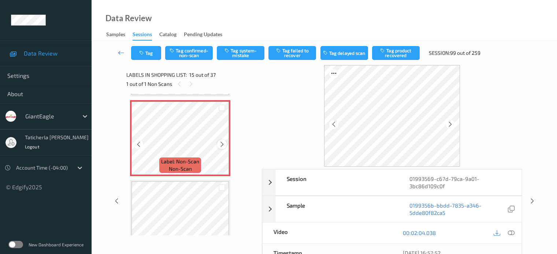
click at [221, 143] on icon at bounding box center [222, 144] width 6 height 7
click at [223, 144] on icon at bounding box center [222, 144] width 6 height 7
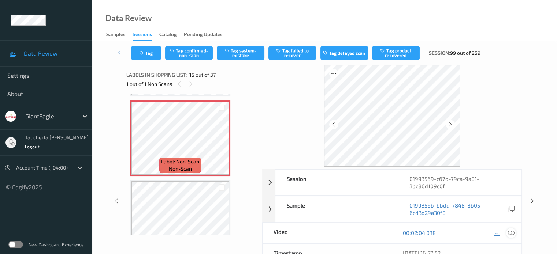
click at [512, 231] on icon at bounding box center [510, 233] width 7 height 7
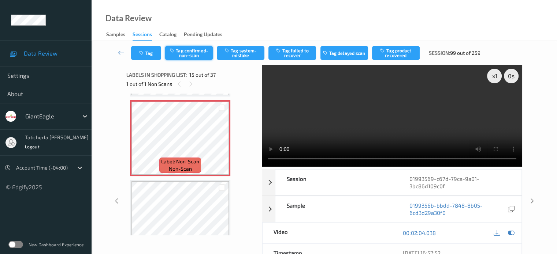
click at [202, 53] on button "Tag confirmed-non-scan" at bounding box center [189, 53] width 48 height 14
click at [391, 54] on button "Tag product recovered" at bounding box center [396, 53] width 48 height 14
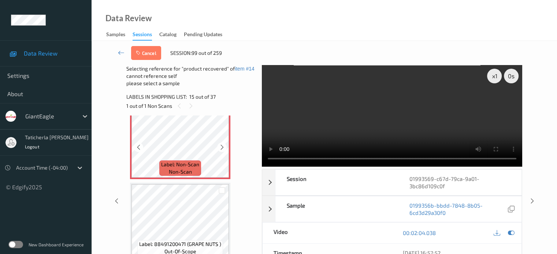
scroll to position [1151, 0]
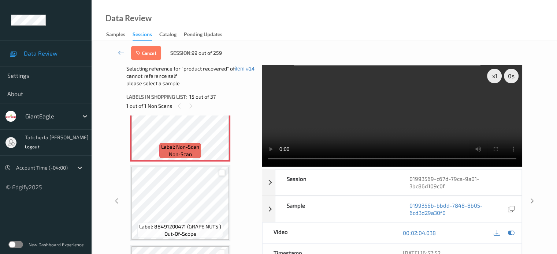
click at [223, 174] on div at bounding box center [222, 173] width 7 height 7
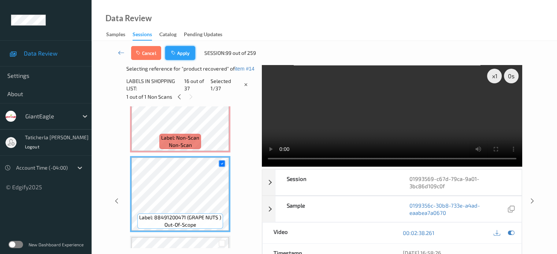
click at [179, 53] on button "Apply" at bounding box center [180, 53] width 30 height 14
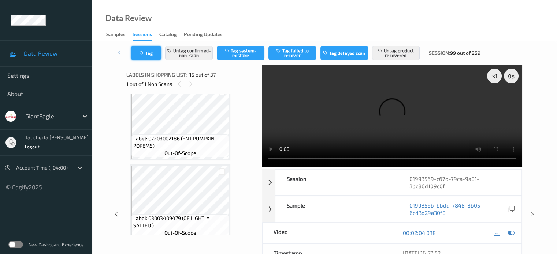
scroll to position [968, 0]
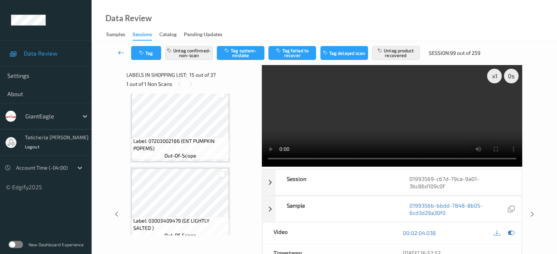
click at [122, 49] on link at bounding box center [121, 53] width 19 height 14
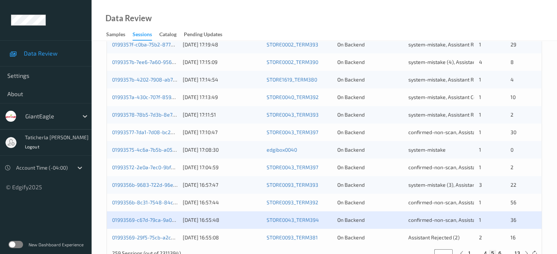
scroll to position [354, 0]
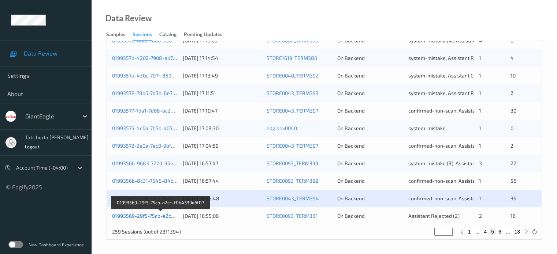
click at [158, 215] on link "01993569-29f5-75cb-a2cc-f0b4339e6f07" at bounding box center [160, 216] width 97 height 6
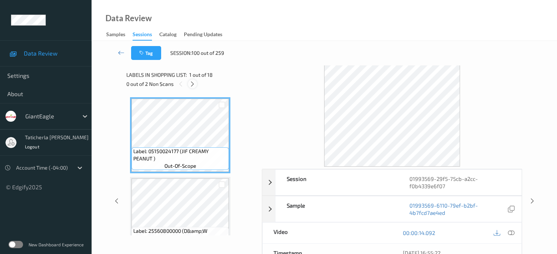
click at [193, 82] on icon at bounding box center [192, 84] width 6 height 7
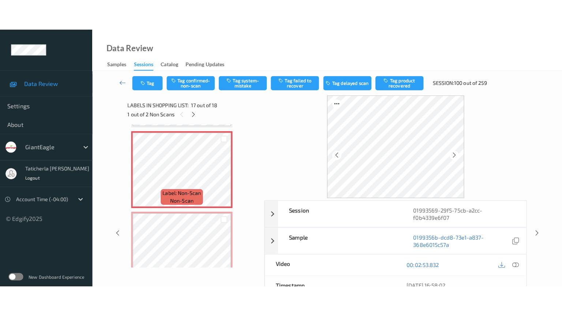
scroll to position [1274, 0]
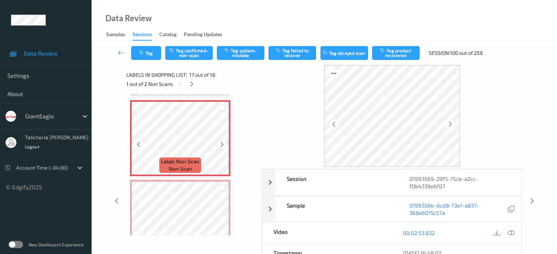
click at [221, 144] on icon at bounding box center [222, 144] width 6 height 7
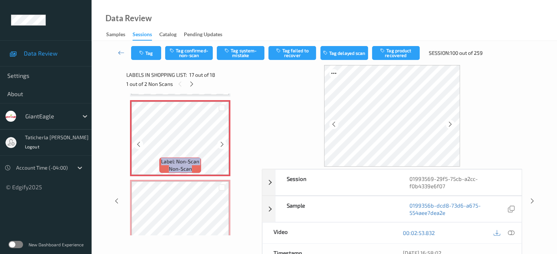
click at [221, 144] on icon at bounding box center [222, 144] width 6 height 7
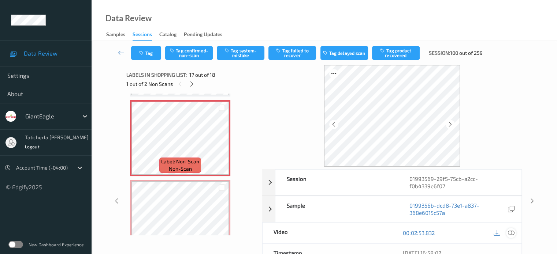
click at [510, 231] on icon at bounding box center [510, 233] width 7 height 7
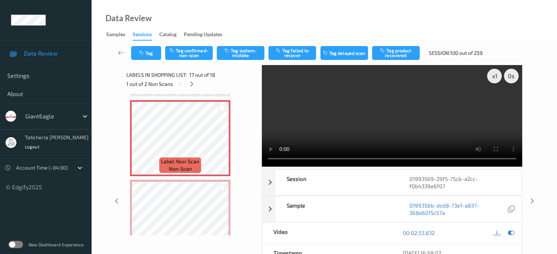
click at [497, 102] on video at bounding box center [392, 116] width 260 height 102
click at [221, 143] on icon at bounding box center [222, 144] width 6 height 7
click at [224, 142] on icon at bounding box center [222, 144] width 6 height 7
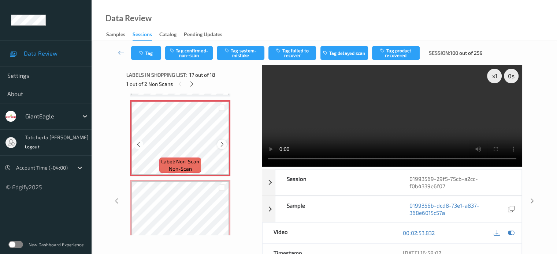
click at [222, 146] on icon at bounding box center [222, 144] width 6 height 7
click at [221, 145] on icon at bounding box center [222, 144] width 6 height 7
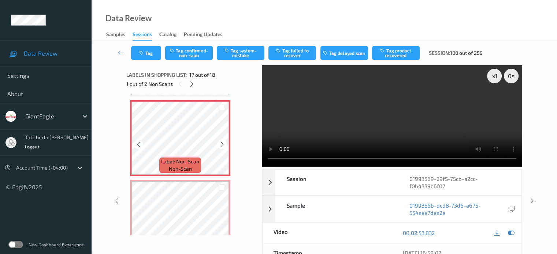
click at [221, 145] on icon at bounding box center [222, 144] width 6 height 7
click at [221, 146] on icon at bounding box center [222, 144] width 6 height 7
click at [221, 145] on icon at bounding box center [222, 144] width 6 height 7
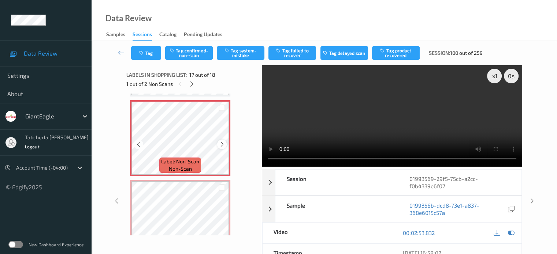
click at [222, 146] on icon at bounding box center [222, 144] width 6 height 7
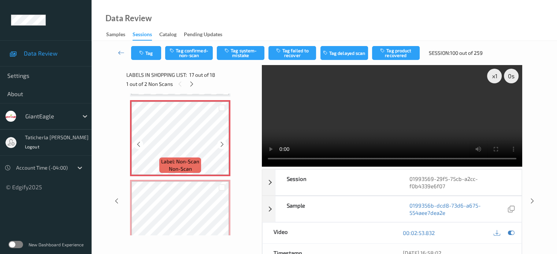
click at [222, 146] on icon at bounding box center [222, 144] width 6 height 7
click at [221, 143] on icon at bounding box center [222, 144] width 6 height 7
click at [222, 145] on icon at bounding box center [222, 144] width 6 height 7
click at [219, 141] on icon at bounding box center [222, 144] width 6 height 7
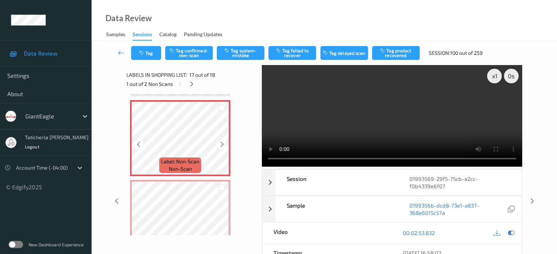
click at [219, 141] on icon at bounding box center [222, 144] width 6 height 7
click at [222, 143] on icon at bounding box center [222, 144] width 6 height 7
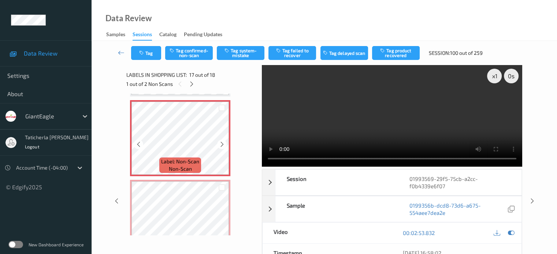
click at [222, 143] on icon at bounding box center [222, 144] width 6 height 7
click at [222, 145] on icon at bounding box center [222, 144] width 6 height 7
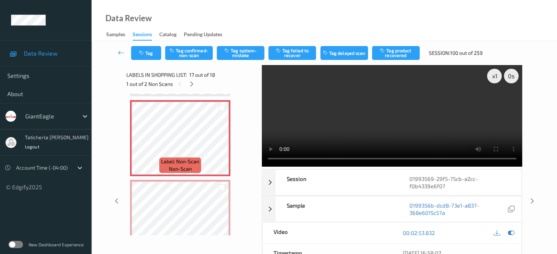
scroll to position [1237, 0]
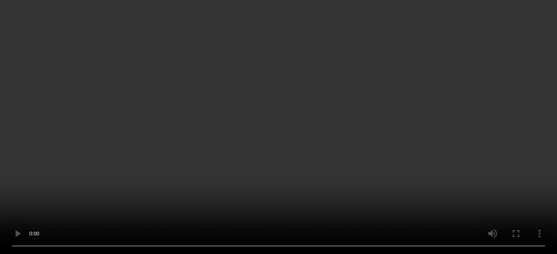
click at [223, 181] on icon at bounding box center [222, 182] width 6 height 7
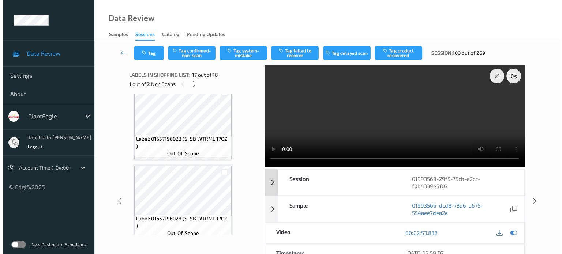
scroll to position [1127, 0]
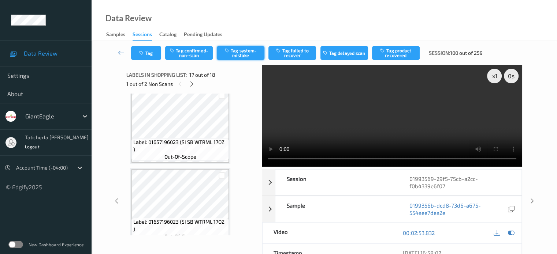
click at [252, 49] on button "Tag system-mistake" at bounding box center [241, 53] width 48 height 14
click at [153, 54] on button "Tag" at bounding box center [146, 53] width 30 height 14
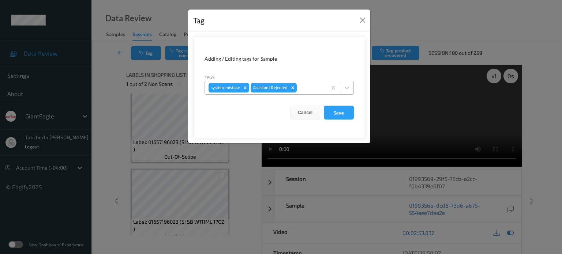
click at [322, 88] on div at bounding box center [310, 87] width 25 height 9
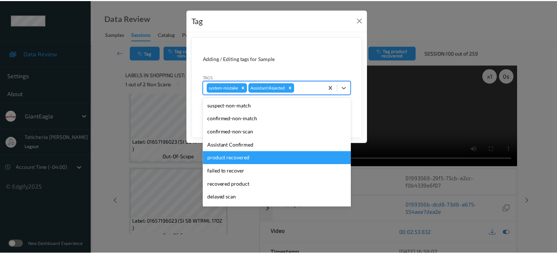
scroll to position [64, 0]
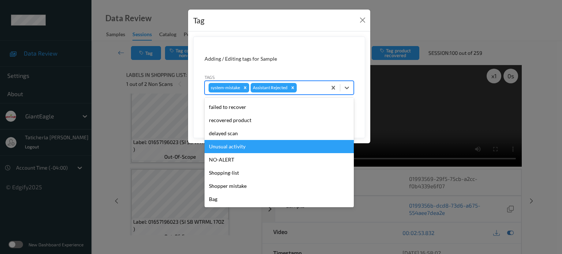
click at [239, 148] on div "Unusual activity" at bounding box center [279, 146] width 149 height 13
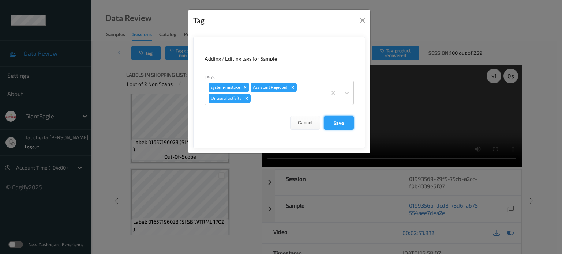
click at [346, 120] on button "Save" at bounding box center [339, 123] width 30 height 14
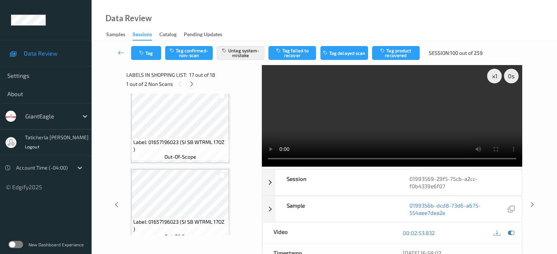
click at [191, 84] on icon at bounding box center [192, 84] width 6 height 7
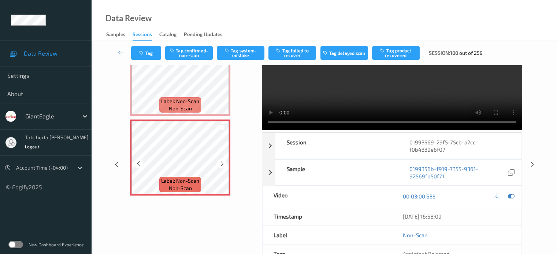
scroll to position [0, 0]
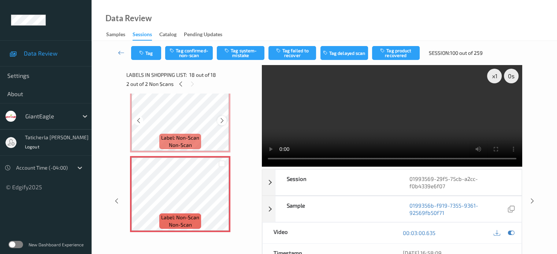
click at [220, 120] on icon at bounding box center [222, 121] width 6 height 7
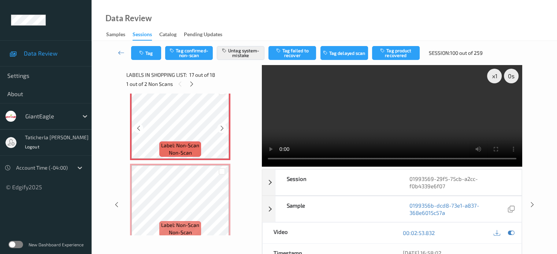
scroll to position [1298, 0]
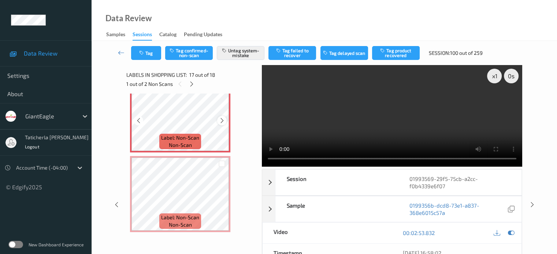
click at [223, 121] on icon at bounding box center [222, 121] width 6 height 7
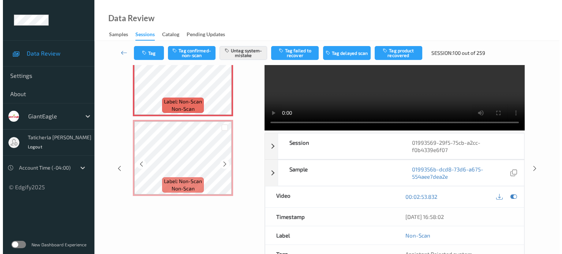
scroll to position [37, 0]
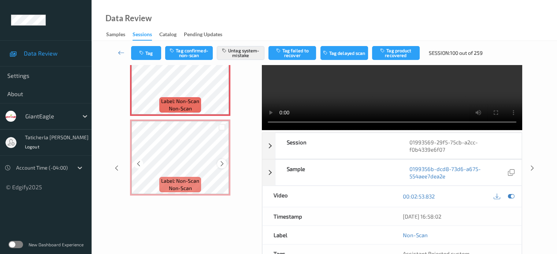
click at [222, 164] on icon at bounding box center [222, 164] width 6 height 7
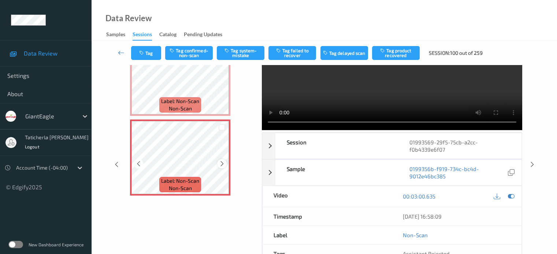
click at [220, 163] on icon at bounding box center [222, 164] width 6 height 7
click at [245, 54] on button "Tag system-mistake" at bounding box center [241, 53] width 48 height 14
click at [154, 49] on button "Tag" at bounding box center [146, 53] width 30 height 14
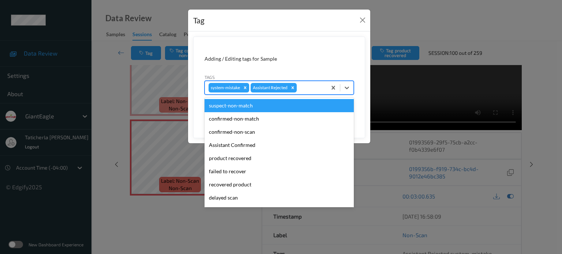
click at [312, 85] on div at bounding box center [310, 87] width 25 height 9
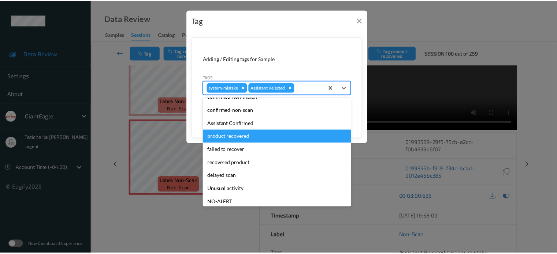
scroll to position [64, 0]
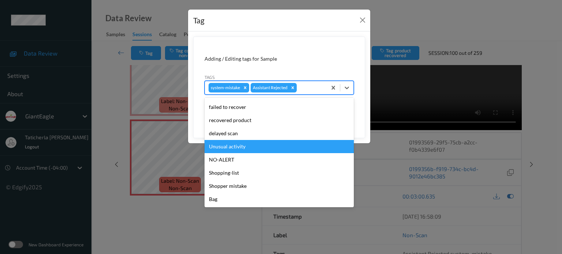
click at [247, 144] on div "Unusual activity" at bounding box center [279, 146] width 149 height 13
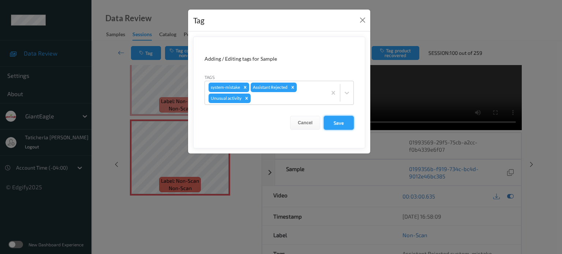
click at [335, 121] on button "Save" at bounding box center [339, 123] width 30 height 14
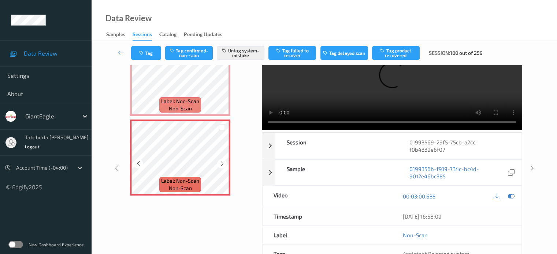
scroll to position [1261, 0]
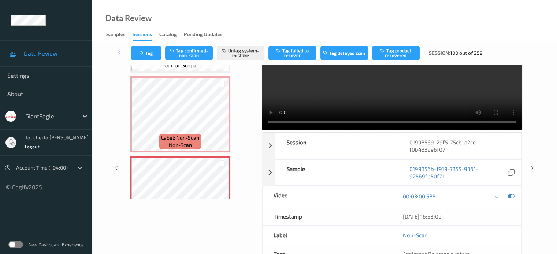
click at [117, 51] on link at bounding box center [121, 53] width 19 height 14
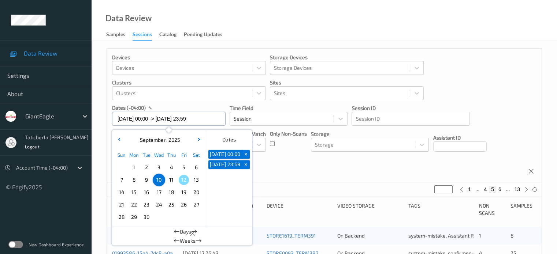
click at [213, 117] on input "[DATE] 00:00 -> [DATE] 23:59" at bounding box center [169, 119] width 114 height 14
drag, startPoint x: 308, startPoint y: 182, endPoint x: 319, endPoint y: 180, distance: 11.9
click at [308, 182] on div "Devices Devices Storage Devices Storage Devices Clusters Clusters Sites Sites d…" at bounding box center [324, 116] width 435 height 134
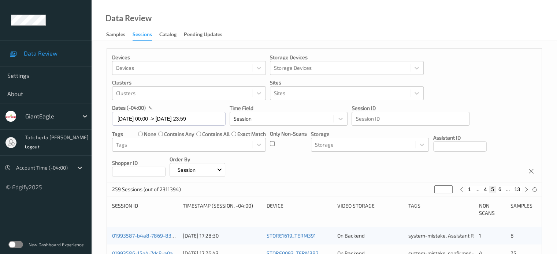
click at [517, 188] on button "13" at bounding box center [517, 189] width 10 height 7
type input "**"
click at [502, 192] on button "12" at bounding box center [501, 189] width 10 height 7
type input "**"
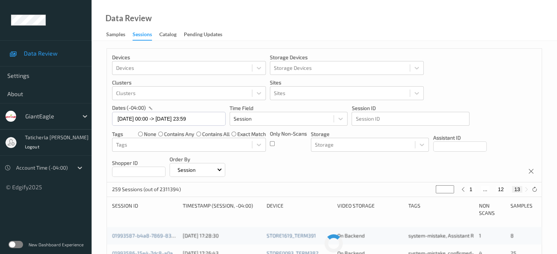
type input "**"
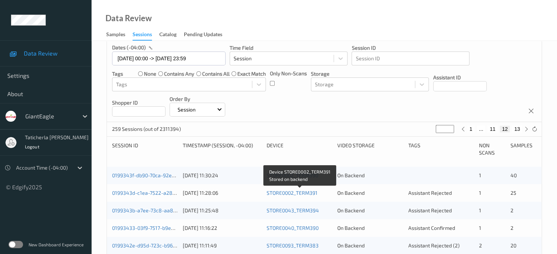
scroll to position [73, 0]
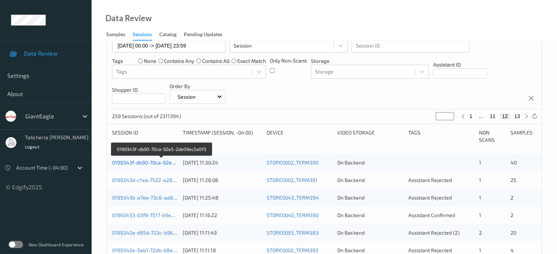
click at [145, 162] on link "0199343f-db90-70ca-92e5-2de09ec5a0f3" at bounding box center [161, 163] width 98 height 6
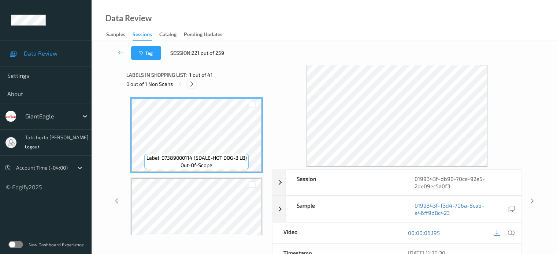
click at [192, 82] on icon at bounding box center [192, 84] width 6 height 7
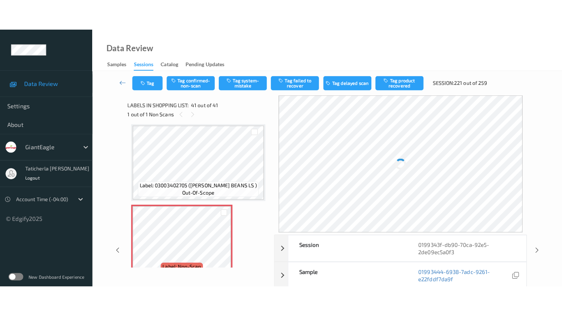
scroll to position [3134, 0]
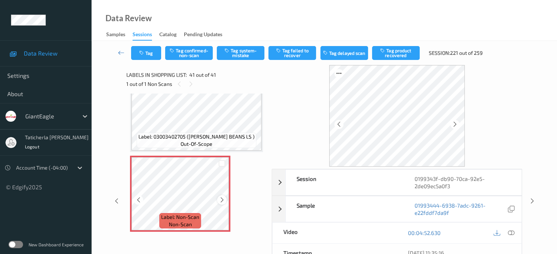
click at [222, 200] on icon at bounding box center [222, 200] width 6 height 7
click at [221, 201] on icon at bounding box center [222, 200] width 6 height 7
click at [220, 201] on icon at bounding box center [222, 200] width 6 height 7
click at [224, 201] on icon at bounding box center [222, 200] width 6 height 7
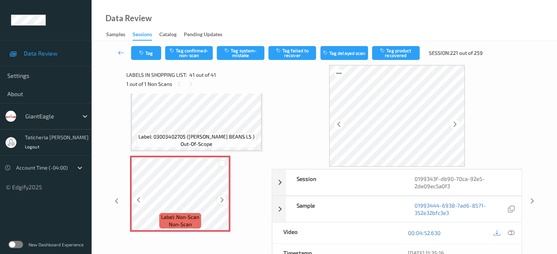
click at [221, 200] on icon at bounding box center [222, 200] width 6 height 7
click at [510, 231] on icon at bounding box center [510, 233] width 7 height 7
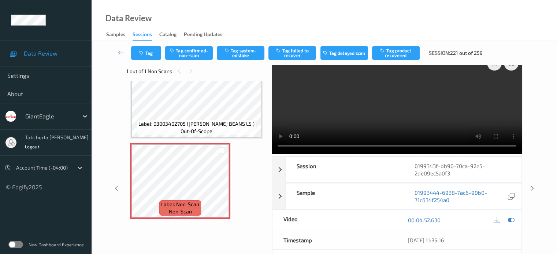
scroll to position [0, 0]
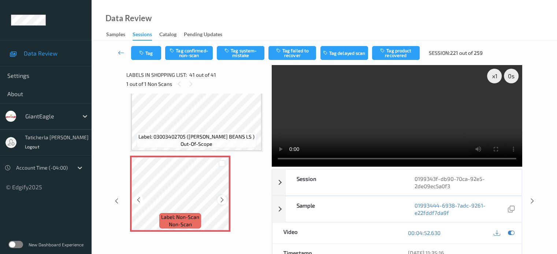
click at [222, 200] on icon at bounding box center [222, 200] width 6 height 7
click at [222, 199] on icon at bounding box center [222, 200] width 6 height 7
click at [223, 199] on icon at bounding box center [222, 200] width 6 height 7
click at [220, 199] on icon at bounding box center [222, 200] width 6 height 7
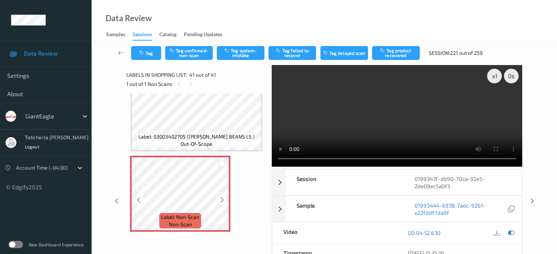
click at [220, 199] on icon at bounding box center [222, 200] width 6 height 7
click at [222, 199] on icon at bounding box center [222, 200] width 6 height 7
click at [222, 200] on icon at bounding box center [222, 200] width 6 height 7
click at [223, 196] on div at bounding box center [221, 200] width 9 height 9
click at [219, 197] on icon at bounding box center [222, 200] width 6 height 7
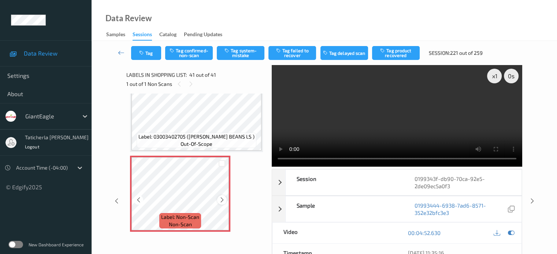
click at [220, 198] on icon at bounding box center [222, 200] width 6 height 7
click at [221, 197] on icon at bounding box center [222, 200] width 6 height 7
click at [224, 199] on icon at bounding box center [222, 200] width 6 height 7
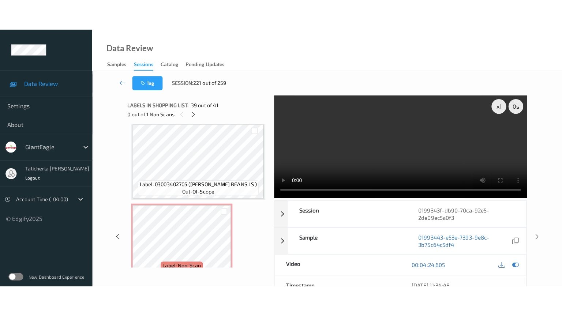
scroll to position [3134, 0]
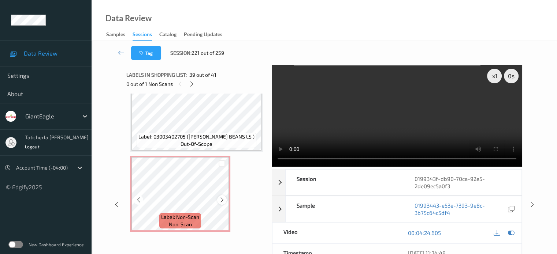
click at [224, 198] on icon at bounding box center [222, 200] width 6 height 7
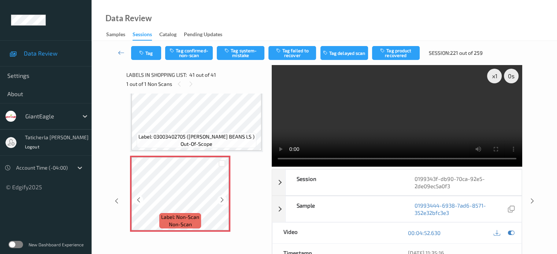
click at [224, 198] on icon at bounding box center [222, 200] width 6 height 7
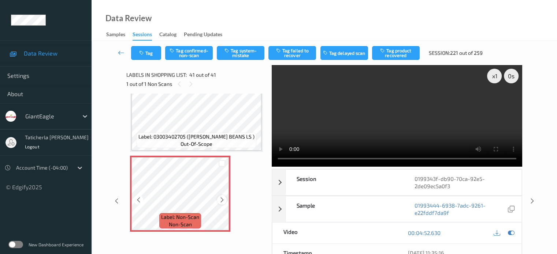
click at [224, 198] on icon at bounding box center [222, 200] width 6 height 7
click at [229, 200] on div "Label: Non-Scan non-scan" at bounding box center [180, 194] width 100 height 76
click at [221, 201] on icon at bounding box center [222, 200] width 6 height 7
click at [243, 51] on button "Tag system-mistake" at bounding box center [241, 53] width 48 height 14
click at [151, 54] on button "Tag" at bounding box center [146, 53] width 30 height 14
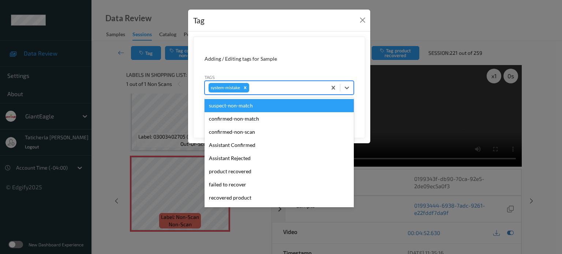
click at [268, 86] on div at bounding box center [287, 87] width 72 height 9
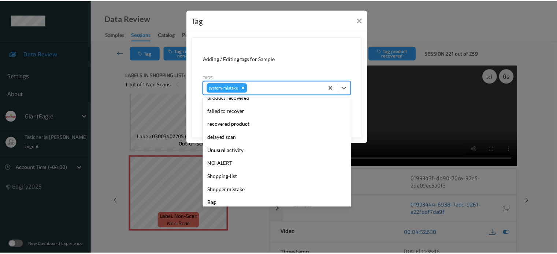
scroll to position [78, 0]
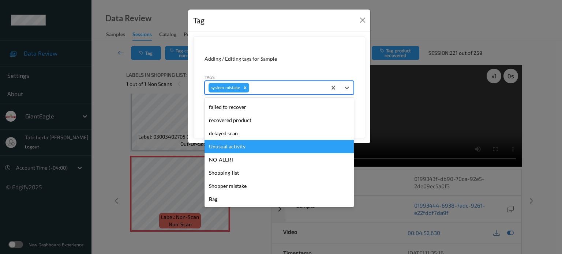
drag, startPoint x: 238, startPoint y: 145, endPoint x: 300, endPoint y: 131, distance: 63.3
click at [240, 144] on div "Unusual activity" at bounding box center [279, 146] width 149 height 13
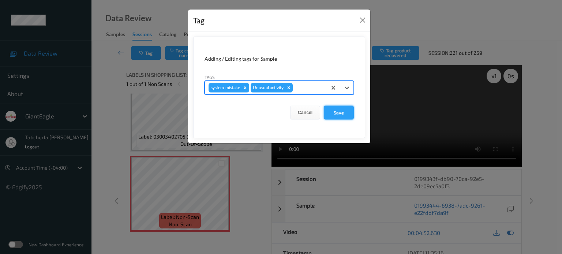
click at [337, 112] on button "Save" at bounding box center [339, 113] width 30 height 14
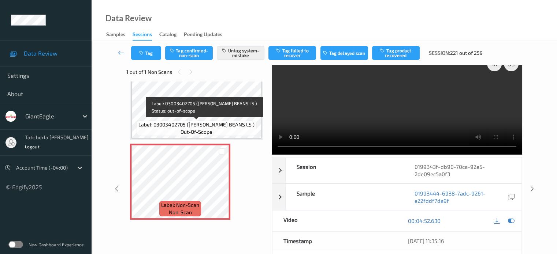
scroll to position [0, 0]
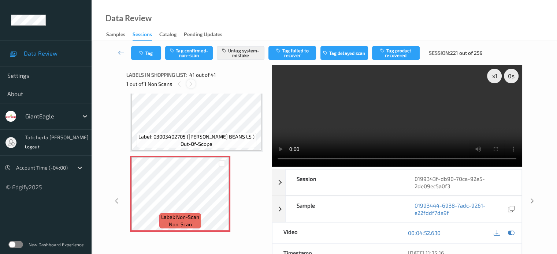
click at [189, 84] on icon at bounding box center [191, 84] width 6 height 7
click at [120, 50] on icon at bounding box center [121, 52] width 7 height 7
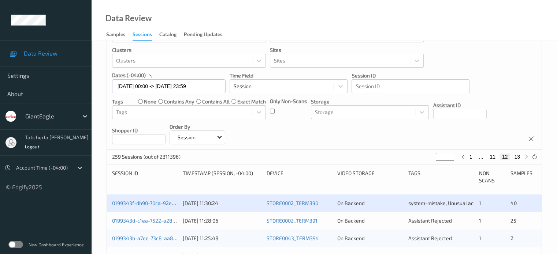
scroll to position [110, 0]
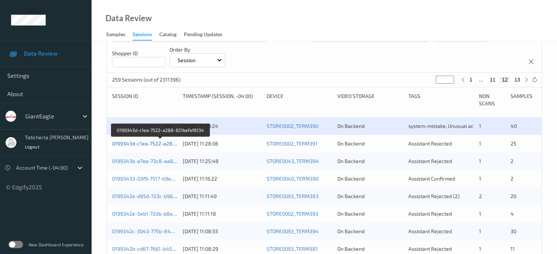
click at [141, 144] on link "0199343d-c1ea-7522-a288-651befef6134" at bounding box center [161, 144] width 98 height 6
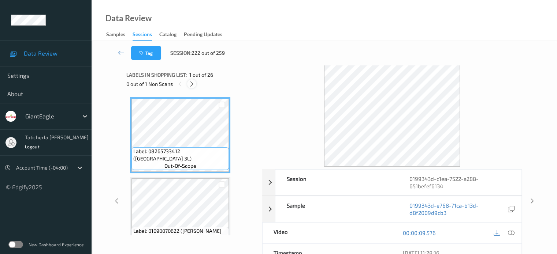
click at [192, 83] on icon at bounding box center [192, 84] width 6 height 7
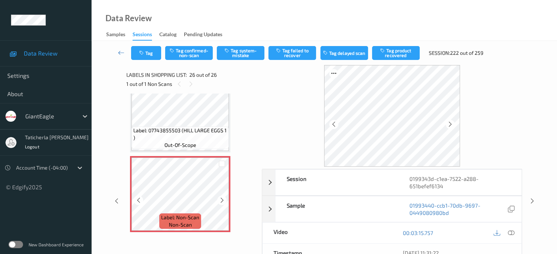
scroll to position [37, 0]
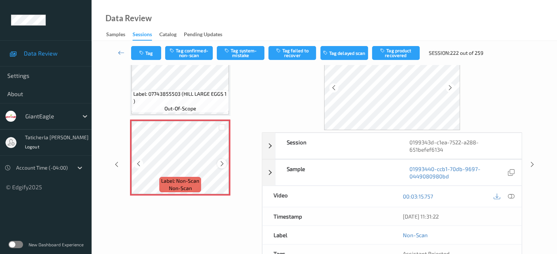
click at [220, 161] on icon at bounding box center [222, 164] width 6 height 7
click at [220, 162] on icon at bounding box center [222, 164] width 6 height 7
click at [510, 196] on icon at bounding box center [510, 196] width 7 height 7
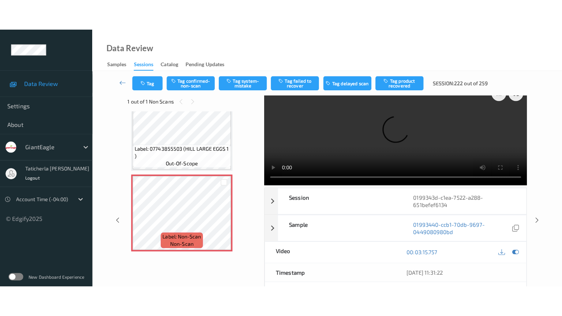
scroll to position [0, 0]
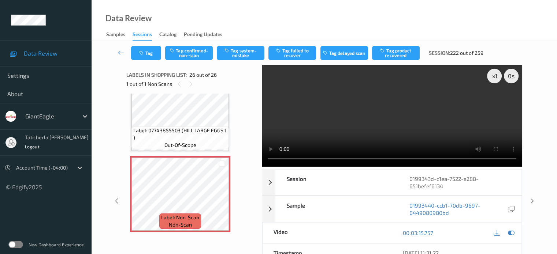
click at [495, 102] on video at bounding box center [392, 116] width 260 height 102
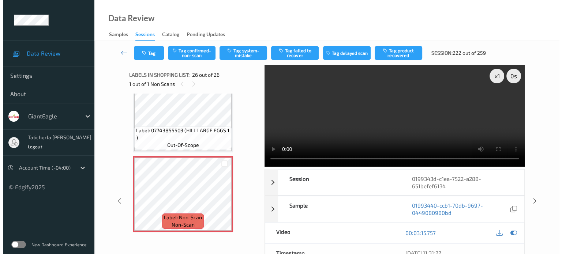
scroll to position [1875, 0]
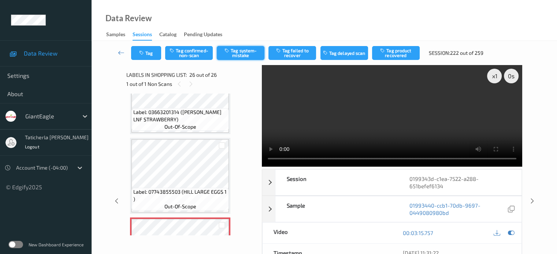
click at [248, 52] on button "Tag system-mistake" at bounding box center [241, 53] width 48 height 14
click at [152, 52] on button "Tag" at bounding box center [146, 53] width 30 height 14
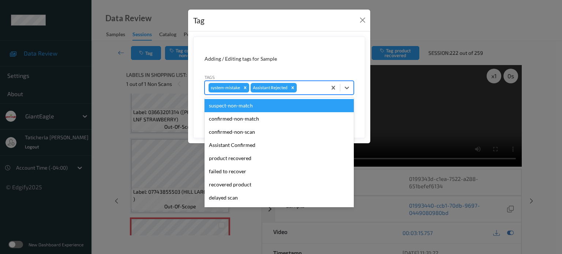
click at [309, 85] on div at bounding box center [310, 87] width 25 height 9
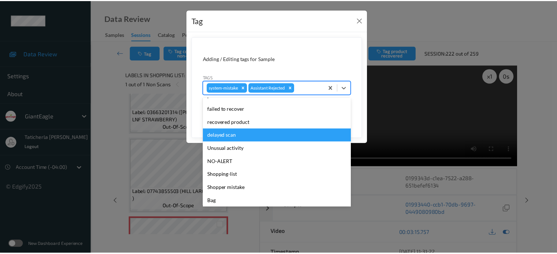
scroll to position [64, 0]
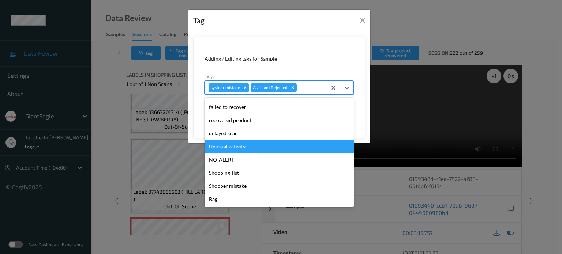
drag, startPoint x: 272, startPoint y: 150, endPoint x: 282, endPoint y: 144, distance: 12.3
click at [273, 149] on div "Unusual activity" at bounding box center [279, 146] width 149 height 13
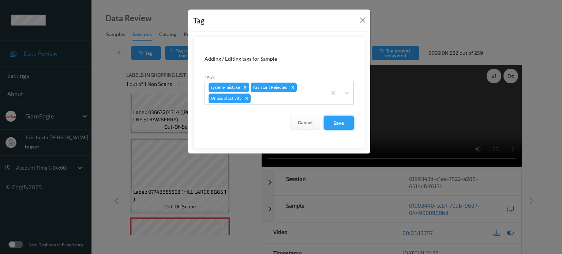
click at [338, 125] on button "Save" at bounding box center [339, 123] width 30 height 14
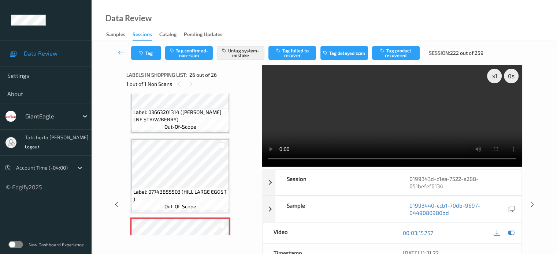
click at [122, 48] on link at bounding box center [121, 53] width 19 height 14
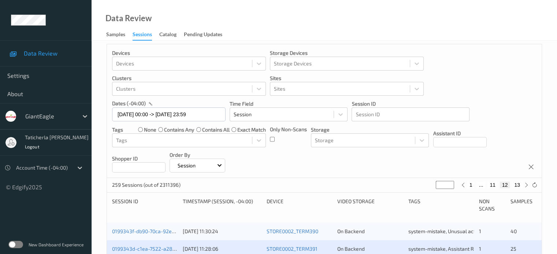
scroll to position [110, 0]
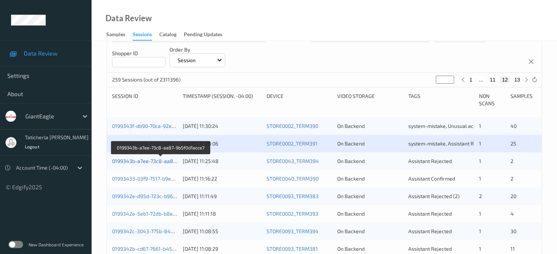
click at [146, 160] on link "0199343b-a7ee-73c8-aa87-9b5f0d1acce7" at bounding box center [161, 161] width 98 height 6
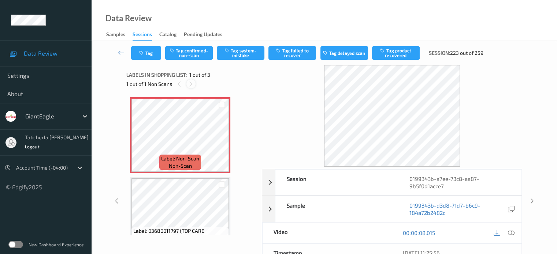
click at [192, 82] on icon at bounding box center [191, 84] width 6 height 7
click at [510, 232] on icon at bounding box center [510, 233] width 7 height 7
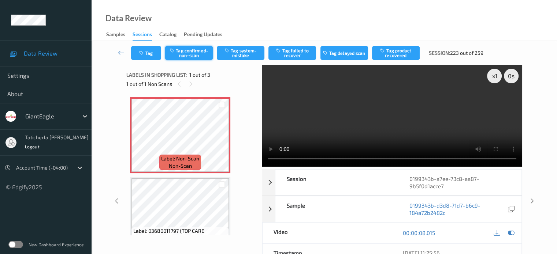
click at [191, 55] on button "Tag confirmed-non-scan" at bounding box center [189, 53] width 48 height 14
click at [406, 53] on button "Tag product recovered" at bounding box center [396, 53] width 48 height 14
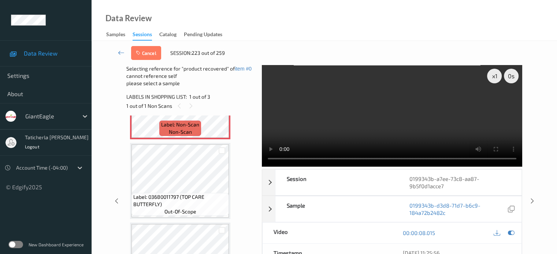
scroll to position [73, 0]
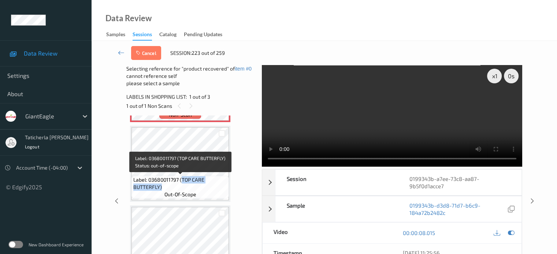
drag, startPoint x: 182, startPoint y: 180, endPoint x: 209, endPoint y: 185, distance: 27.5
click at [209, 185] on span "Label: 03680011797 (TOP CARE BUTTERFLY)" at bounding box center [180, 183] width 94 height 15
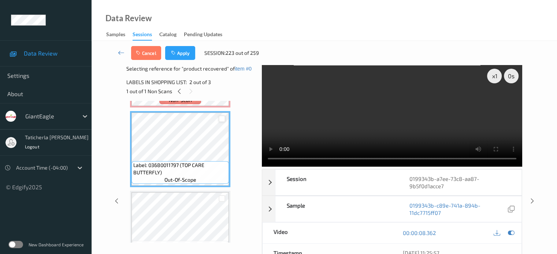
click at [223, 119] on div at bounding box center [222, 119] width 7 height 7
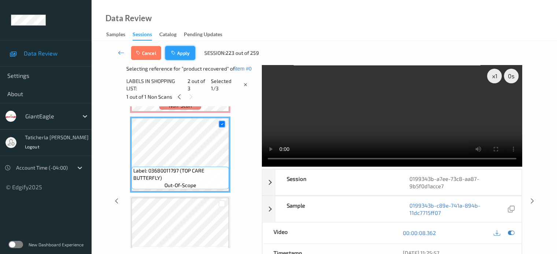
click at [179, 58] on button "Apply" at bounding box center [180, 53] width 30 height 14
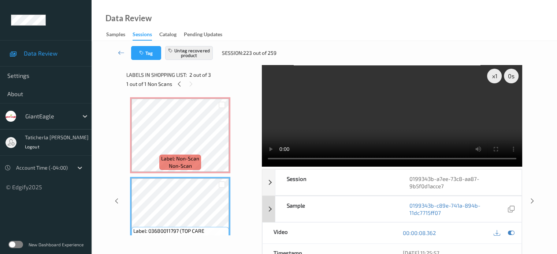
scroll to position [0, 0]
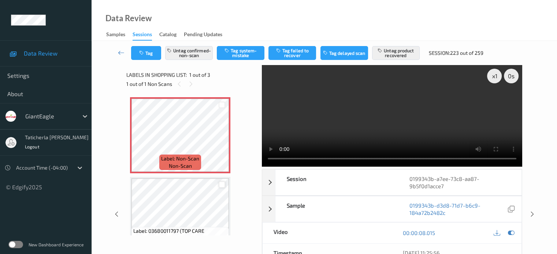
click at [222, 186] on div at bounding box center [222, 185] width 7 height 7
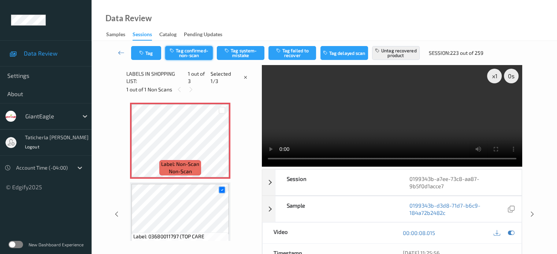
click at [190, 54] on button "Tag confirmed-non-scan" at bounding box center [189, 53] width 48 height 14
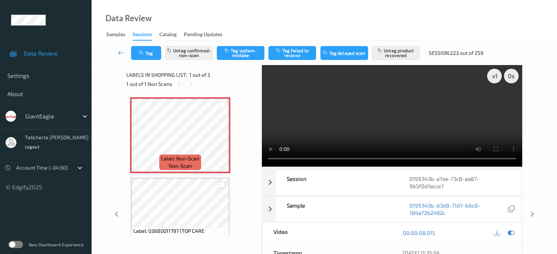
click at [222, 183] on div at bounding box center [222, 185] width 7 height 7
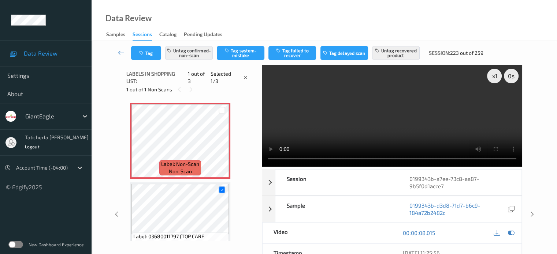
click at [120, 52] on icon at bounding box center [121, 52] width 7 height 7
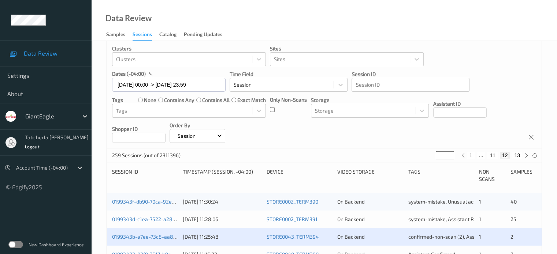
scroll to position [73, 0]
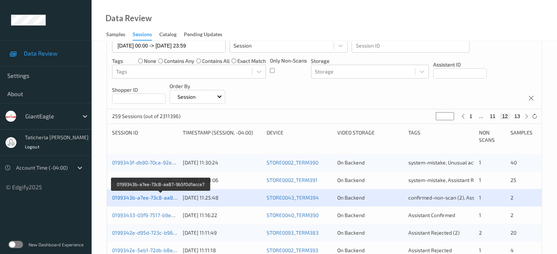
click at [159, 198] on link "0199343b-a7ee-73c8-aa87-9b5f0d1acce7" at bounding box center [161, 198] width 98 height 6
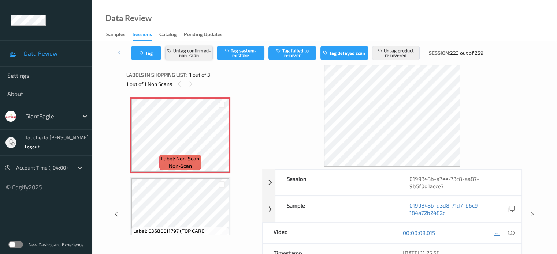
click at [205, 60] on button "Untag confirmed-non-scan" at bounding box center [189, 53] width 48 height 14
click at [393, 48] on button "Untag product recovered" at bounding box center [396, 53] width 48 height 14
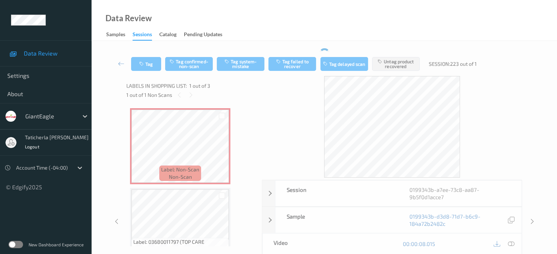
click at [393, 55] on div "Tag Tag confirmed-non-scan Tag system-mistake Tag failed to recover Tag delayed…" at bounding box center [324, 64] width 435 height 24
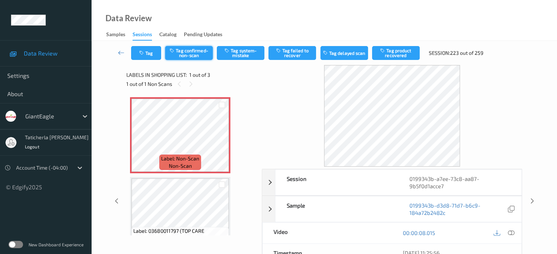
click at [186, 51] on button "Tag confirmed-non-scan" at bounding box center [189, 53] width 48 height 14
click at [393, 52] on button "Tag product recovered" at bounding box center [396, 53] width 48 height 14
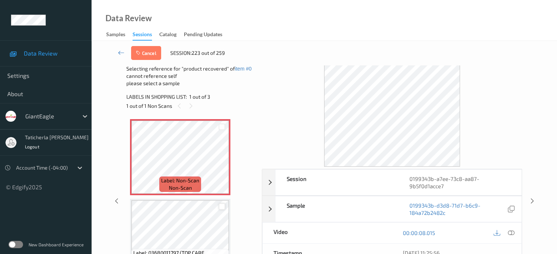
click at [222, 205] on div at bounding box center [222, 207] width 7 height 7
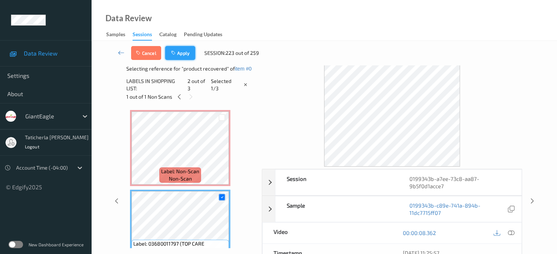
click at [186, 57] on button "Apply" at bounding box center [180, 53] width 30 height 14
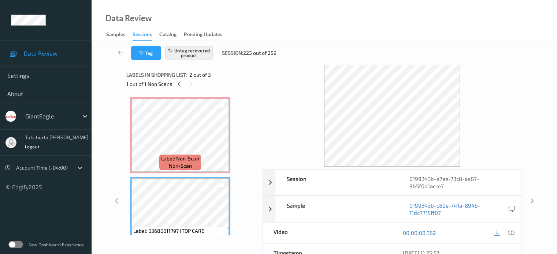
click at [120, 52] on icon at bounding box center [121, 52] width 7 height 7
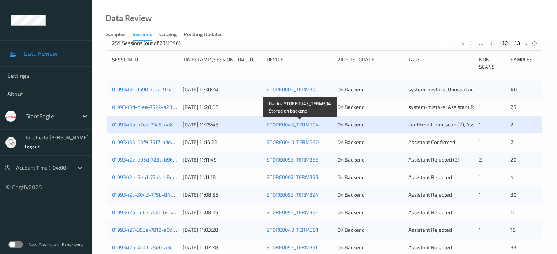
scroll to position [110, 0]
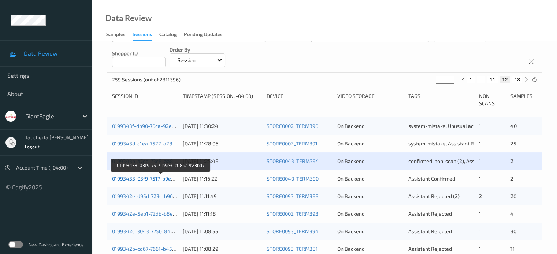
click at [156, 181] on link "01993433-03f9-7517-b9e3-c089a7f23bd7" at bounding box center [160, 179] width 97 height 6
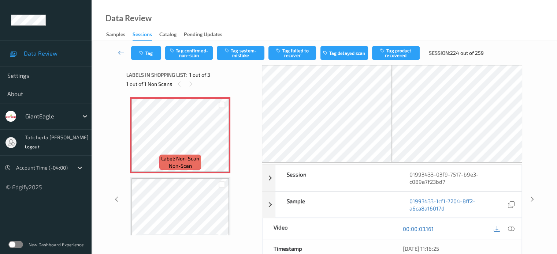
click at [123, 53] on icon at bounding box center [121, 52] width 7 height 7
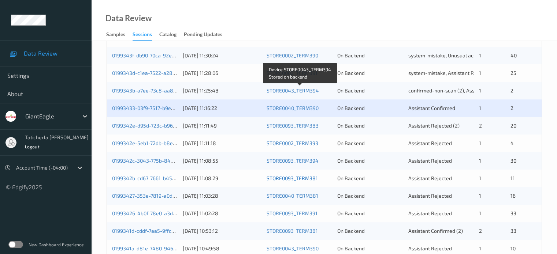
scroll to position [183, 0]
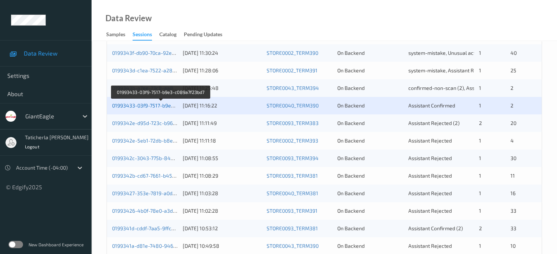
click at [156, 105] on link "01993433-03f9-7517-b9e3-c089a7f23bd7" at bounding box center [160, 106] width 97 height 6
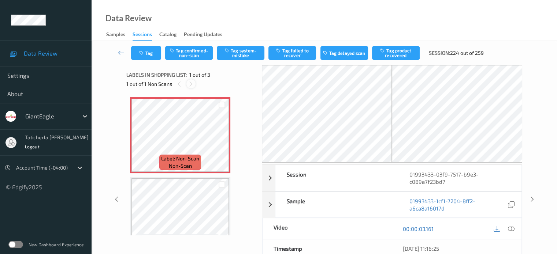
click at [190, 83] on icon at bounding box center [191, 84] width 6 height 7
click at [222, 140] on icon at bounding box center [222, 141] width 6 height 7
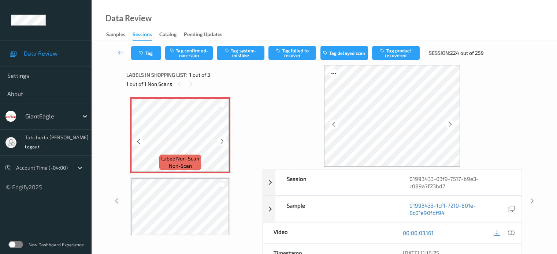
click at [222, 140] on icon at bounding box center [222, 141] width 6 height 7
click at [511, 232] on icon at bounding box center [510, 233] width 7 height 7
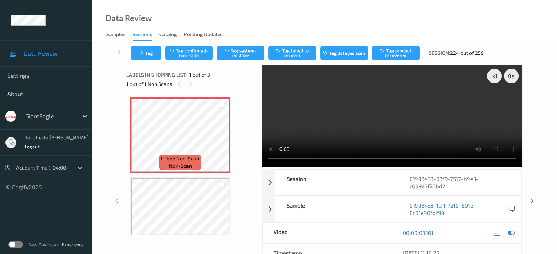
click at [120, 52] on icon at bounding box center [121, 52] width 7 height 7
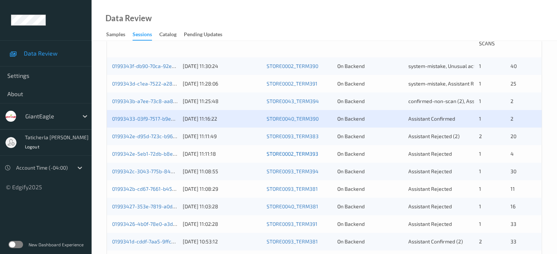
scroll to position [183, 0]
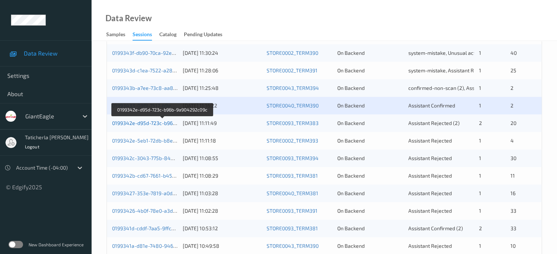
click at [145, 124] on link "0199342e-d95d-723c-b96b-9a904292c09c" at bounding box center [162, 123] width 101 height 6
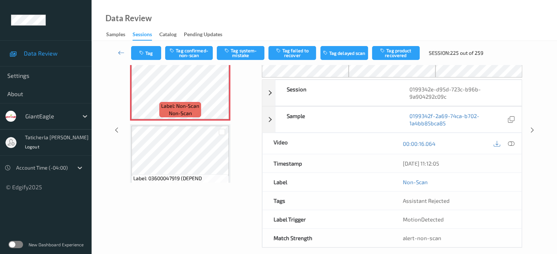
scroll to position [60, 0]
